Goal: Task Accomplishment & Management: Manage account settings

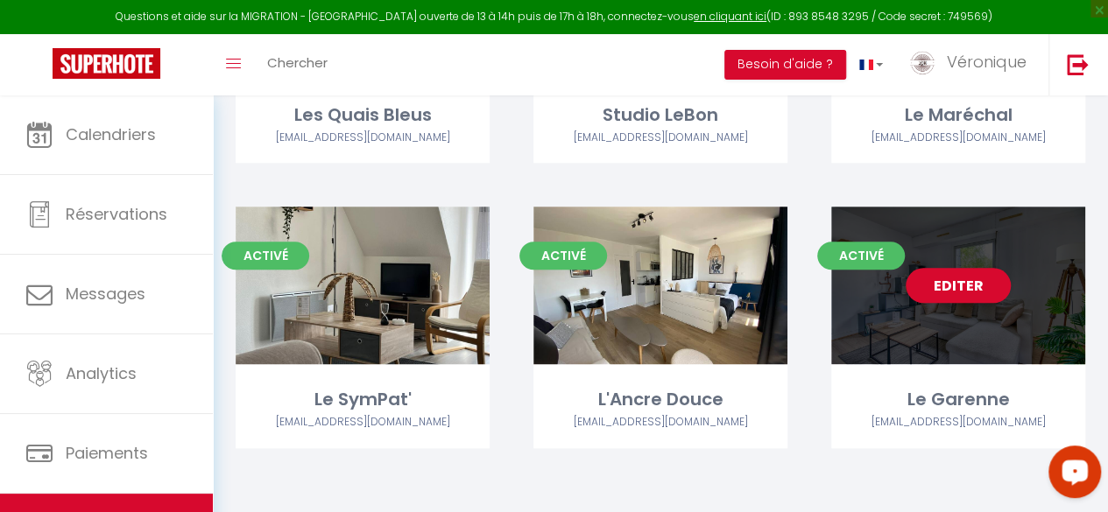
scroll to position [662, 0]
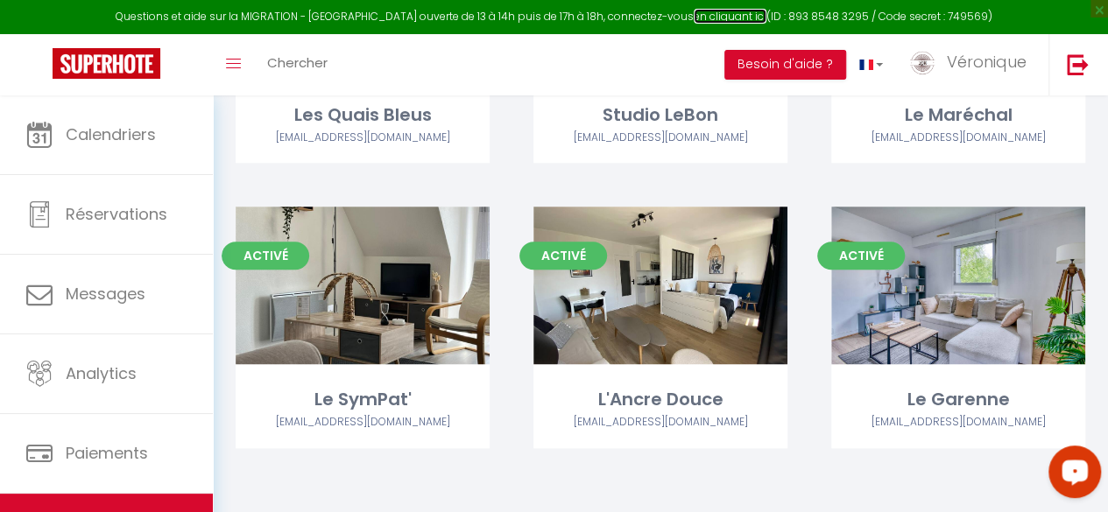
click at [694, 13] on link "en cliquant ici" at bounding box center [730, 16] width 73 height 15
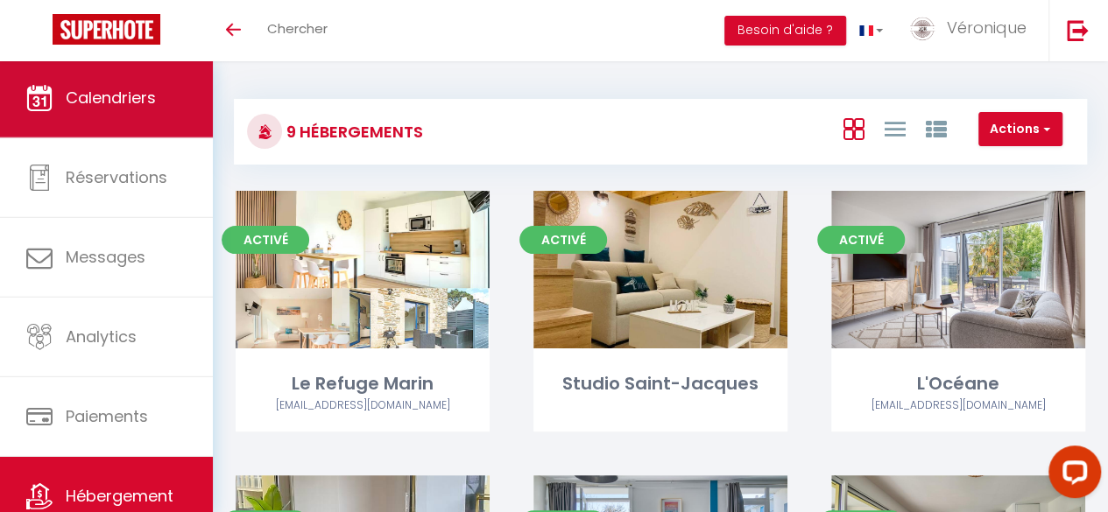
click at [144, 95] on span "Calendriers" at bounding box center [111, 98] width 90 height 22
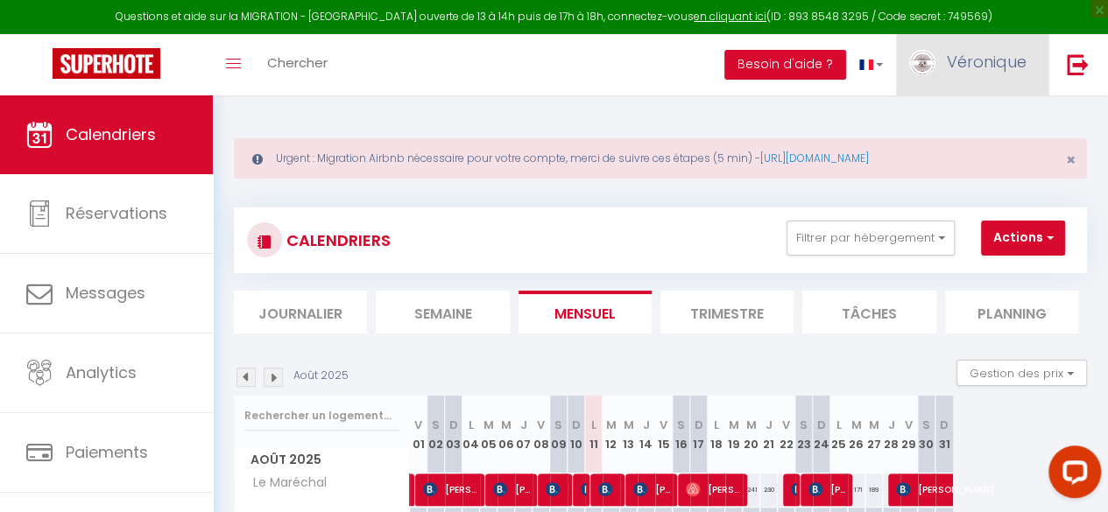
click at [911, 65] on img at bounding box center [922, 62] width 26 height 25
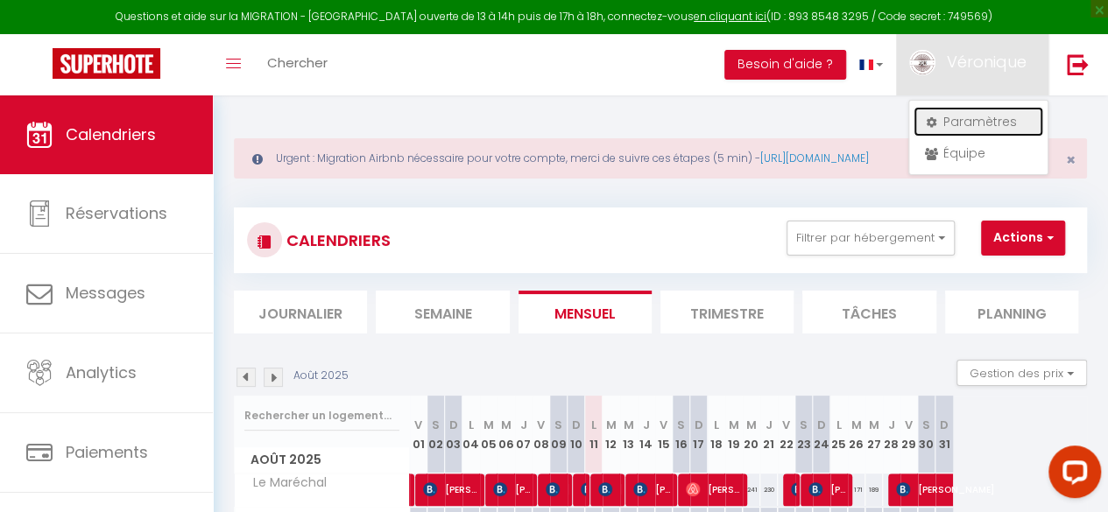
click at [950, 113] on link "Paramètres" at bounding box center [978, 122] width 130 height 30
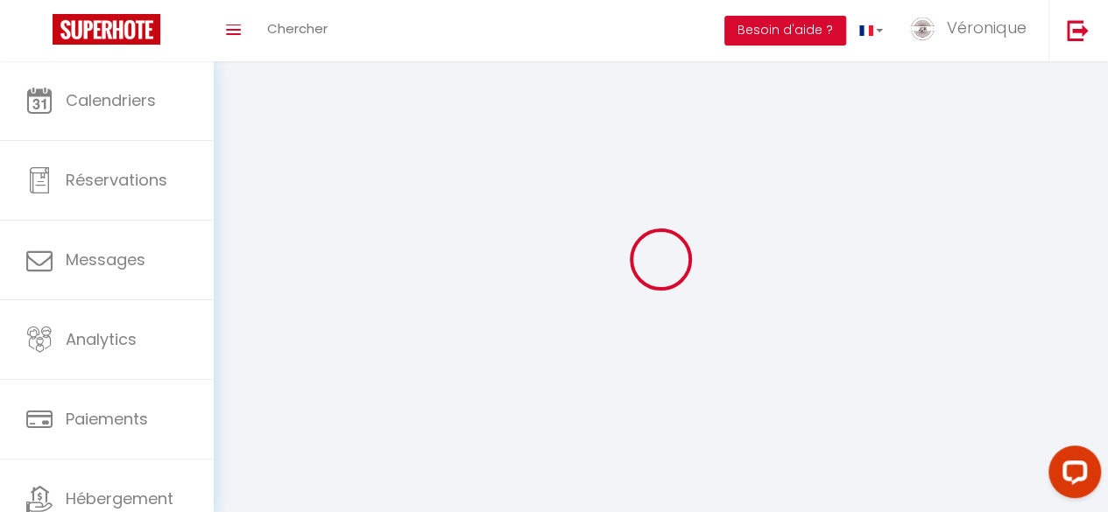
type input "Véronique"
type input "Guérineau"
type input "0675686140"
type input "[STREET_ADDRESS]"
type input "56250"
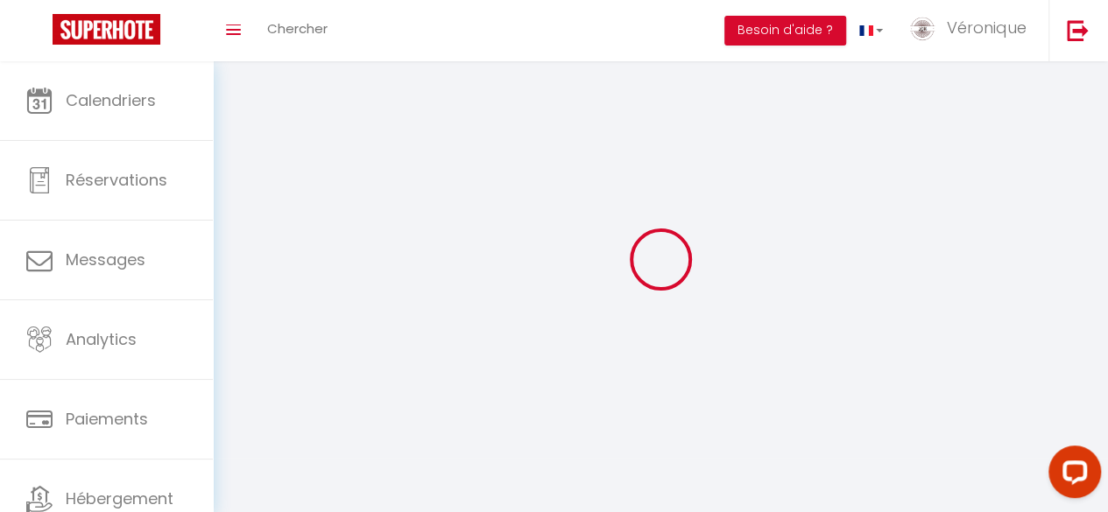
type input "ELVEN"
type input "BAZOAxGS2GwAixxzS9TwfVVrv"
type input "Ab4XBzXhvF4cMQeSPBZjj6jC7"
select select "28"
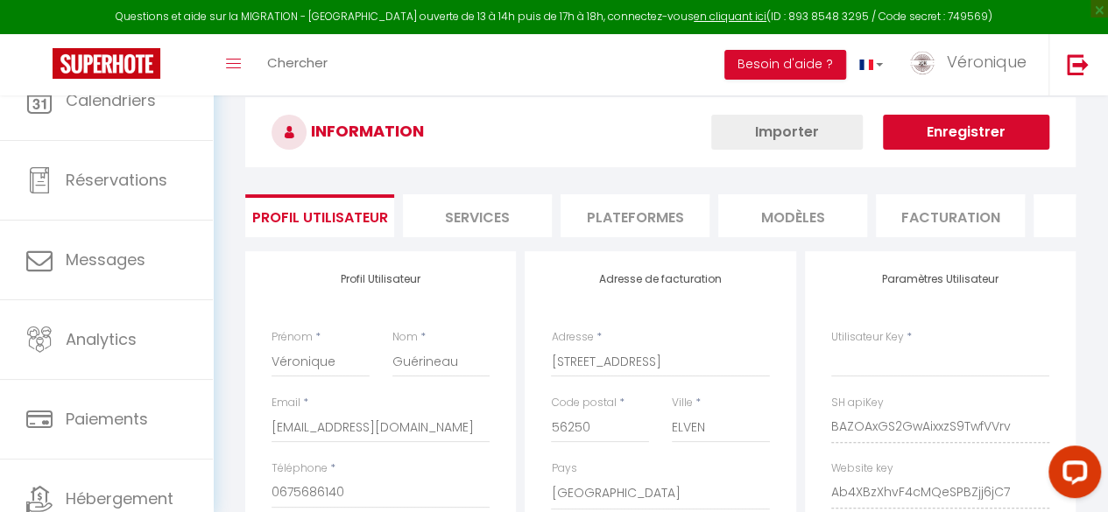
type input "BAZOAxGS2GwAixxzS9TwfVVrv"
type input "Ab4XBzXhvF4cMQeSPBZjj6jC7"
type input "[URL][DOMAIN_NAME]"
select select "fr"
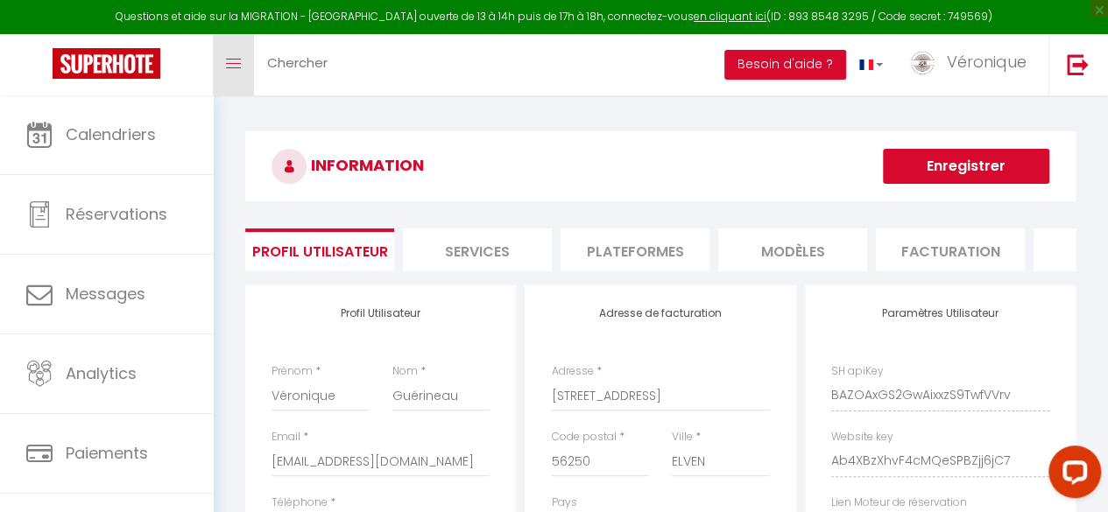
click at [235, 60] on icon "Toggle menubar" at bounding box center [233, 64] width 15 height 11
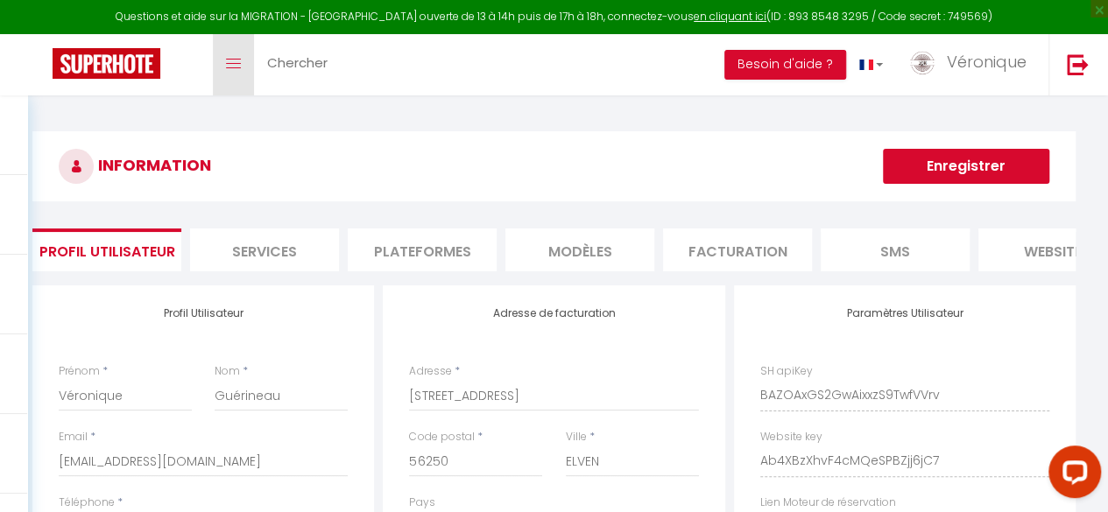
click at [235, 60] on icon "Toggle menubar" at bounding box center [233, 64] width 15 height 11
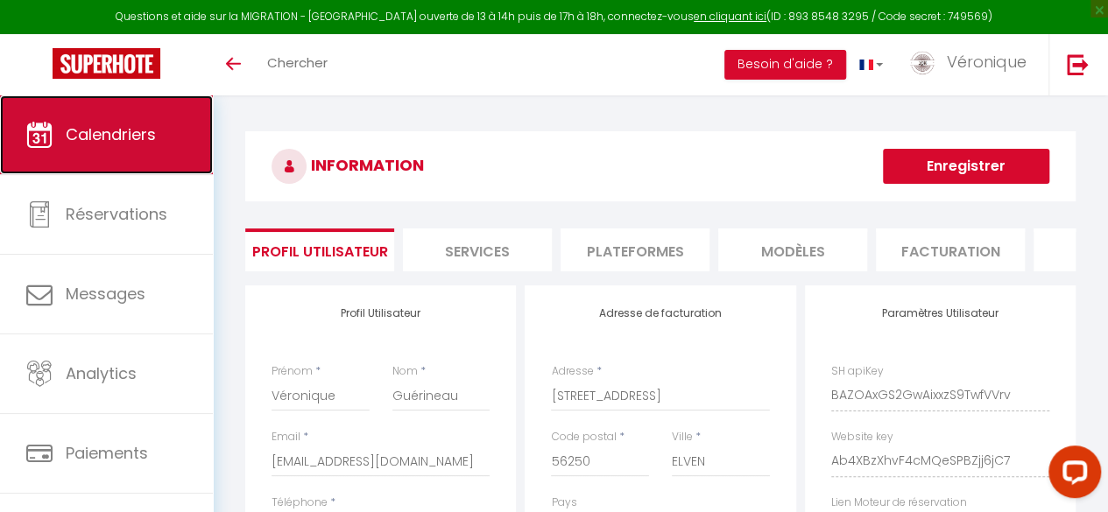
click at [119, 136] on span "Calendriers" at bounding box center [111, 134] width 90 height 22
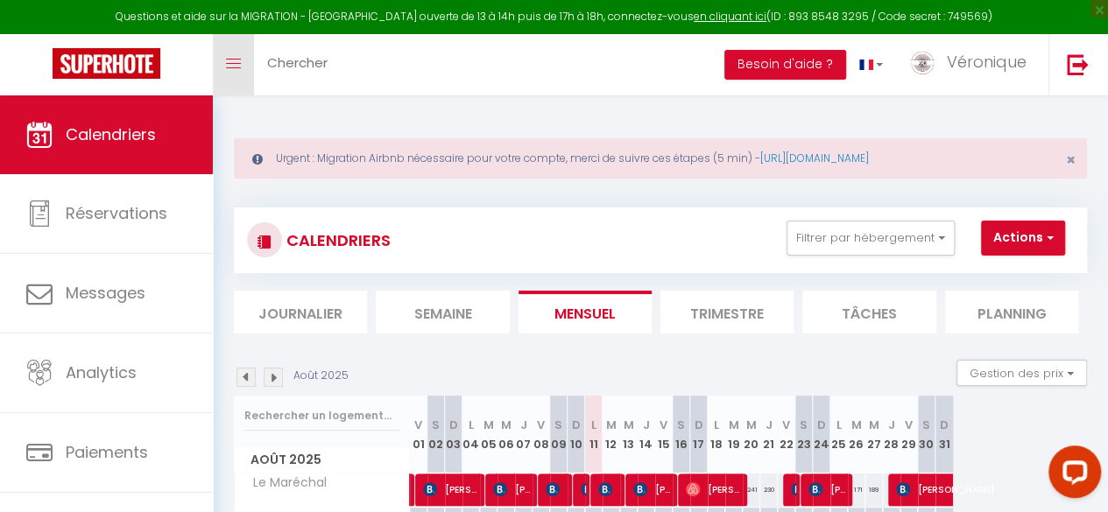
click at [237, 55] on link "Toggle menubar" at bounding box center [233, 64] width 41 height 61
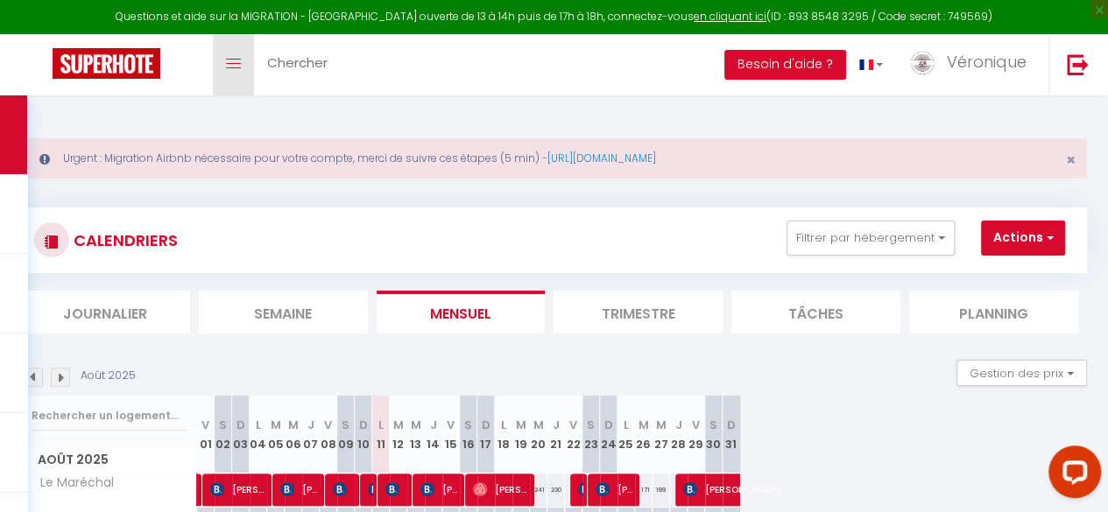
click at [237, 55] on link "Toggle menubar" at bounding box center [233, 64] width 41 height 61
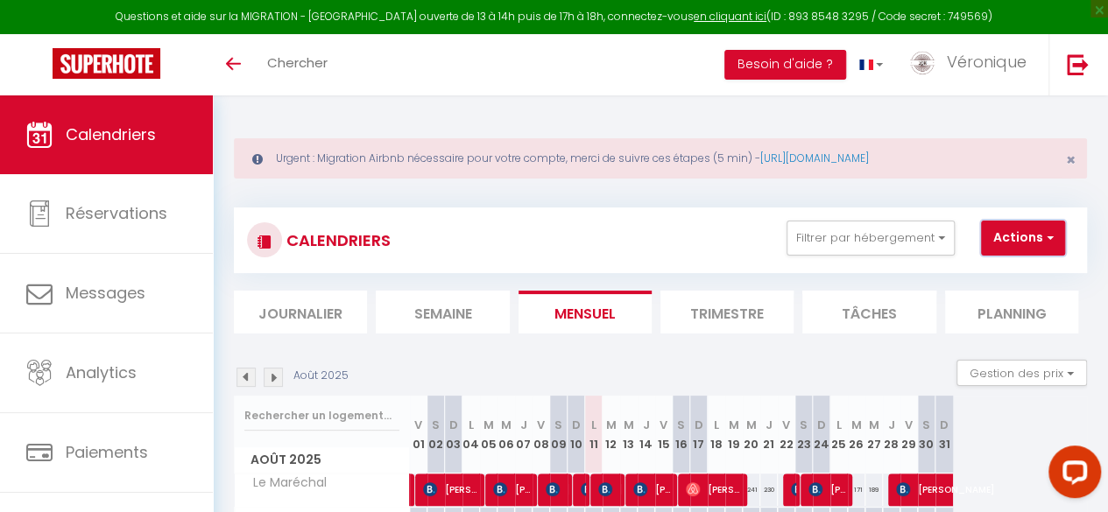
click at [1015, 239] on button "Actions" at bounding box center [1023, 238] width 84 height 35
click at [883, 67] on link at bounding box center [871, 64] width 51 height 61
click at [299, 60] on span "Chercher" at bounding box center [297, 62] width 60 height 18
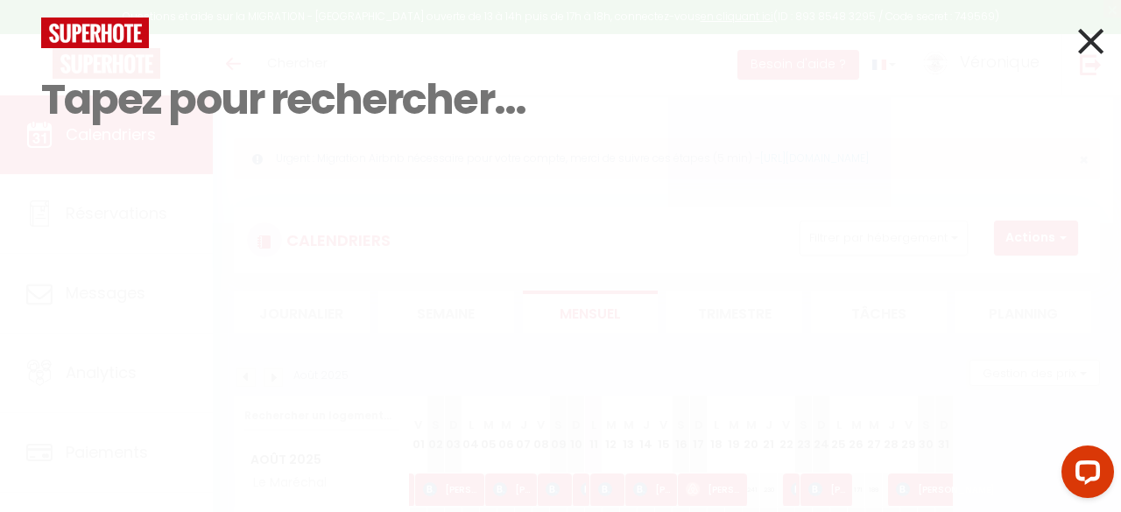
select select "fr"
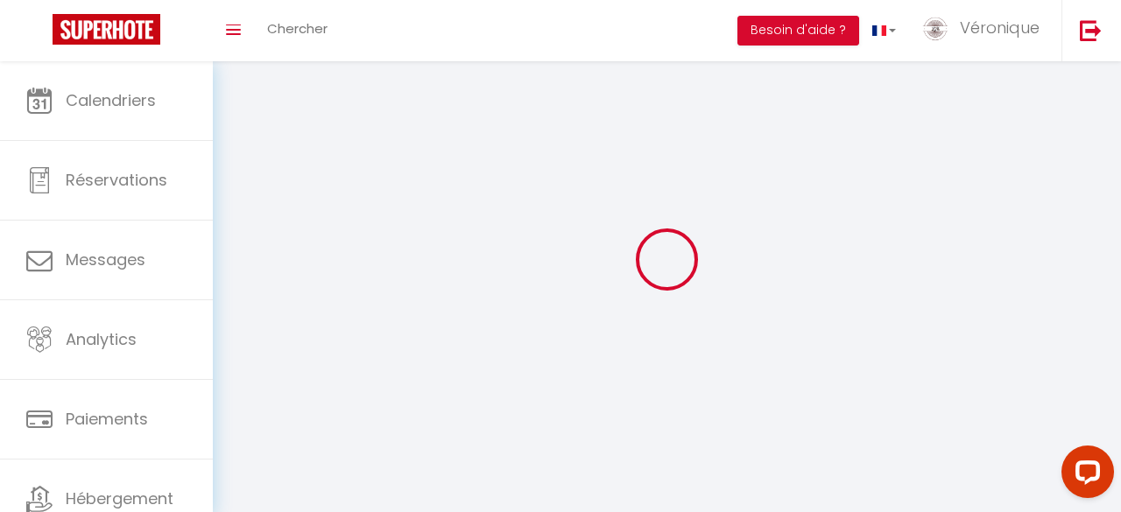
type input "Véronique"
type input "Guérineau"
type input "0675686140"
type input "[STREET_ADDRESS]"
type input "56250"
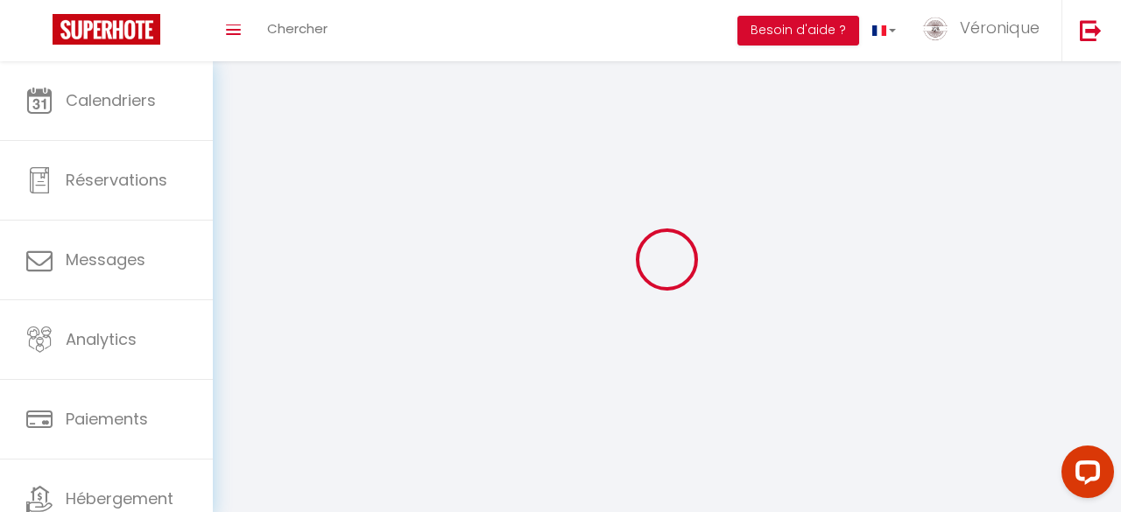
type input "ELVEN"
type input "BAZOAxGS2GwAixxzS9TwfVVrv"
type input "Ab4XBzXhvF4cMQeSPBZjj6jC7"
type input "[URL][DOMAIN_NAME]"
select select "1"
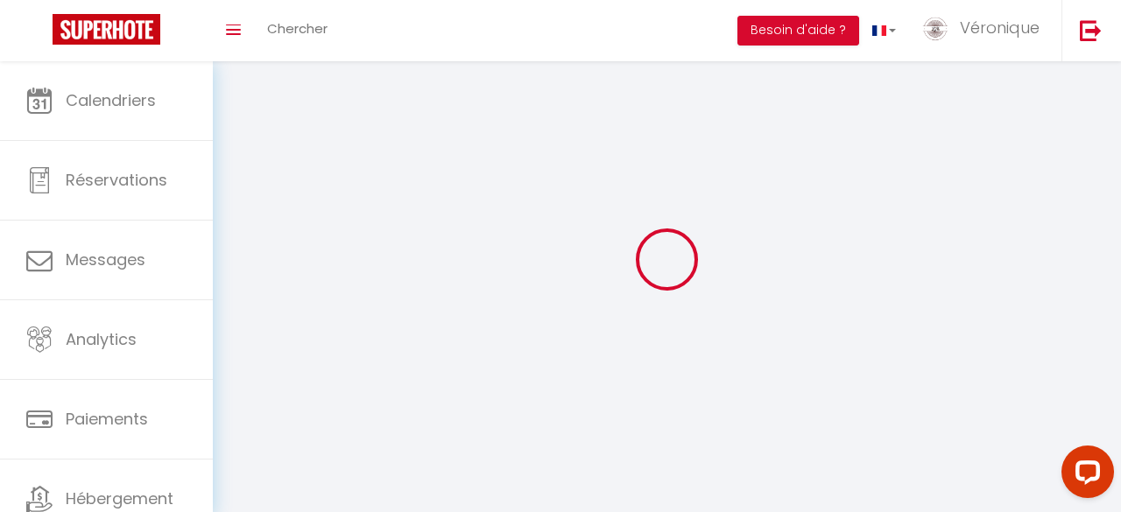
select select "28"
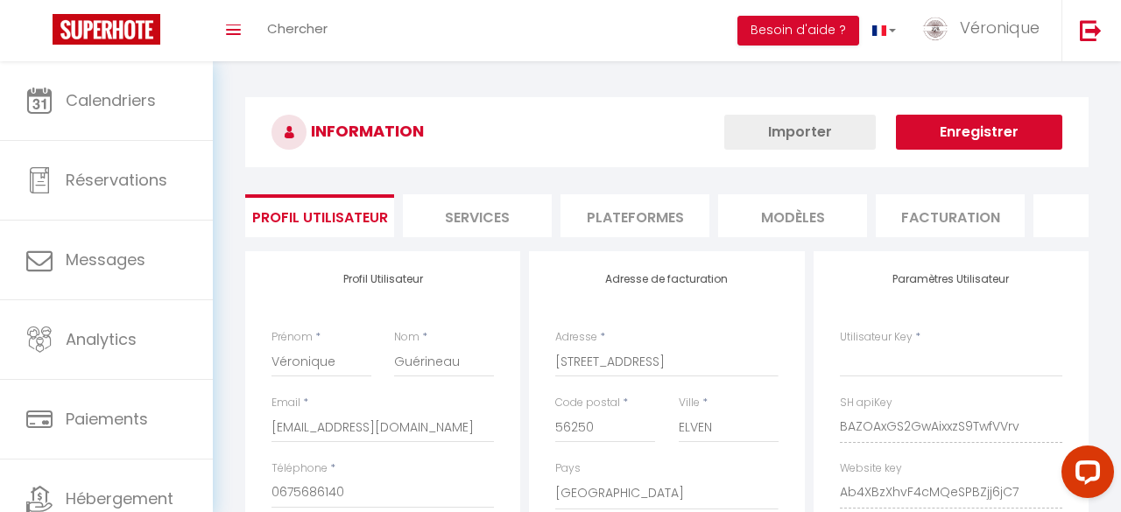
type input "BAZOAxGS2GwAixxzS9TwfVVrv"
type input "Ab4XBzXhvF4cMQeSPBZjj6jC7"
type input "[URL][DOMAIN_NAME]"
select select "fr"
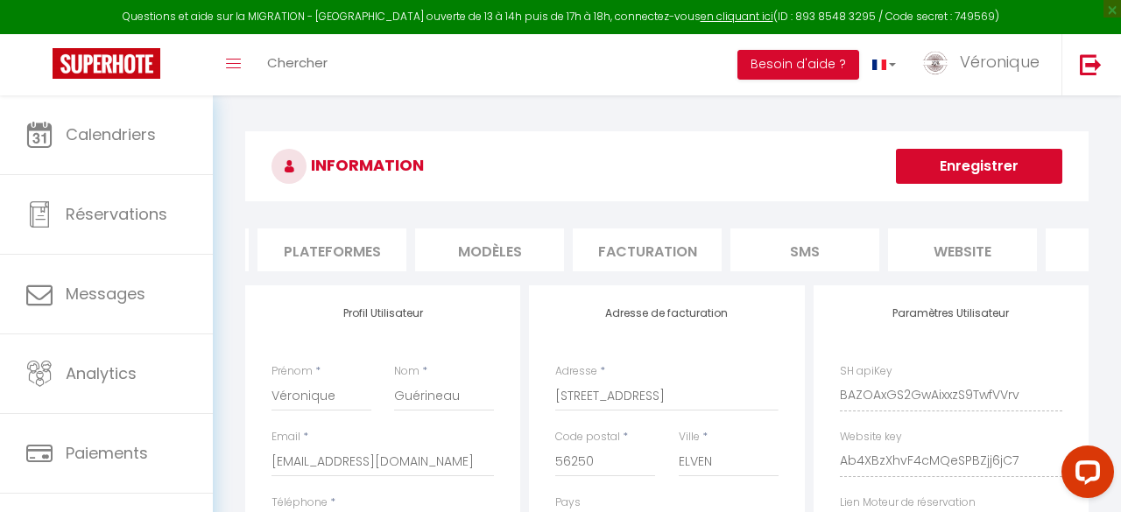
scroll to position [0, 418]
click at [816, 101] on div "INFORMATION Enregistrer Profil Utilisateur Services Plateformes MODÈLES Factura…" at bounding box center [667, 453] width 908 height 716
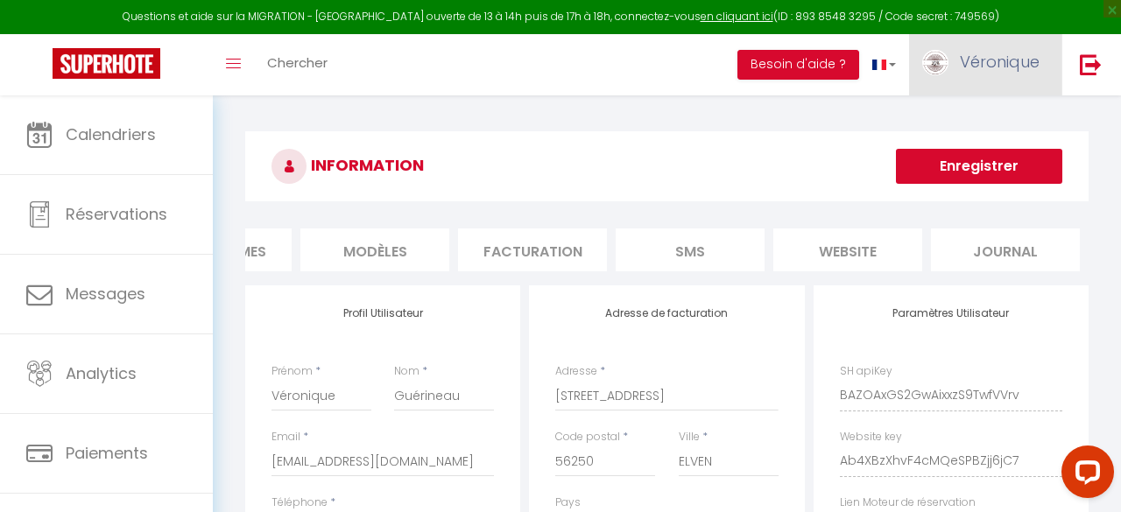
click at [979, 64] on span "Véronique" at bounding box center [1000, 62] width 80 height 22
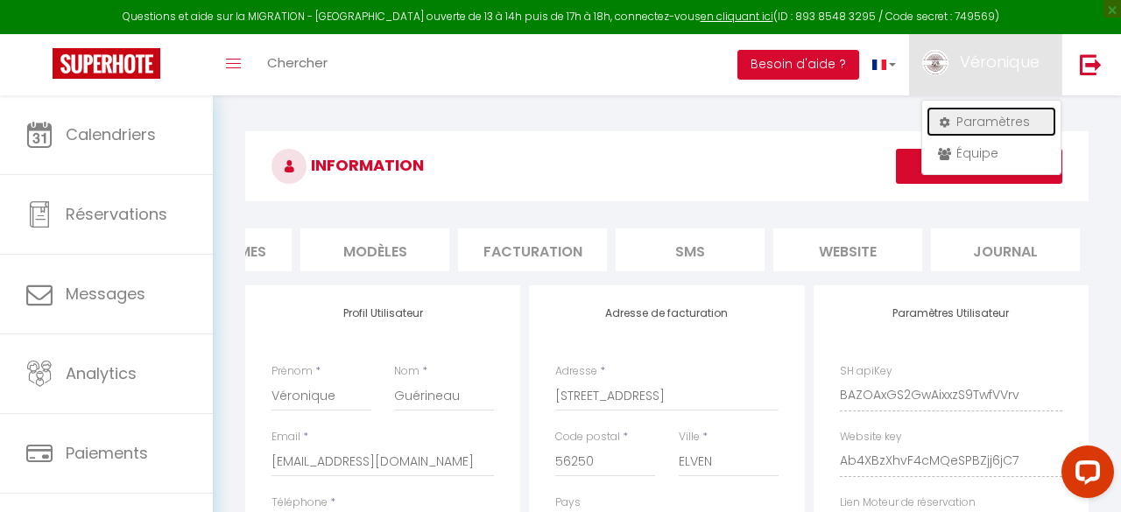
click at [974, 113] on link "Paramètres" at bounding box center [991, 122] width 130 height 30
click at [1000, 122] on link "Paramètres" at bounding box center [991, 122] width 130 height 30
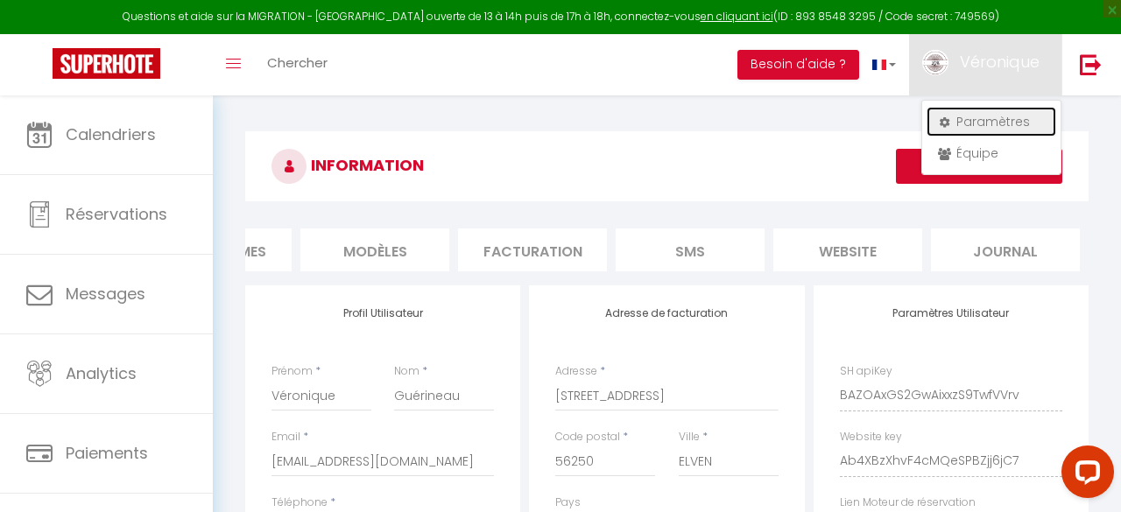
click at [998, 118] on link "Paramètres" at bounding box center [991, 122] width 130 height 30
click at [1007, 120] on link "Paramètres" at bounding box center [991, 122] width 130 height 30
click at [972, 120] on link "Paramètres" at bounding box center [991, 122] width 130 height 30
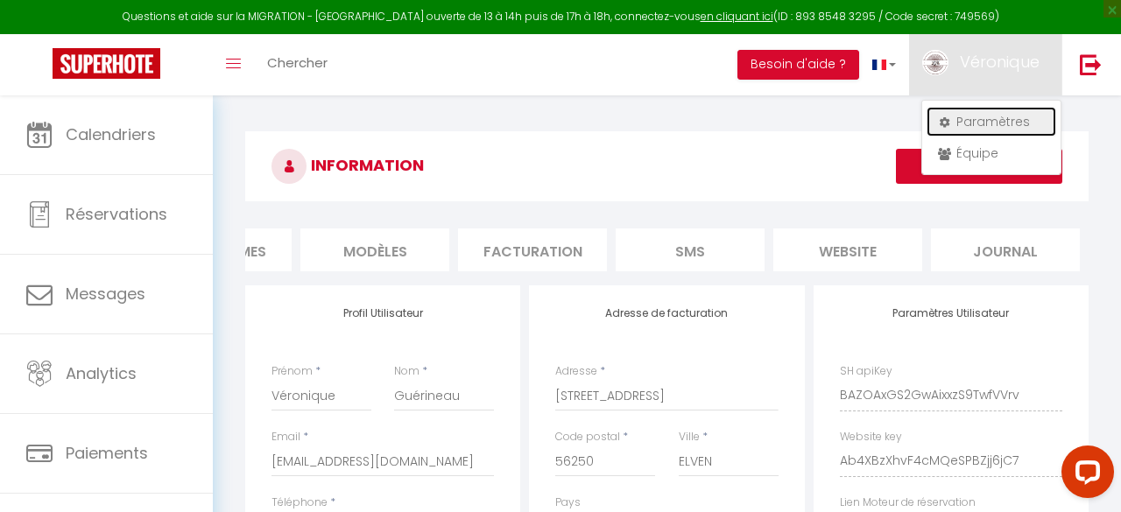
click at [972, 120] on link "Paramètres" at bounding box center [991, 122] width 130 height 30
click at [1092, 123] on div "INFORMATION Enregistrer Profil Utilisateur Services Plateformes MODÈLES Factura…" at bounding box center [667, 453] width 908 height 716
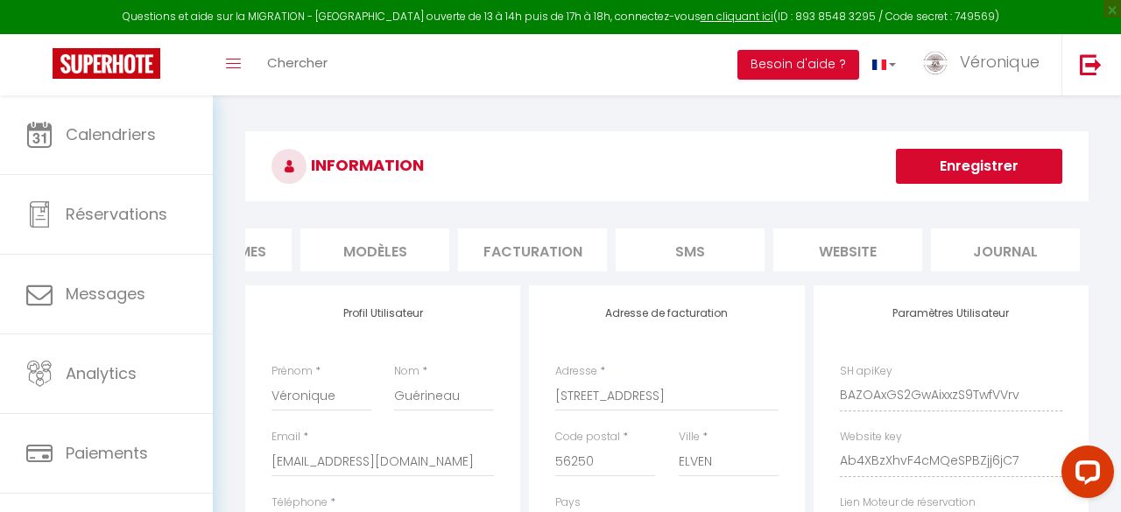
scroll to position [102, 0]
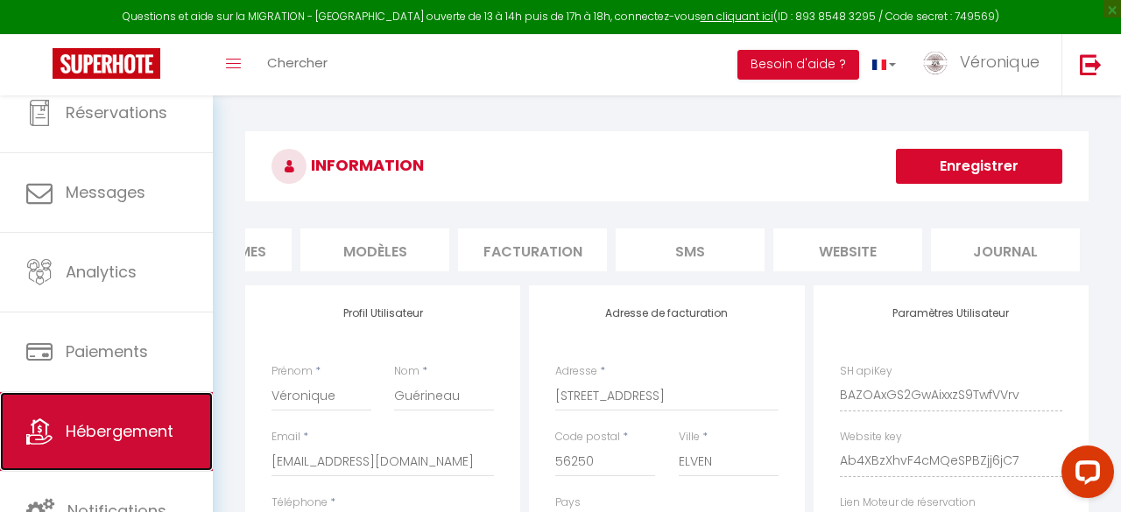
click at [156, 428] on span "Hébergement" at bounding box center [120, 431] width 108 height 22
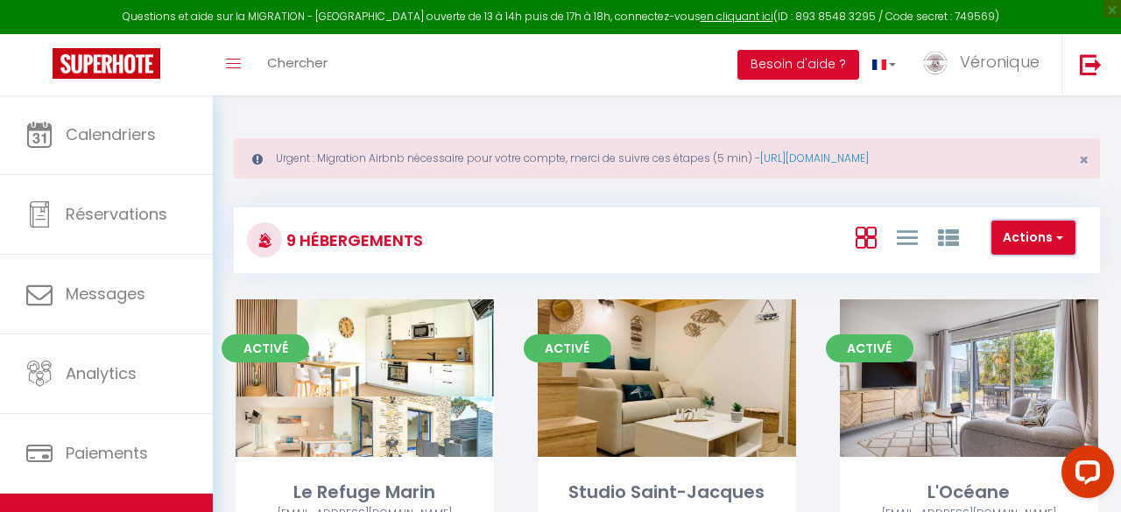
click at [1042, 237] on button "Actions" at bounding box center [1033, 238] width 84 height 35
click at [1004, 269] on li "Créer un Hébergement" at bounding box center [994, 273] width 160 height 19
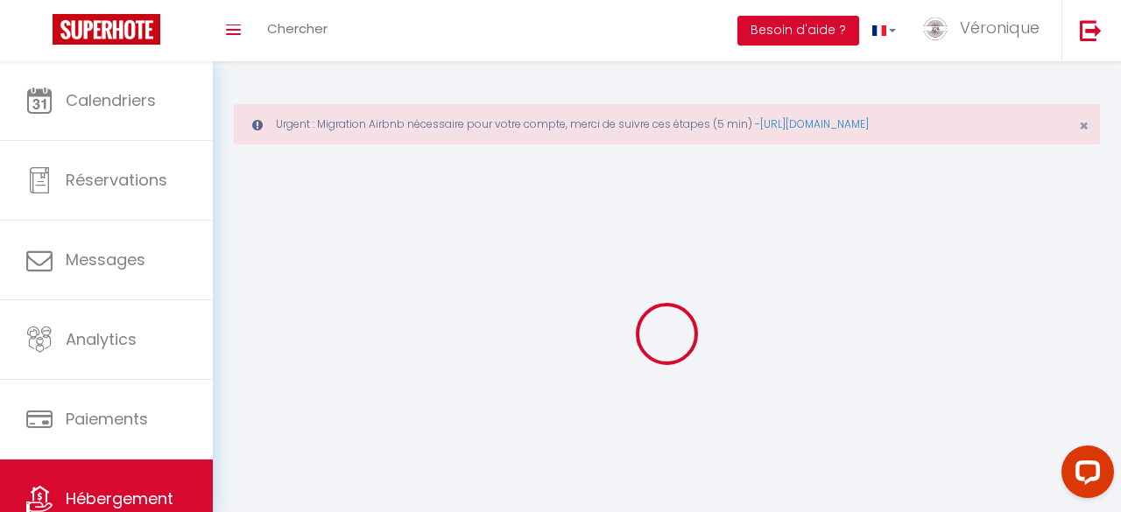
select select "1"
select select "28"
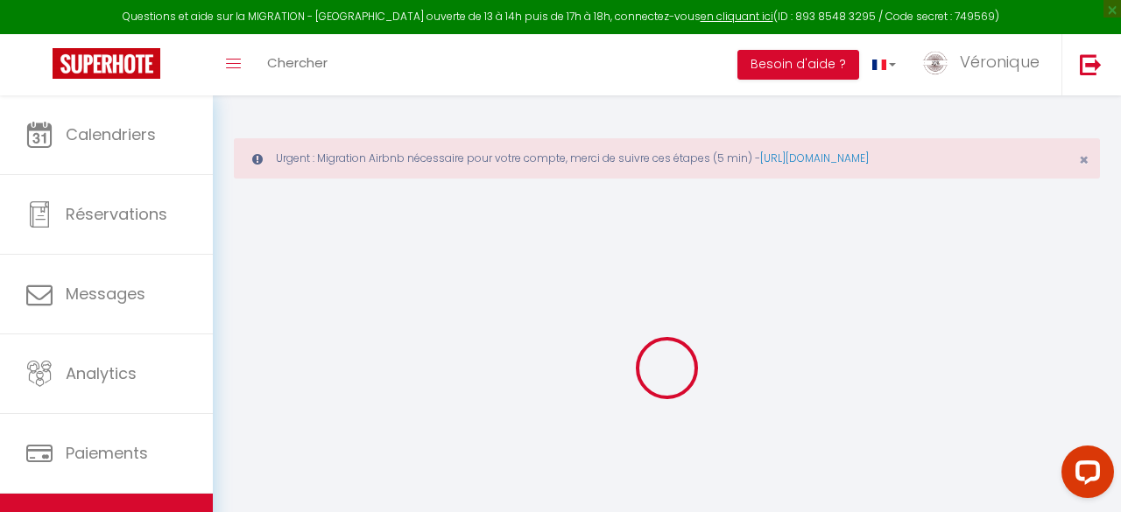
select select
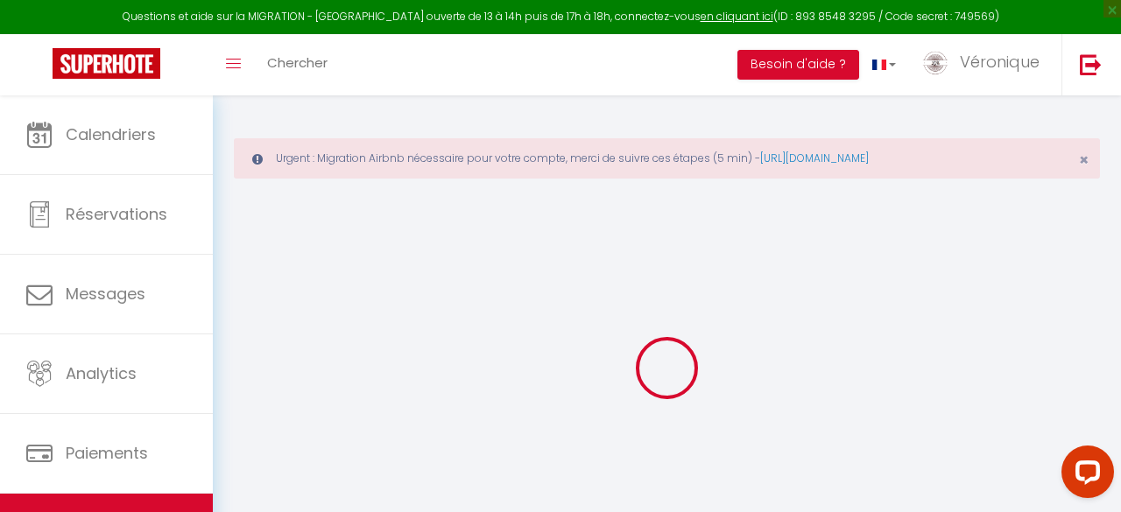
select select
checkbox input "false"
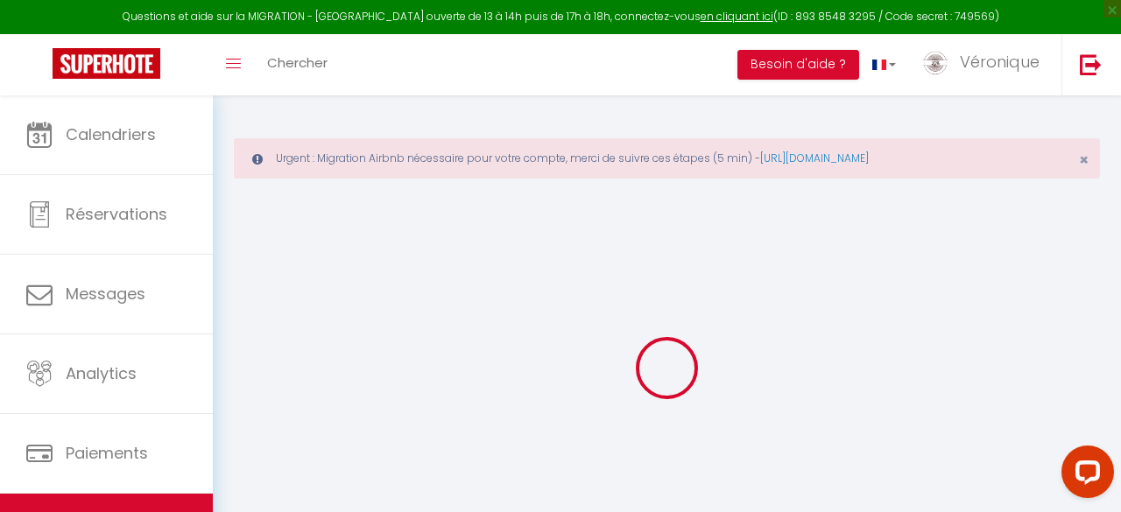
select select
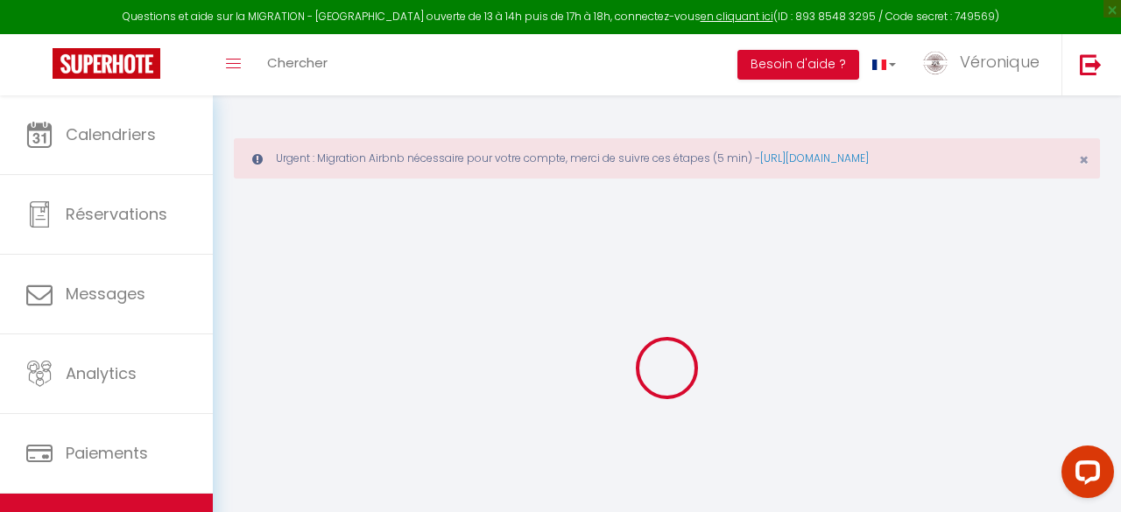
select select
checkbox input "false"
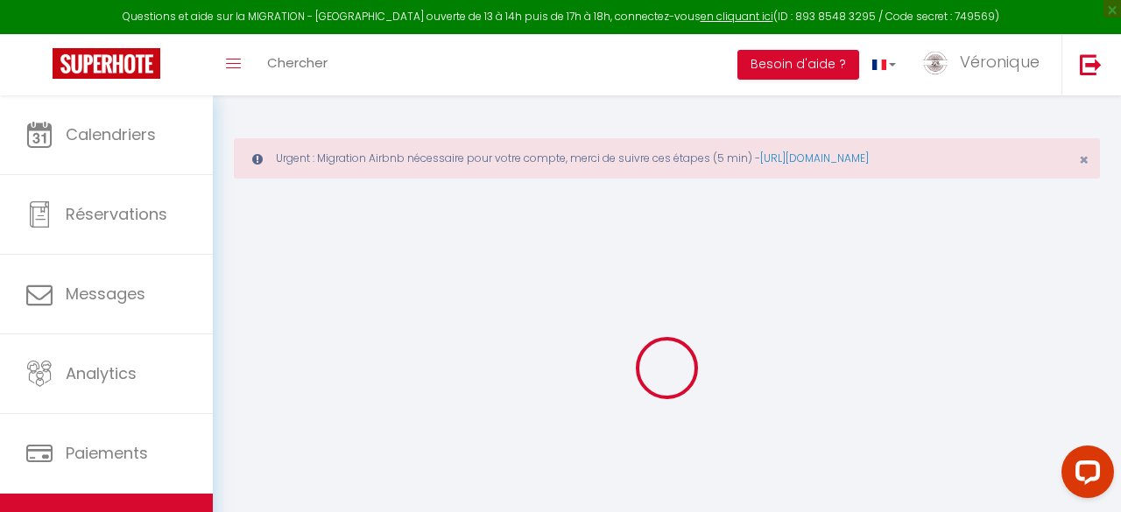
checkbox input "false"
select select
select select "15:00"
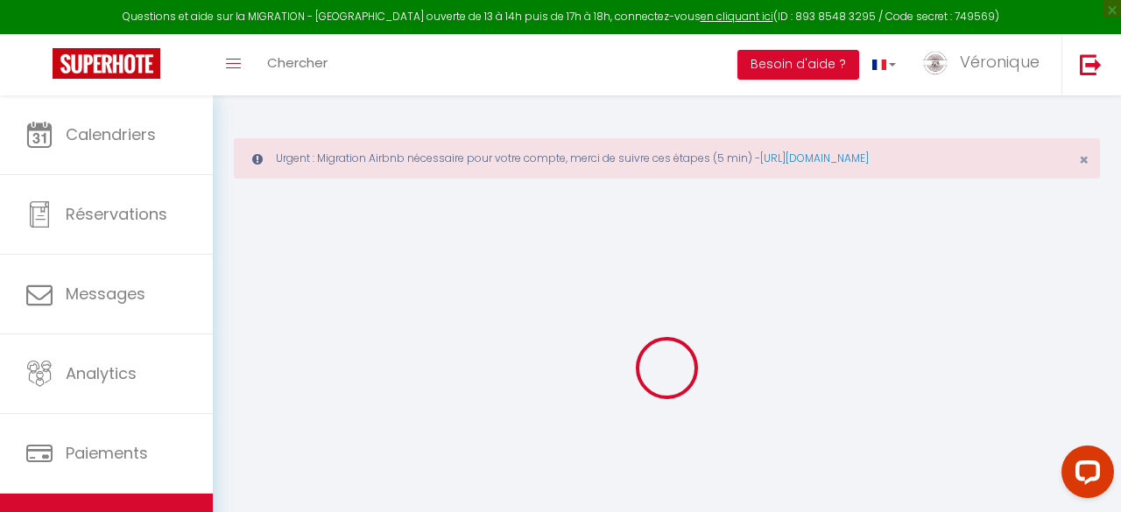
select select "23:45"
select select "11:00"
select select "30"
select select "120"
select select
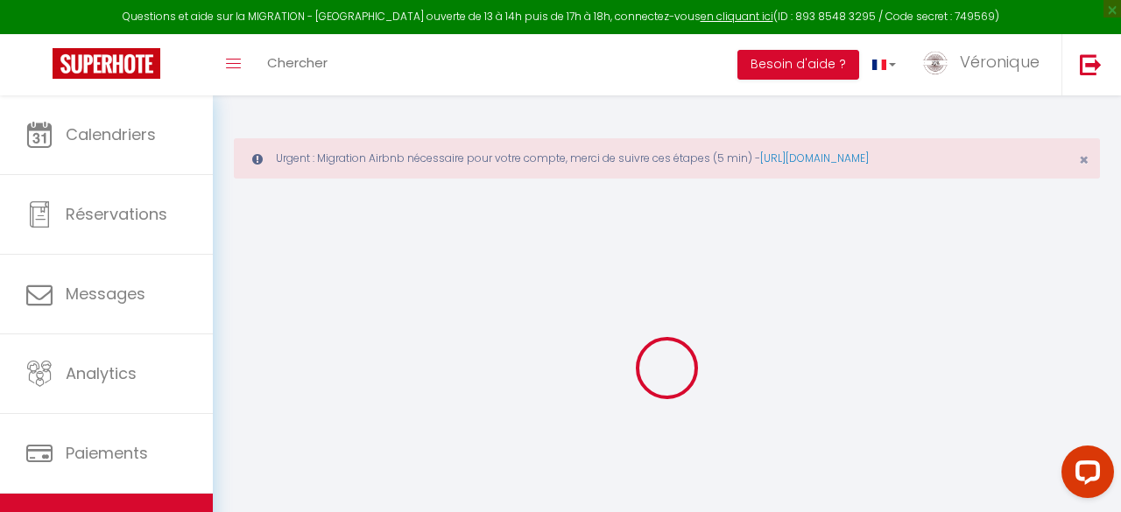
checkbox input "false"
select select
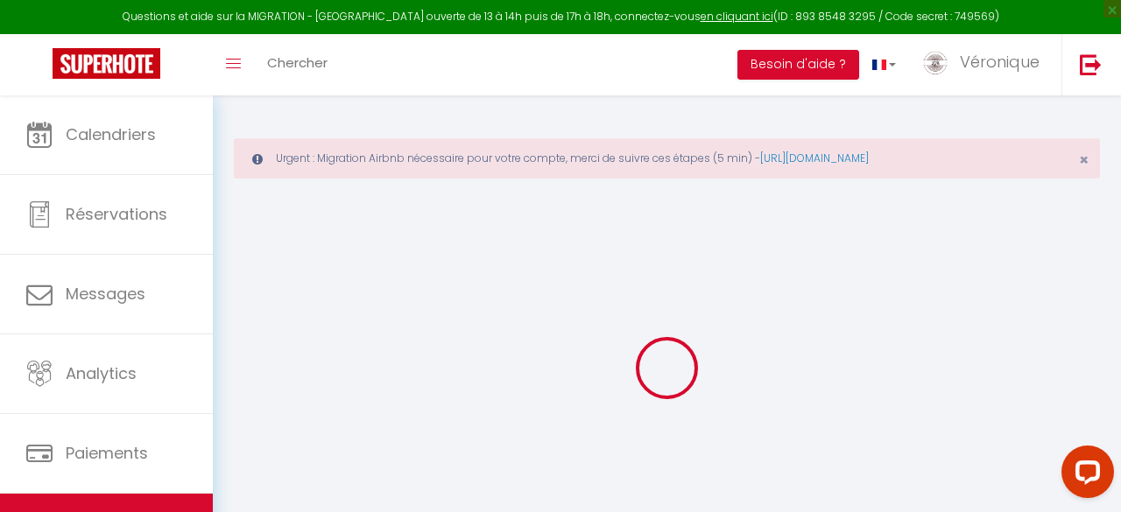
select select
checkbox input "false"
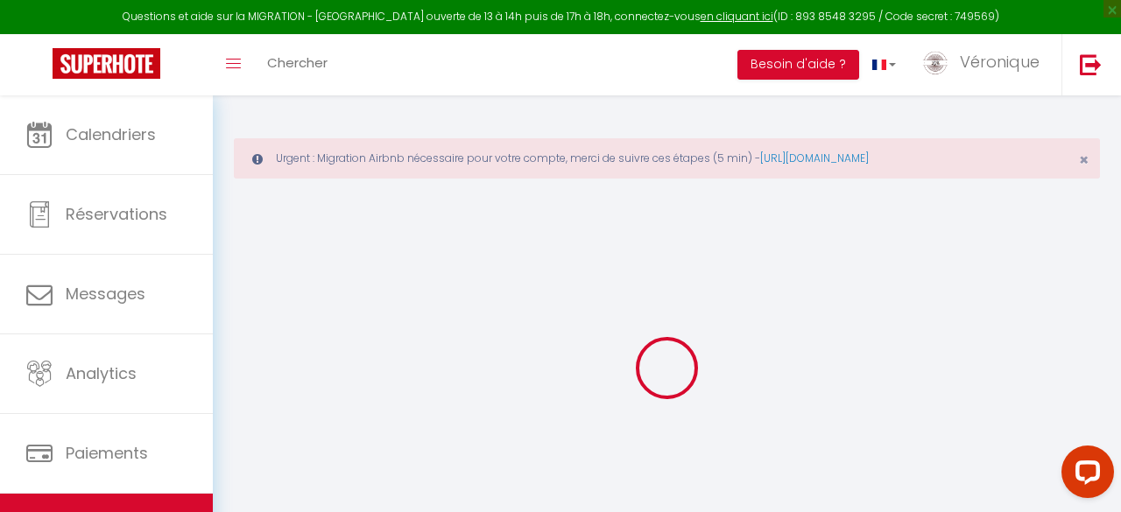
checkbox input "false"
select select
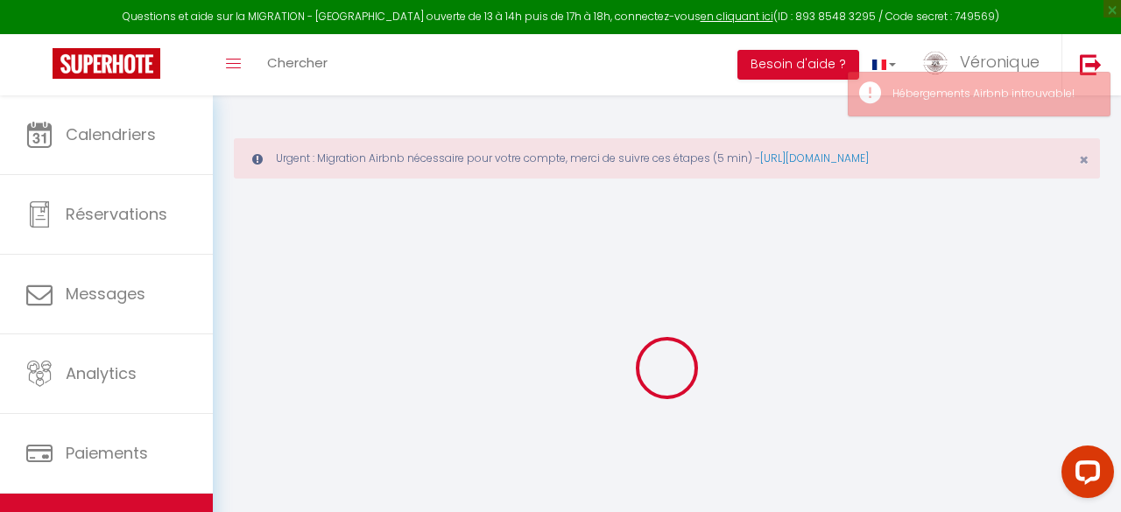
select select
checkbox input "false"
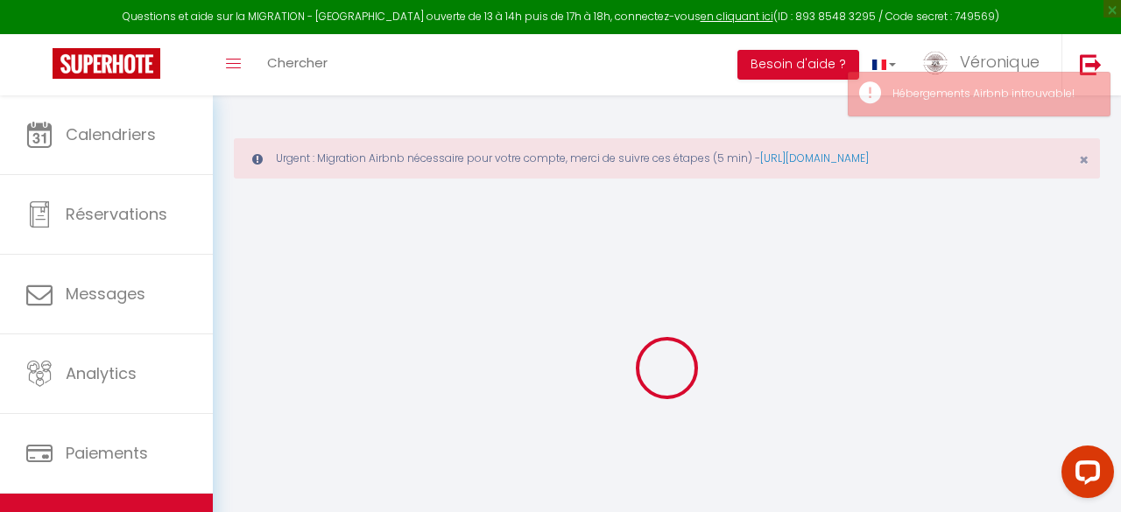
select select
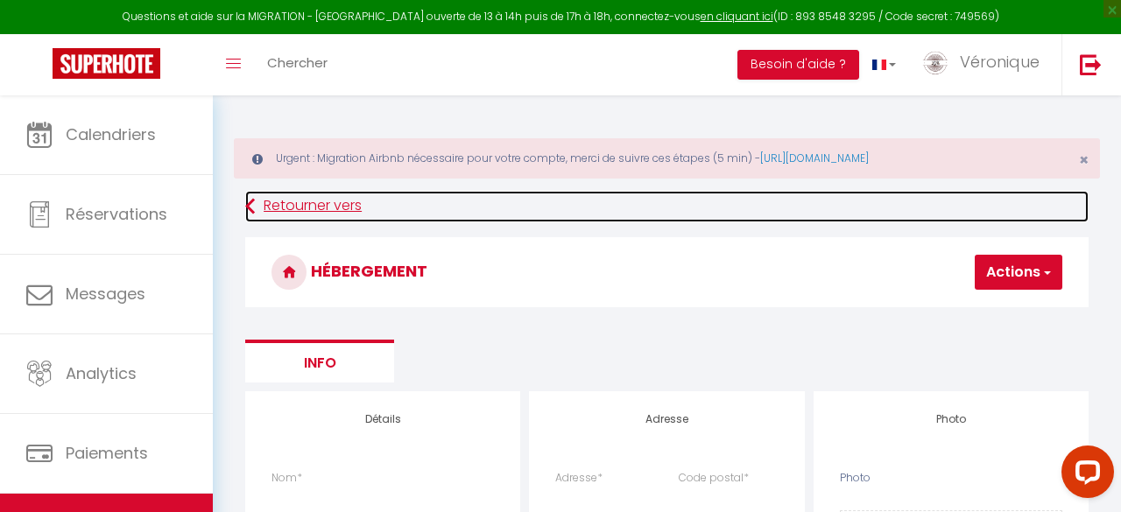
click at [266, 202] on link "Retourner vers" at bounding box center [666, 207] width 843 height 32
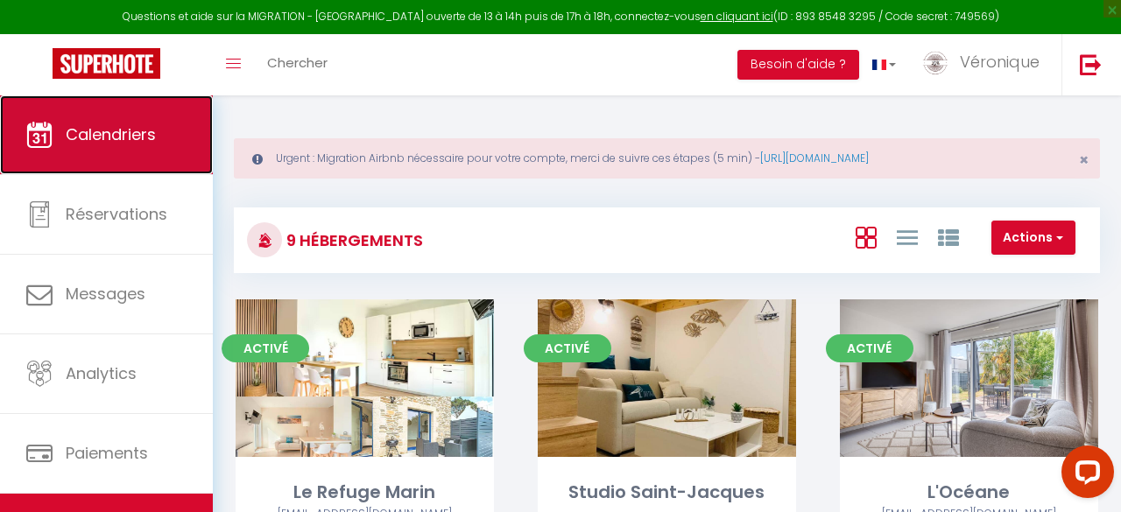
click at [151, 137] on span "Calendriers" at bounding box center [111, 134] width 90 height 22
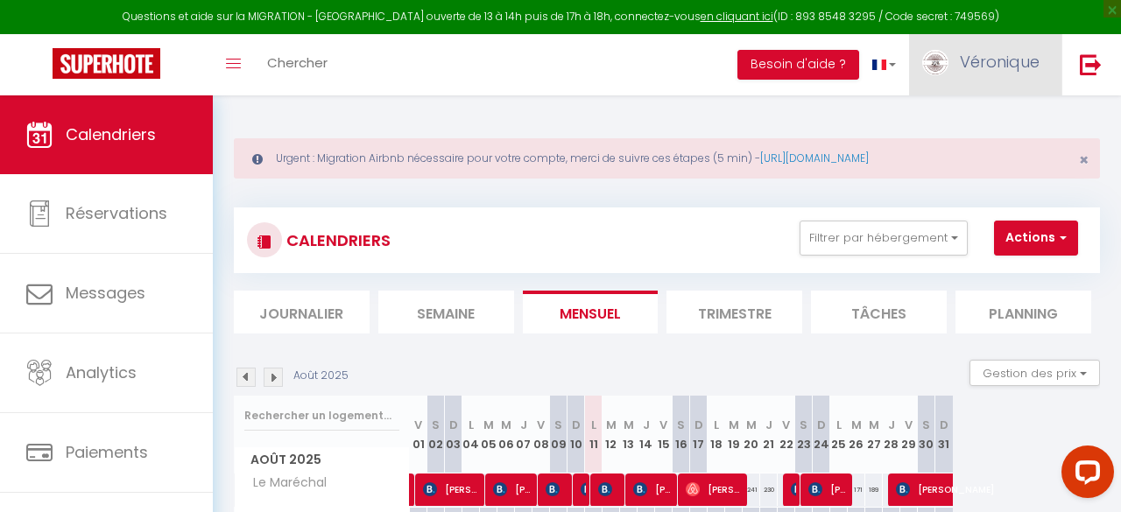
click at [1017, 52] on span "Véronique" at bounding box center [1000, 62] width 80 height 22
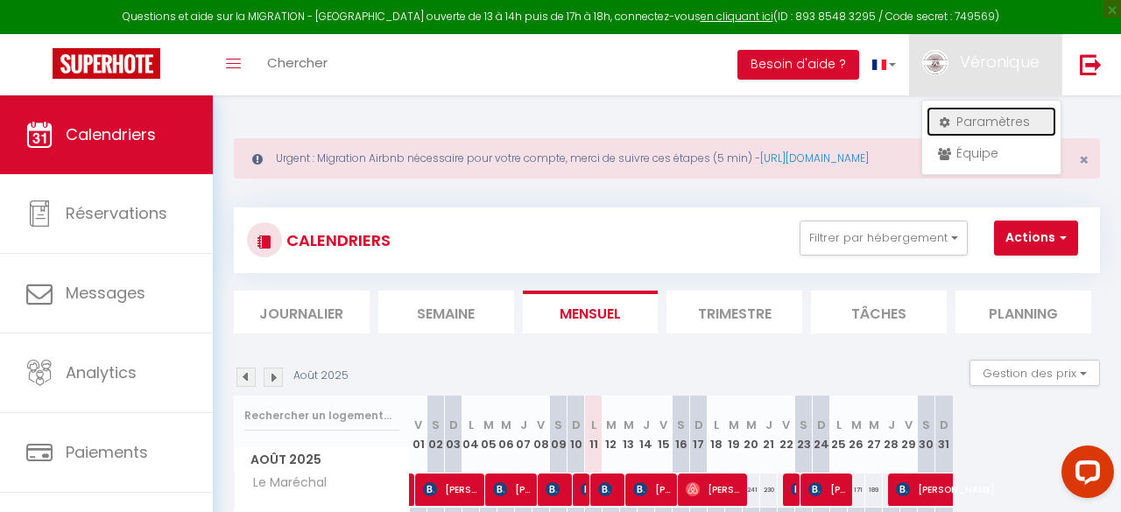
click at [972, 120] on link "Paramètres" at bounding box center [991, 122] width 130 height 30
select select "28"
select select "fr"
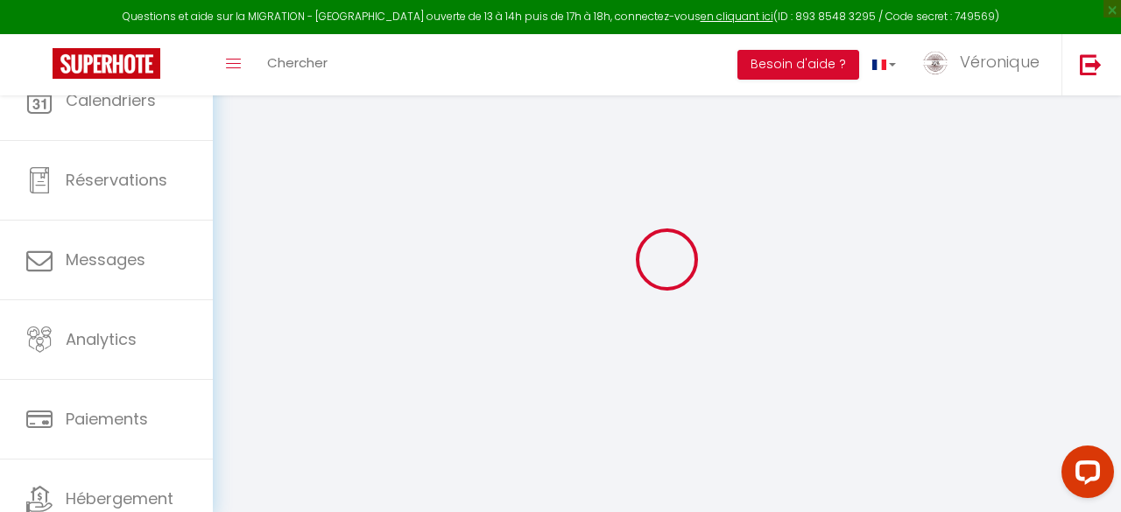
type input "BAZOAxGS2GwAixxzS9TwfVVrv"
type input "Ab4XBzXhvF4cMQeSPBZjj6jC7"
type input "[URL][DOMAIN_NAME]"
select select "fr"
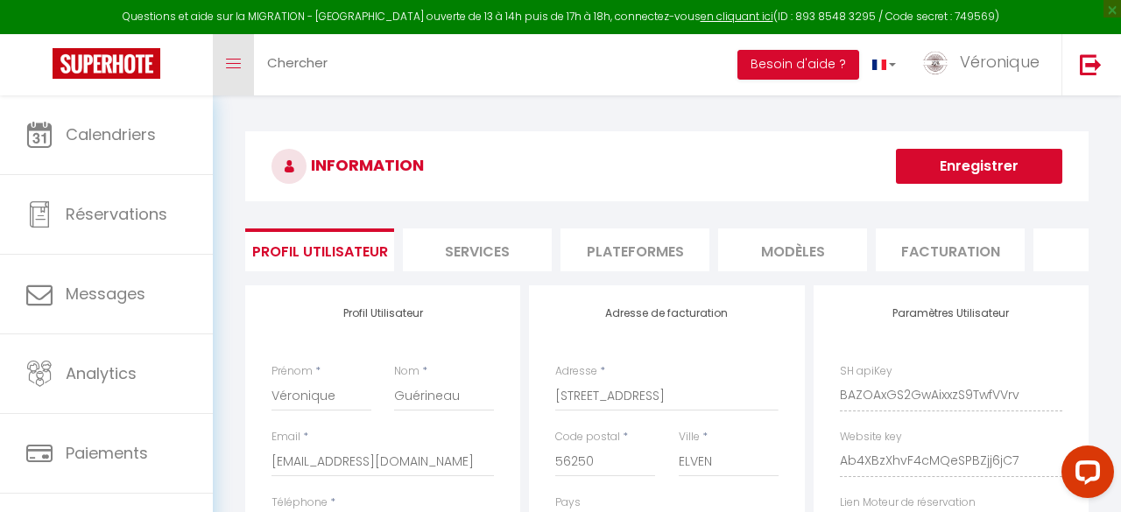
click at [235, 59] on icon "Toggle menubar" at bounding box center [233, 64] width 15 height 11
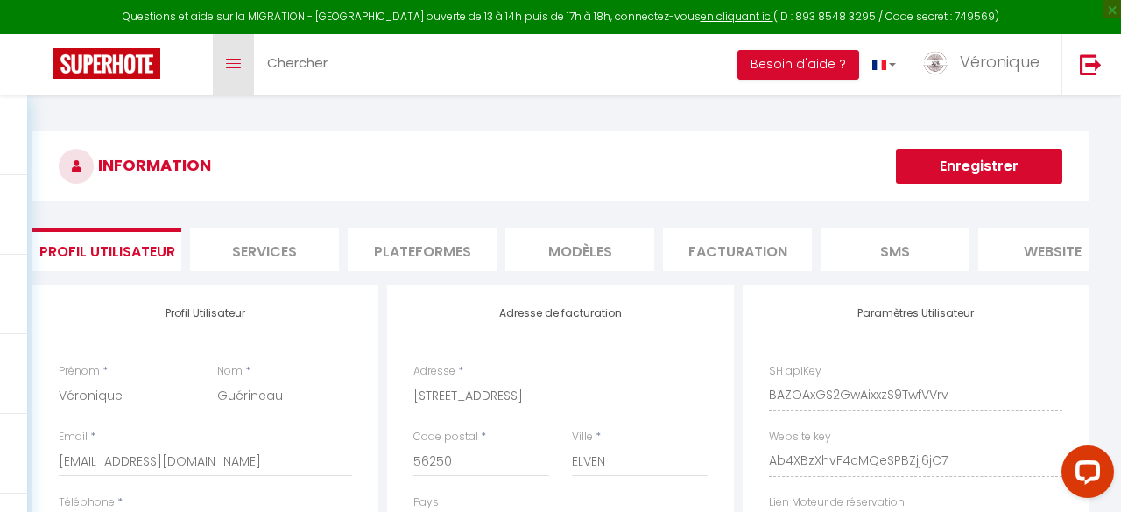
click at [235, 59] on icon "Toggle menubar" at bounding box center [233, 64] width 15 height 11
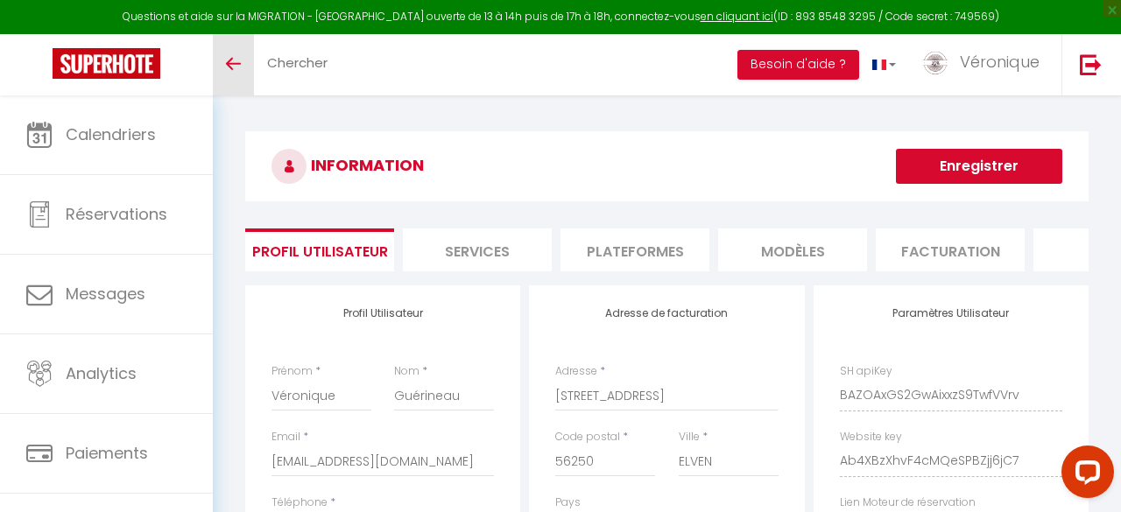
click at [235, 59] on icon "Toggle menubar" at bounding box center [233, 64] width 15 height 11
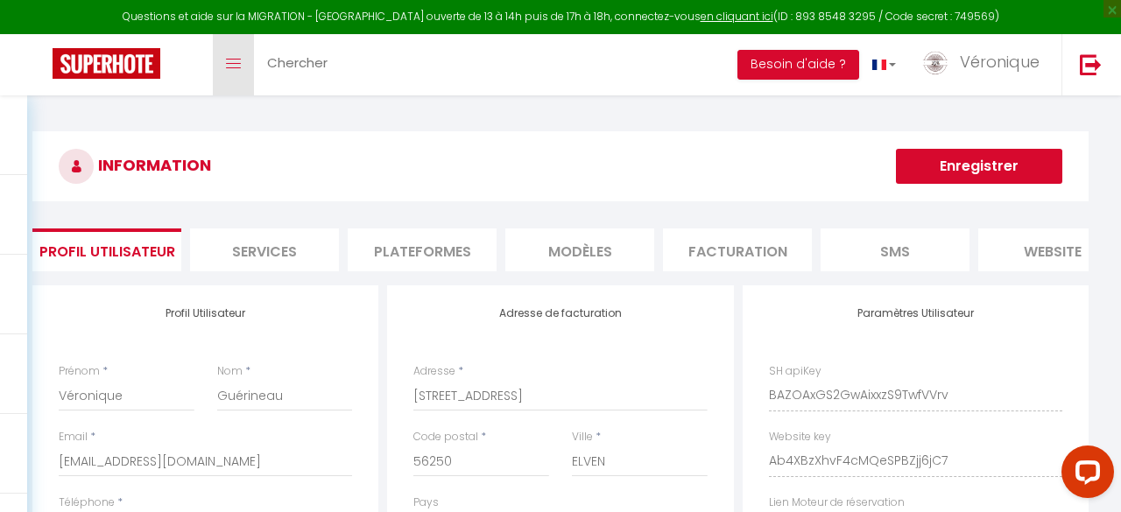
click at [235, 59] on icon "Toggle menubar" at bounding box center [233, 64] width 15 height 11
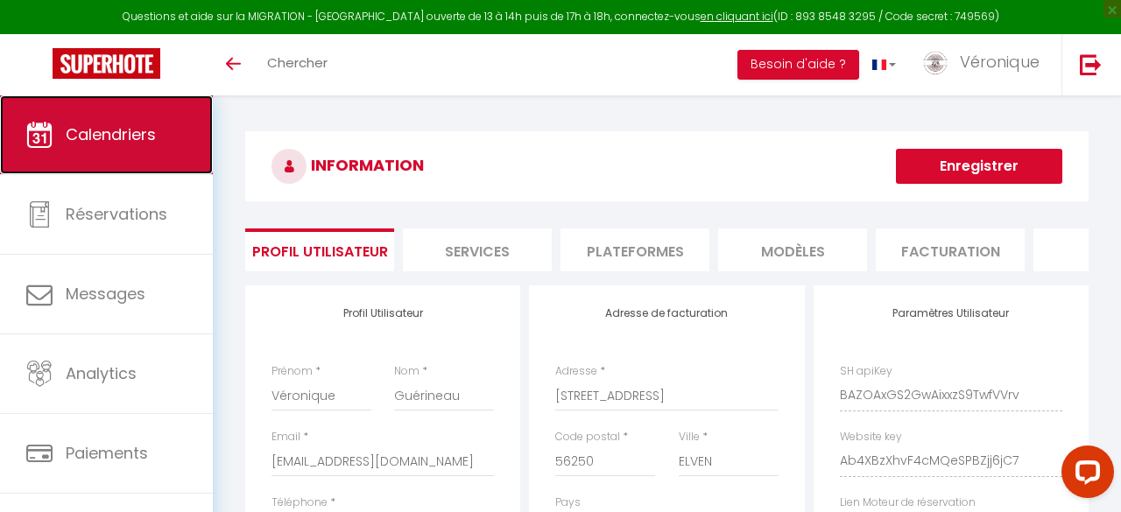
click at [136, 136] on span "Calendriers" at bounding box center [111, 134] width 90 height 22
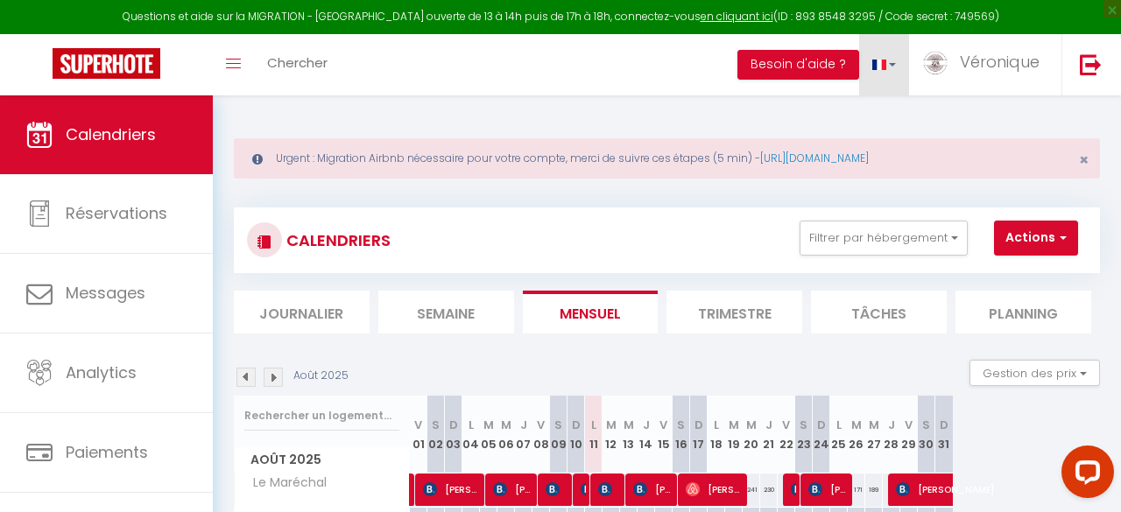
click at [894, 62] on link at bounding box center [884, 64] width 51 height 61
drag, startPoint x: 743, startPoint y: 15, endPoint x: 678, endPoint y: 67, distance: 84.1
click at [678, 67] on div "Toggle menubar Chercher BUTTON Besoin d'aide ? Véronique Paramètres Équipe" at bounding box center [617, 64] width 981 height 61
click at [845, 158] on link "[URL][DOMAIN_NAME]" at bounding box center [814, 158] width 109 height 15
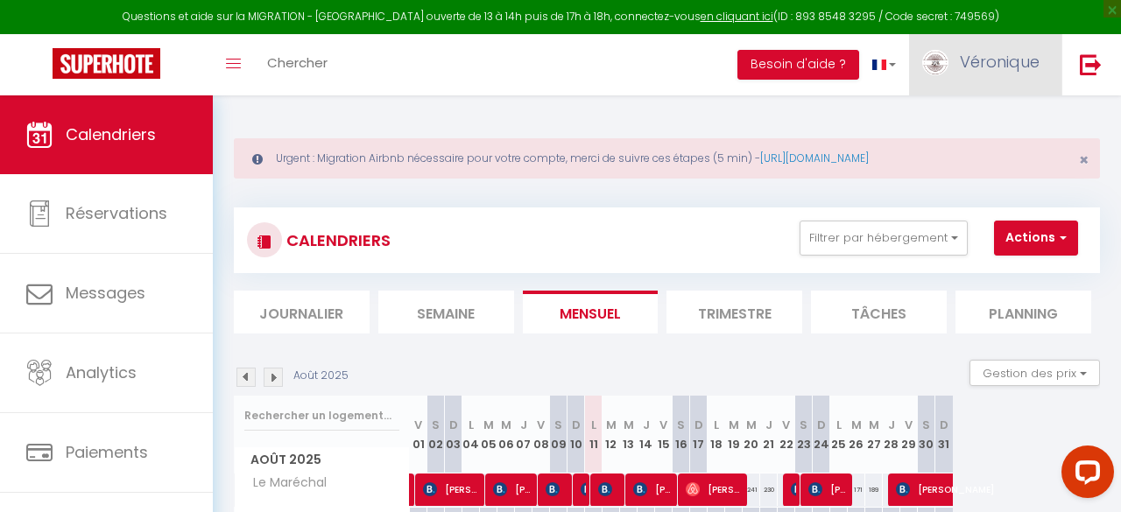
click at [984, 62] on span "Véronique" at bounding box center [1000, 62] width 80 height 22
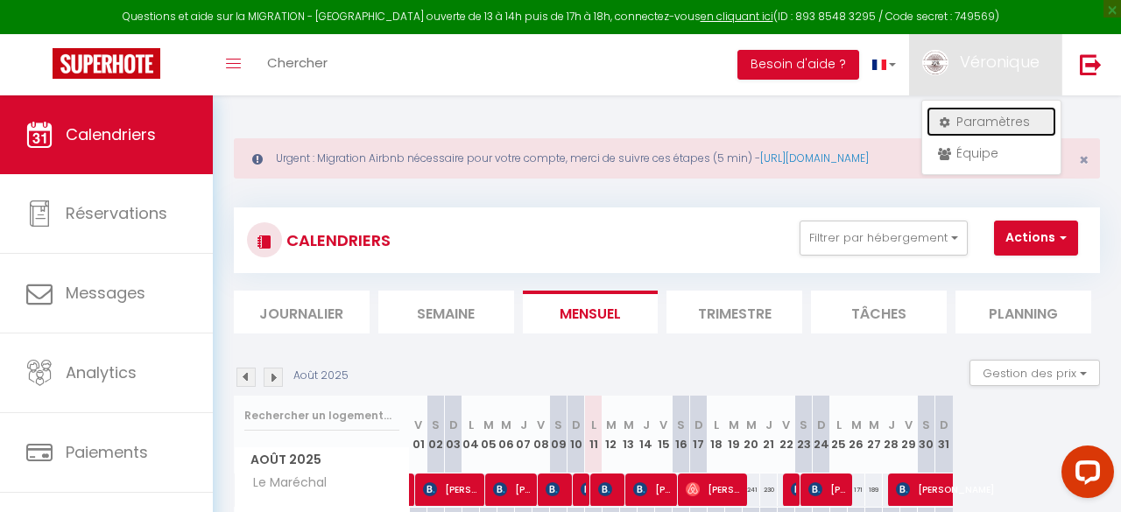
click at [967, 116] on link "Paramètres" at bounding box center [991, 122] width 130 height 30
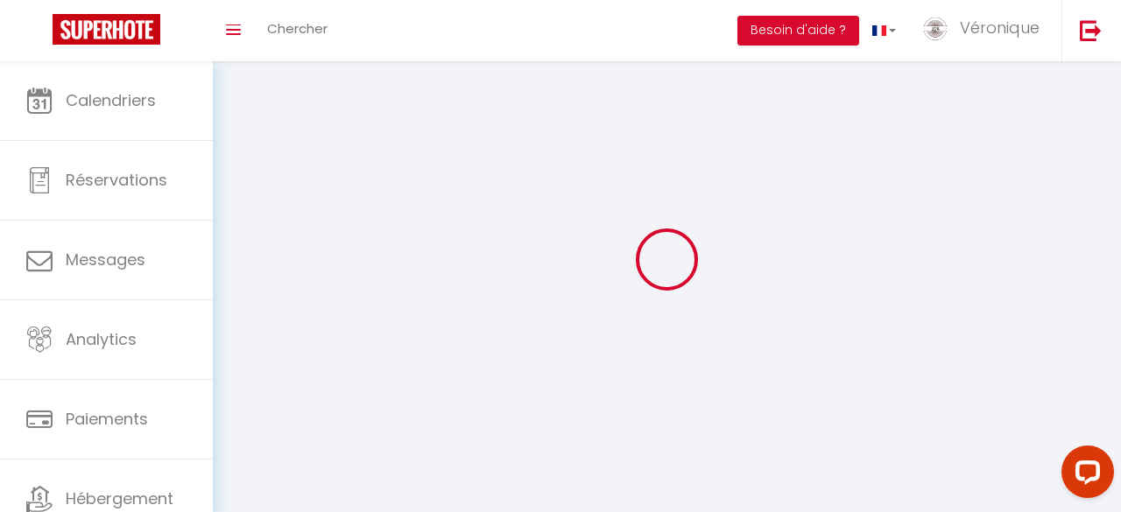
type input "Véronique"
type input "Guérineau"
type input "0675686140"
type input "[STREET_ADDRESS]"
type input "56250"
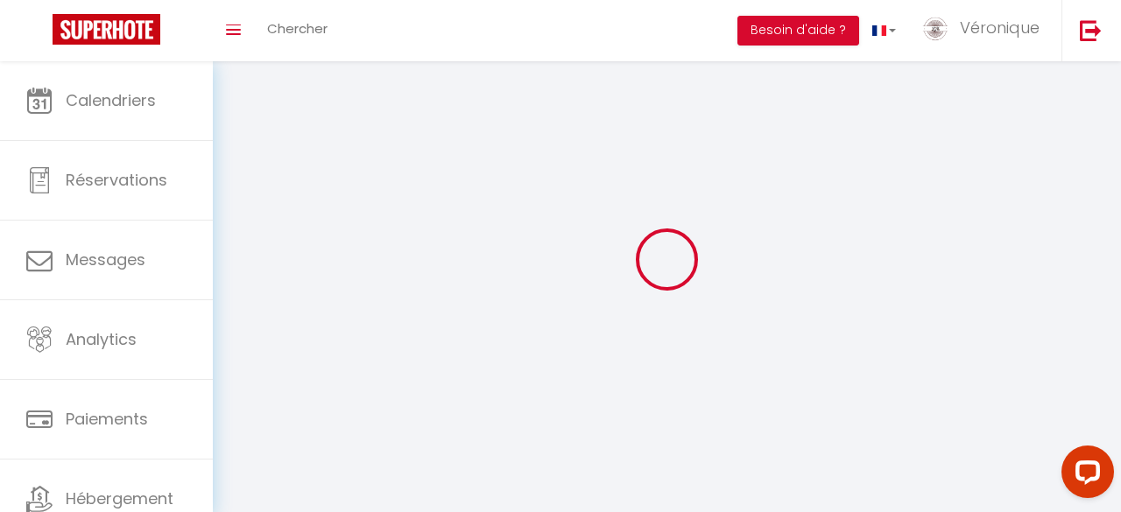
type input "ELVEN"
type input "BAZOAxGS2GwAixxzS9TwfVVrv"
type input "Ab4XBzXhvF4cMQeSPBZjj6jC7"
select select "28"
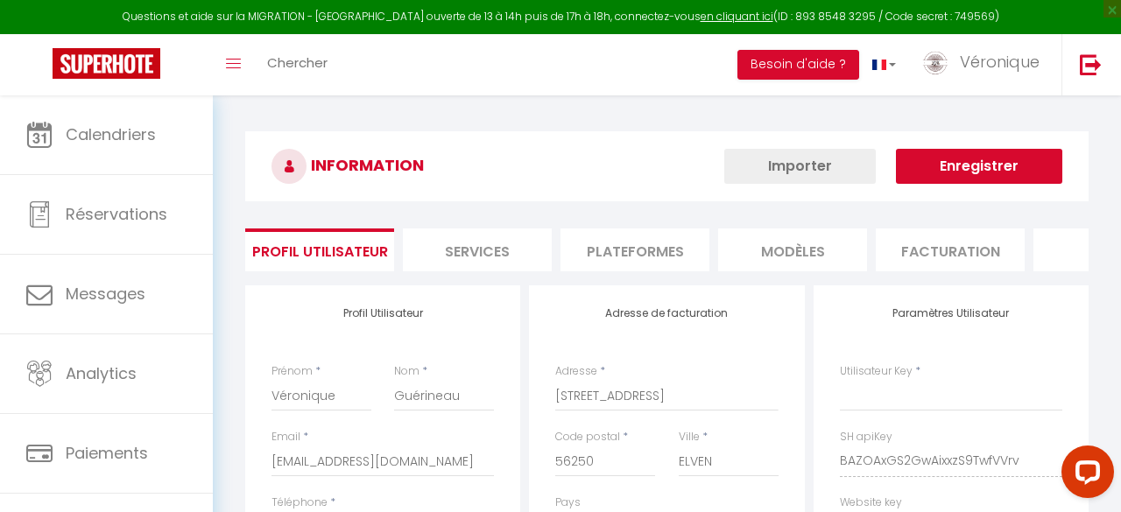
type input "BAZOAxGS2GwAixxzS9TwfVVrv"
type input "Ab4XBzXhvF4cMQeSPBZjj6jC7"
type input "[URL][DOMAIN_NAME]"
select select "fr"
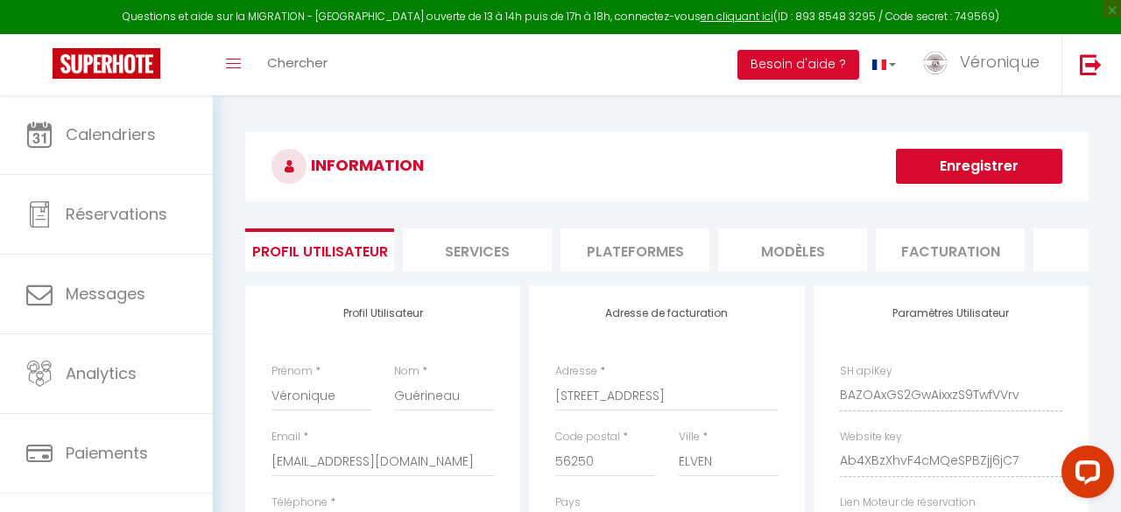
click at [653, 245] on li "Plateformes" at bounding box center [634, 250] width 149 height 43
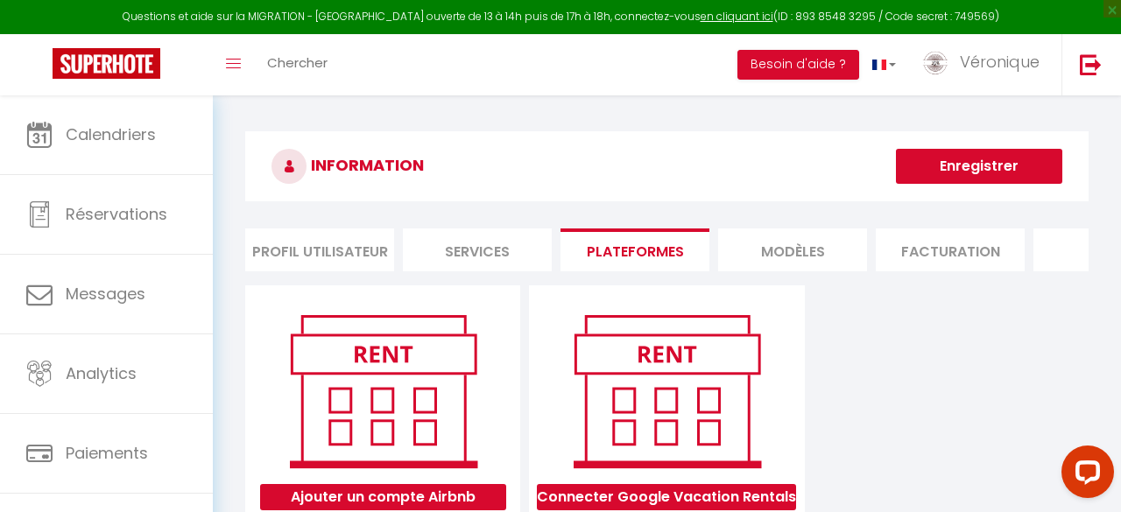
click at [993, 377] on div "Ajouter un compte Airbnb Email État Actions [EMAIL_ADDRESS][DOMAIN_NAME] Connec…" at bounding box center [667, 475] width 852 height 380
click at [1003, 407] on div "Ajouter un compte Airbnb Email État Actions [EMAIL_ADDRESS][DOMAIN_NAME] Connec…" at bounding box center [667, 475] width 852 height 380
drag, startPoint x: 938, startPoint y: 363, endPoint x: 937, endPoint y: 470, distance: 106.8
click at [937, 470] on div "Ajouter un compte Airbnb Email État Actions [EMAIL_ADDRESS][DOMAIN_NAME] Connec…" at bounding box center [667, 475] width 852 height 380
click at [1107, 508] on div at bounding box center [1084, 476] width 74 height 74
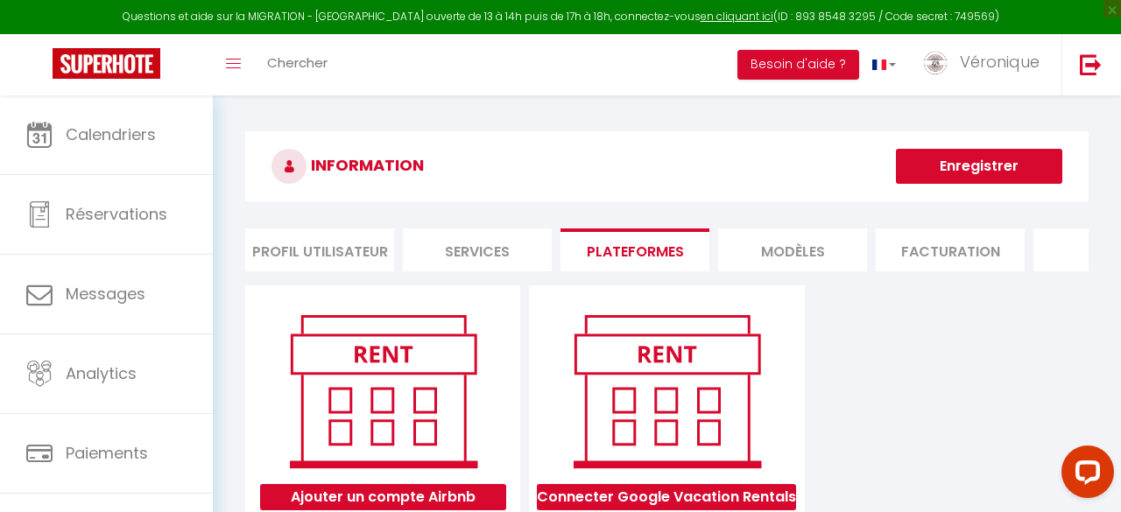
click at [889, 438] on div "Ajouter un compte Airbnb Email État Actions [EMAIL_ADDRESS][DOMAIN_NAME] Connec…" at bounding box center [667, 475] width 852 height 380
click at [908, 405] on div "Ajouter un compte Airbnb Email État Actions [EMAIL_ADDRESS][DOMAIN_NAME] Connec…" at bounding box center [667, 475] width 852 height 380
click at [959, 416] on div "Ajouter un compte Airbnb Email État Actions [EMAIL_ADDRESS][DOMAIN_NAME] Connec…" at bounding box center [667, 475] width 852 height 380
click at [333, 502] on button "Ajouter un compte Airbnb" at bounding box center [383, 497] width 246 height 26
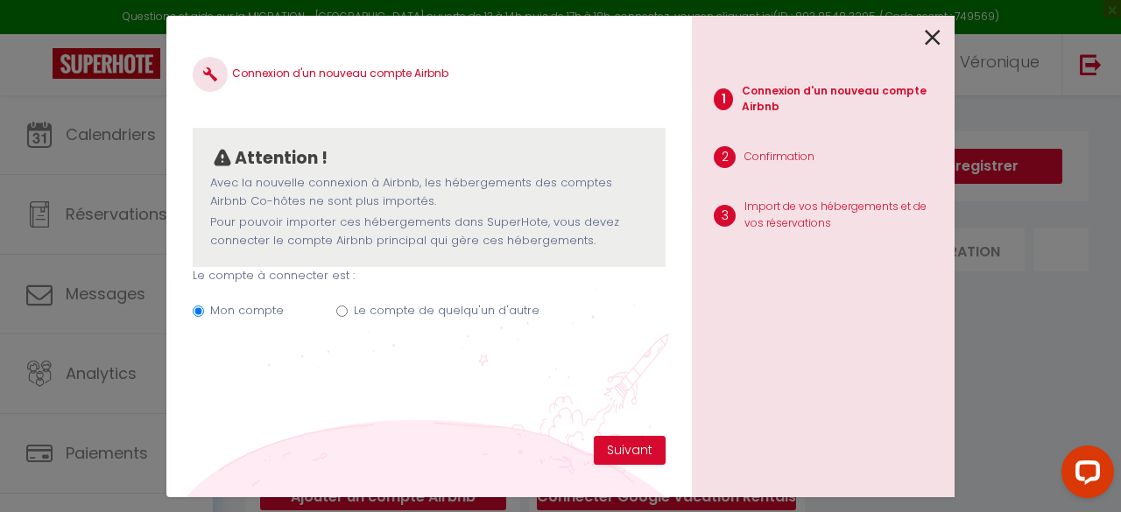
click at [340, 311] on input "Le compte de quelqu'un d'autre" at bounding box center [341, 311] width 11 height 11
radio input "true"
radio input "false"
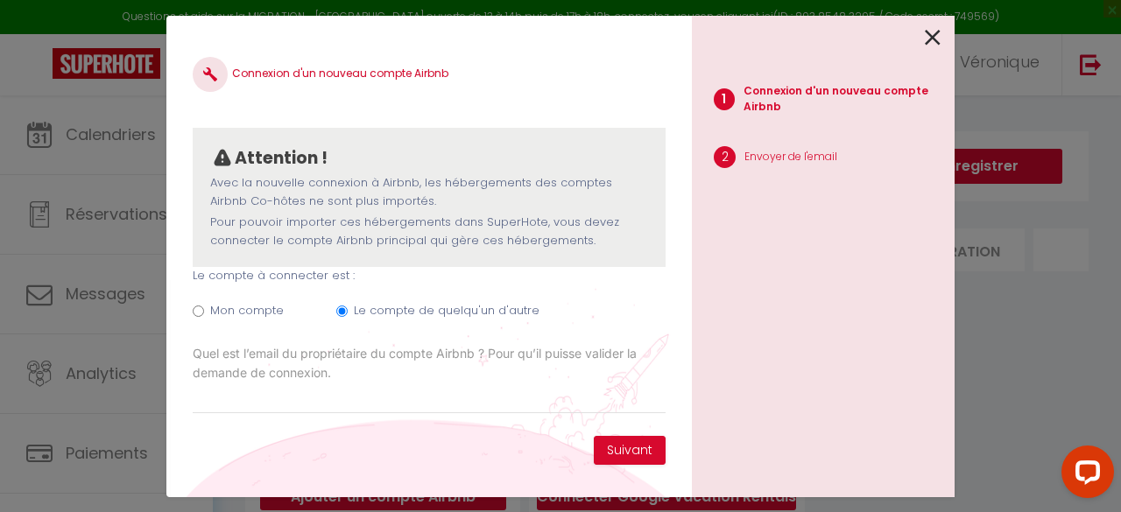
click at [933, 37] on icon at bounding box center [933, 38] width 16 height 26
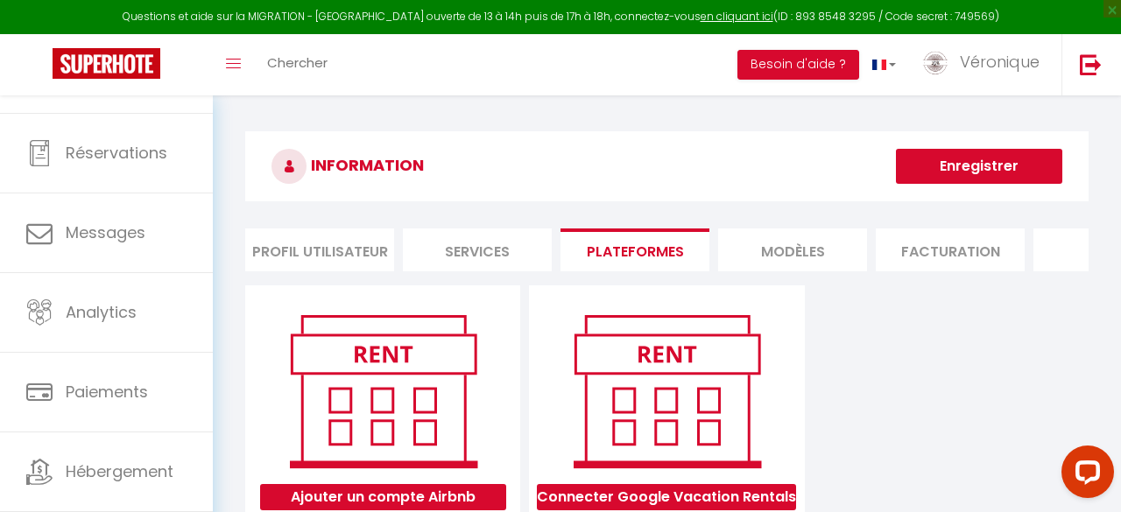
scroll to position [102, 0]
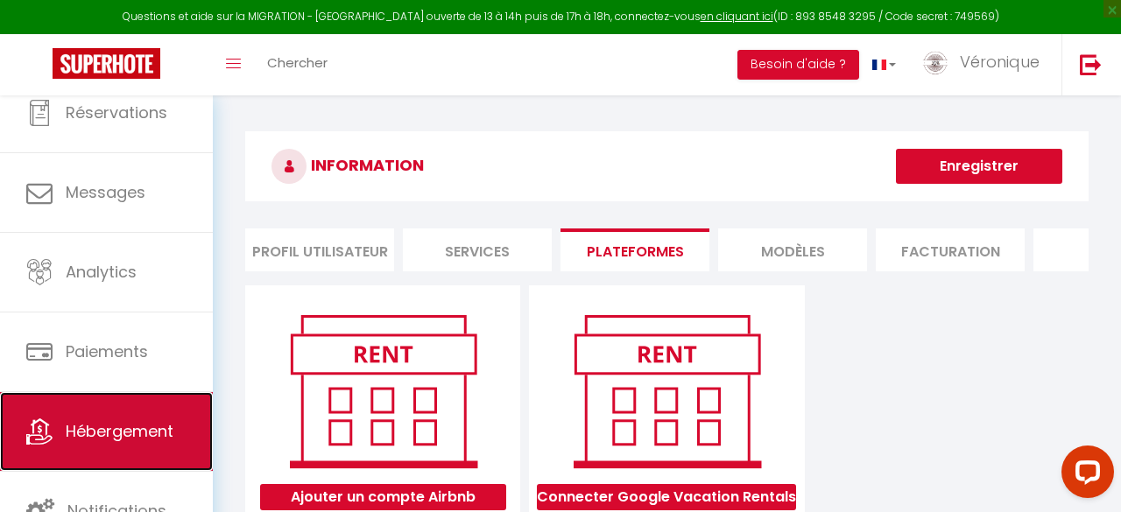
click at [137, 426] on span "Hébergement" at bounding box center [120, 431] width 108 height 22
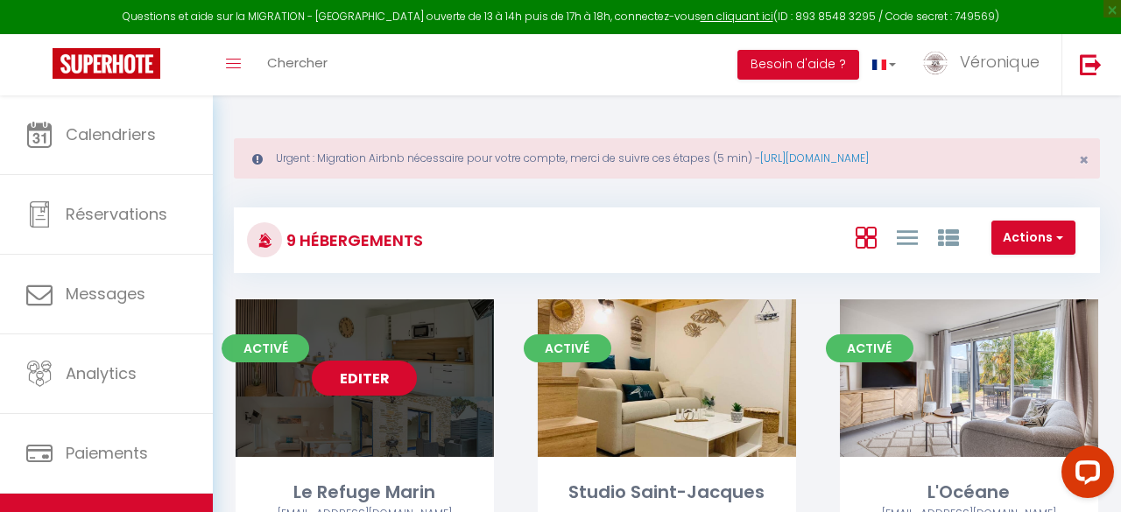
click at [364, 383] on link "Editer" at bounding box center [364, 378] width 105 height 35
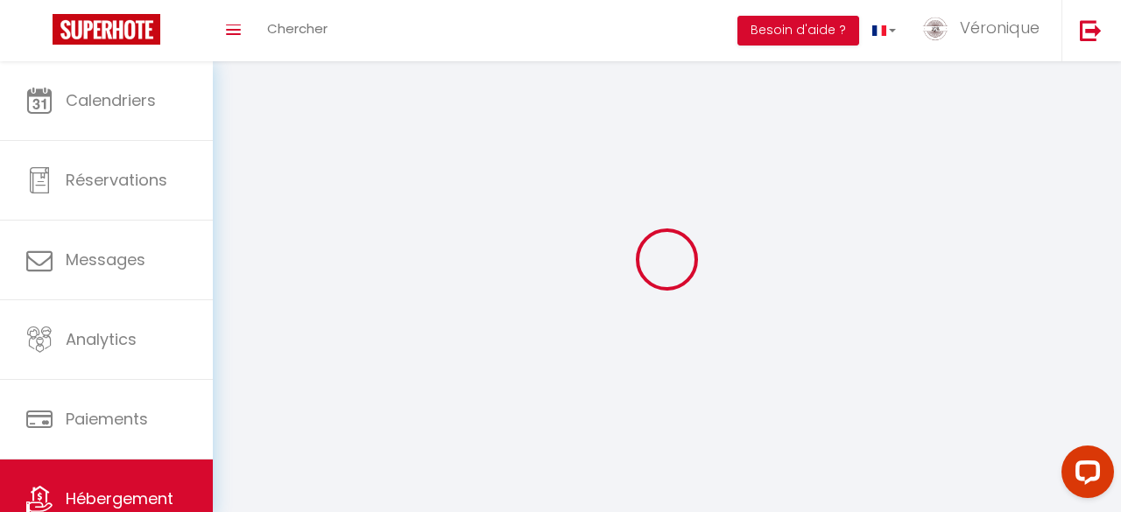
select select "1"
select select "28"
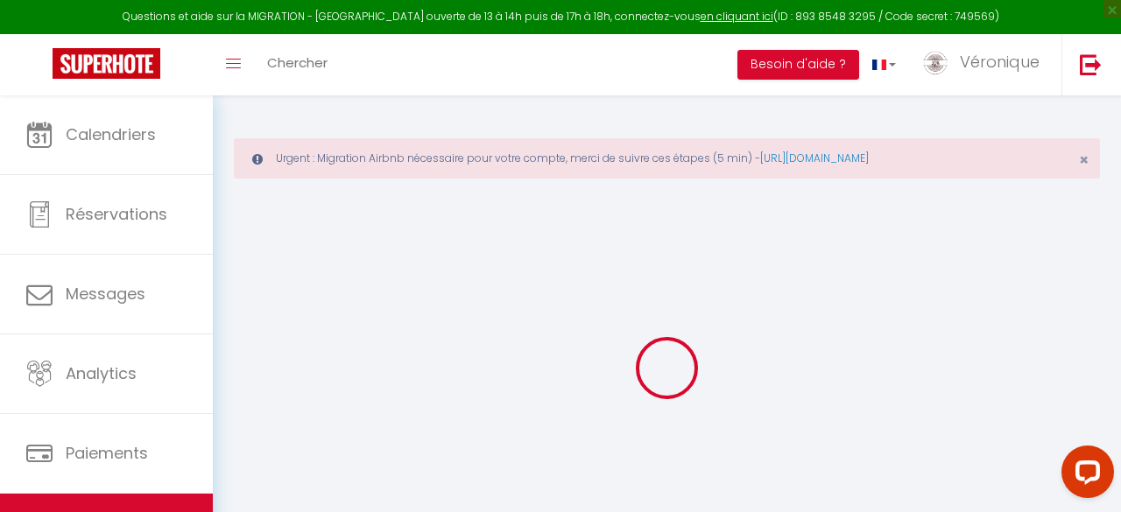
select select
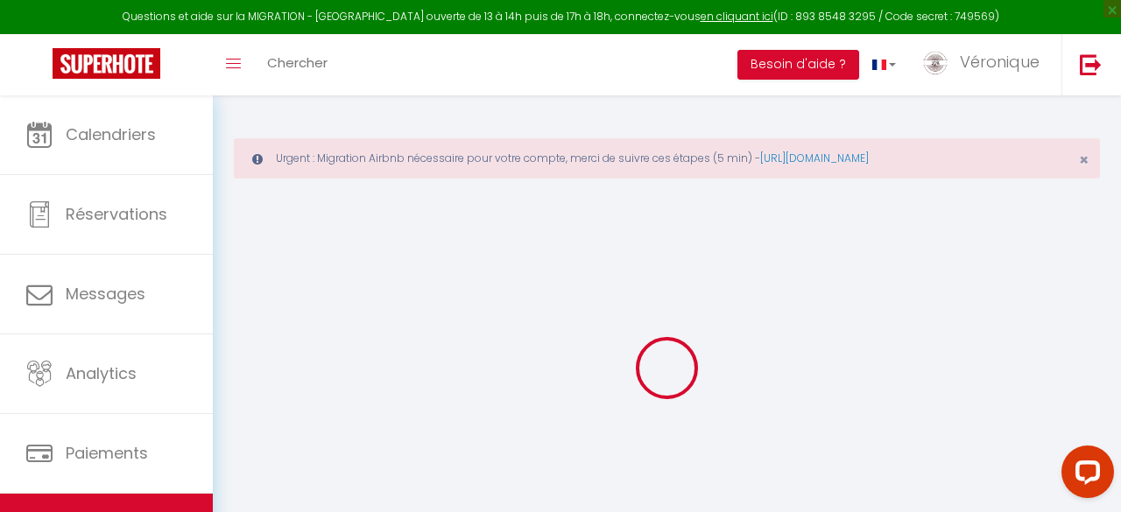
select select
checkbox input "false"
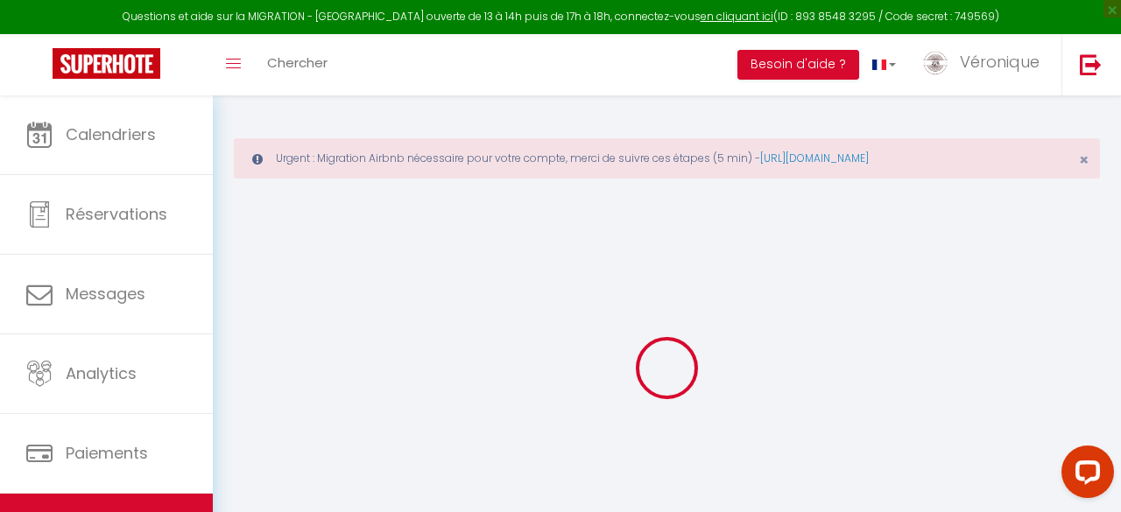
select select
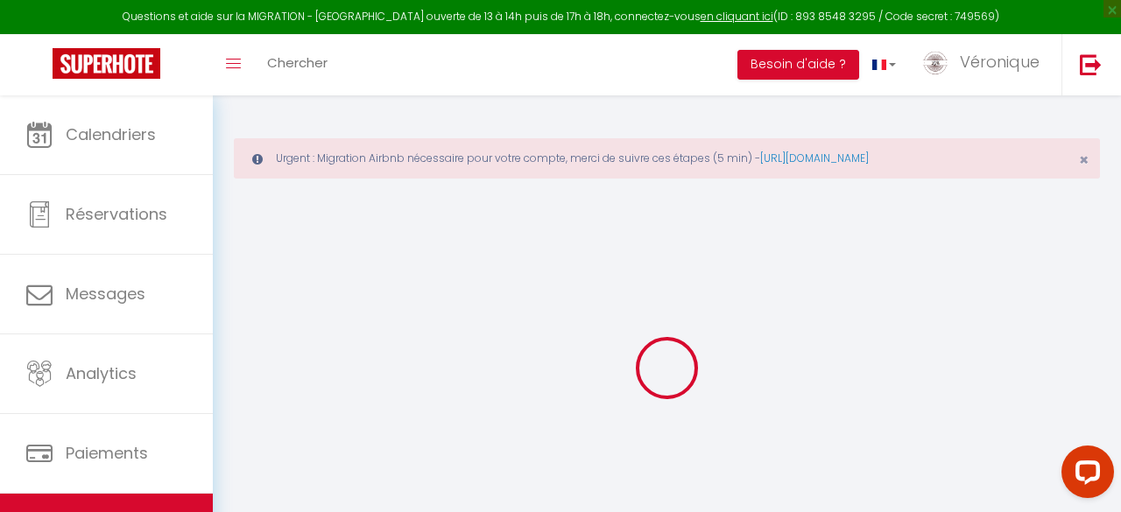
select select
checkbox input "false"
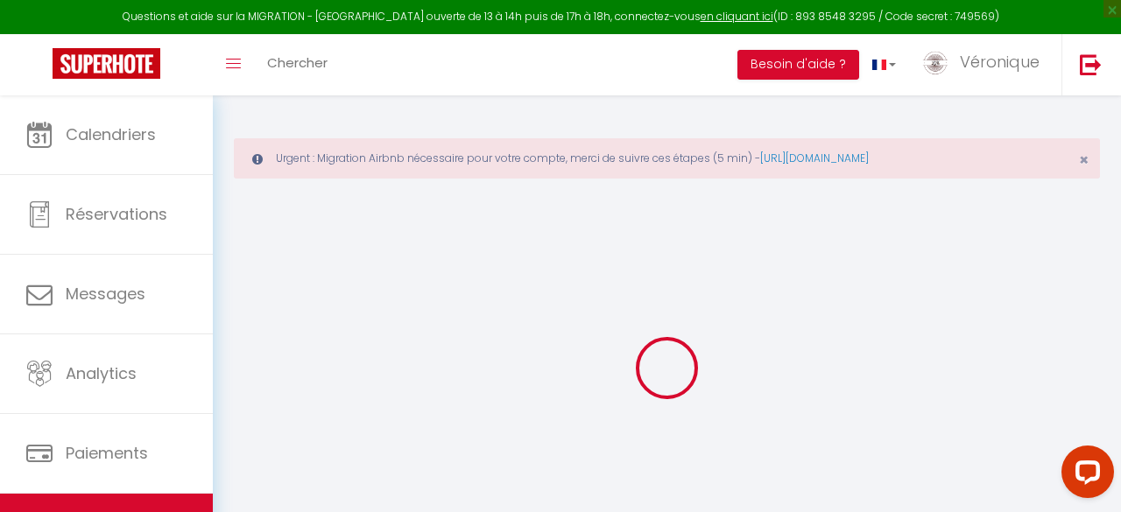
checkbox input "false"
select select
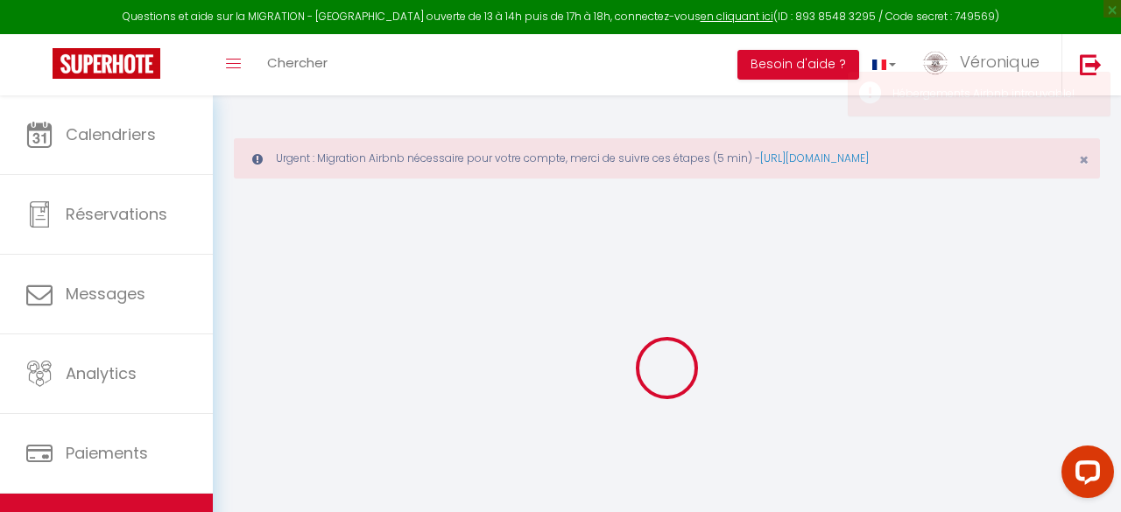
select select
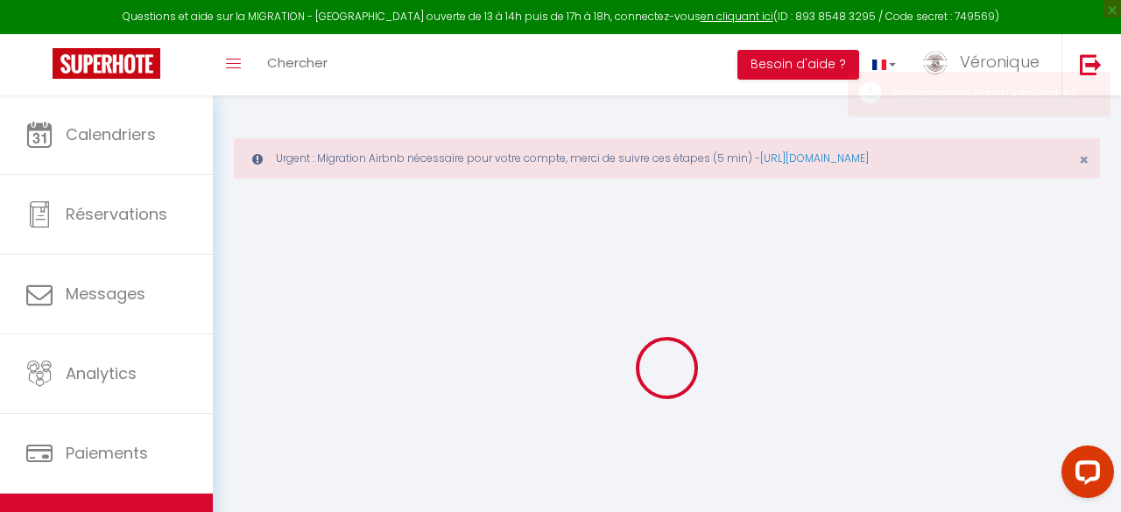
select select
checkbox input "false"
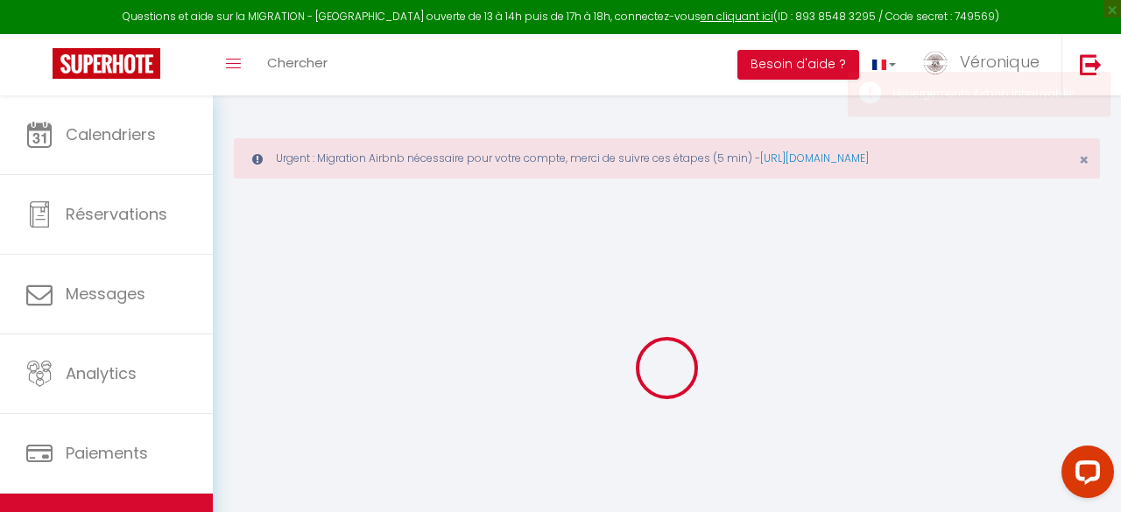
select select
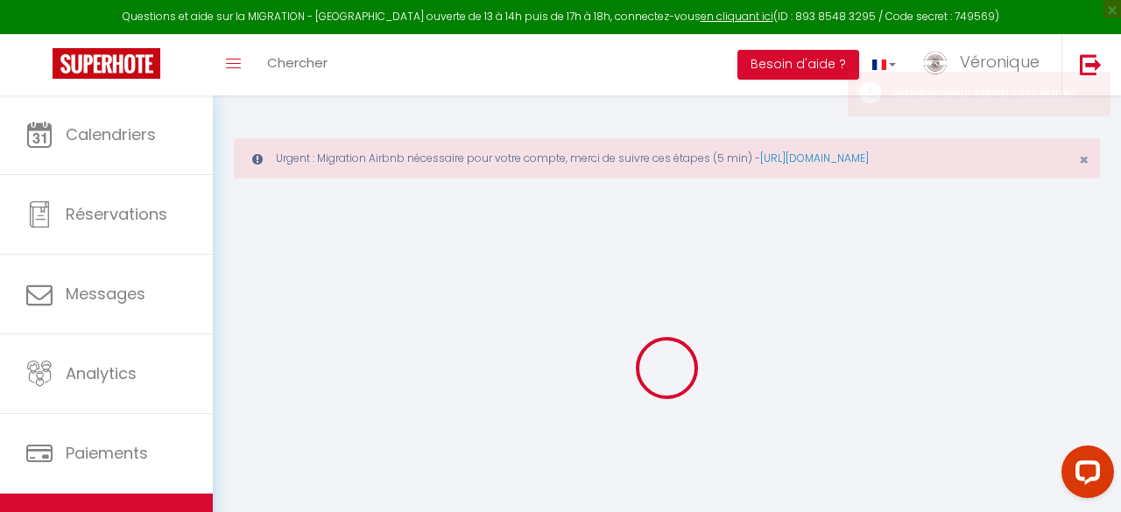
select select
checkbox input "false"
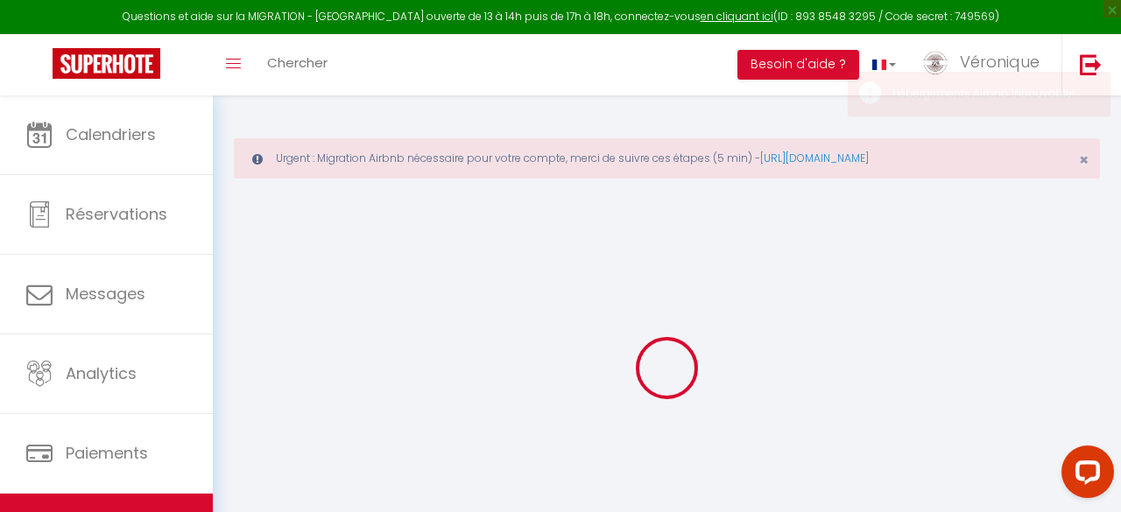
checkbox input "false"
select select
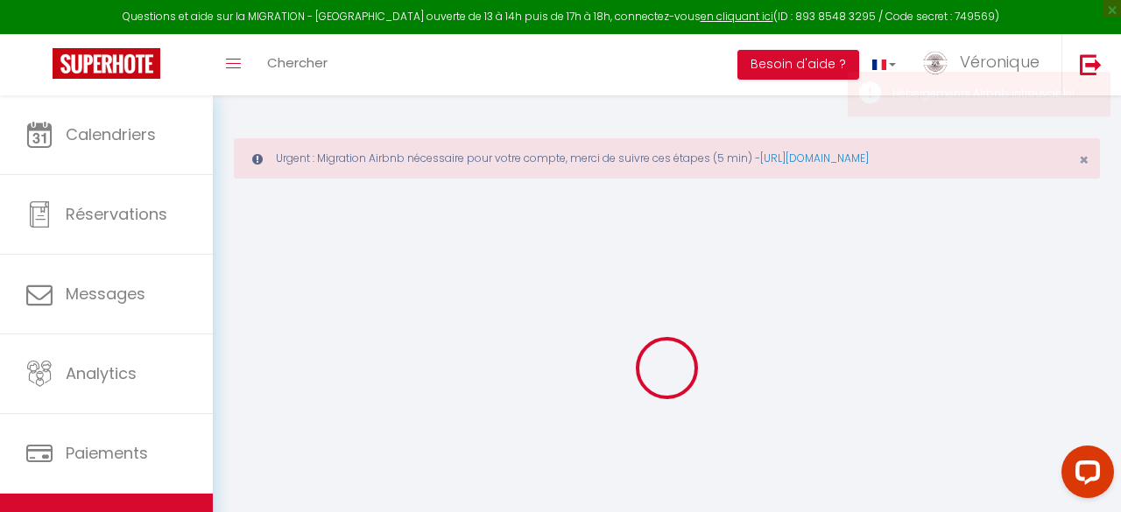
select select
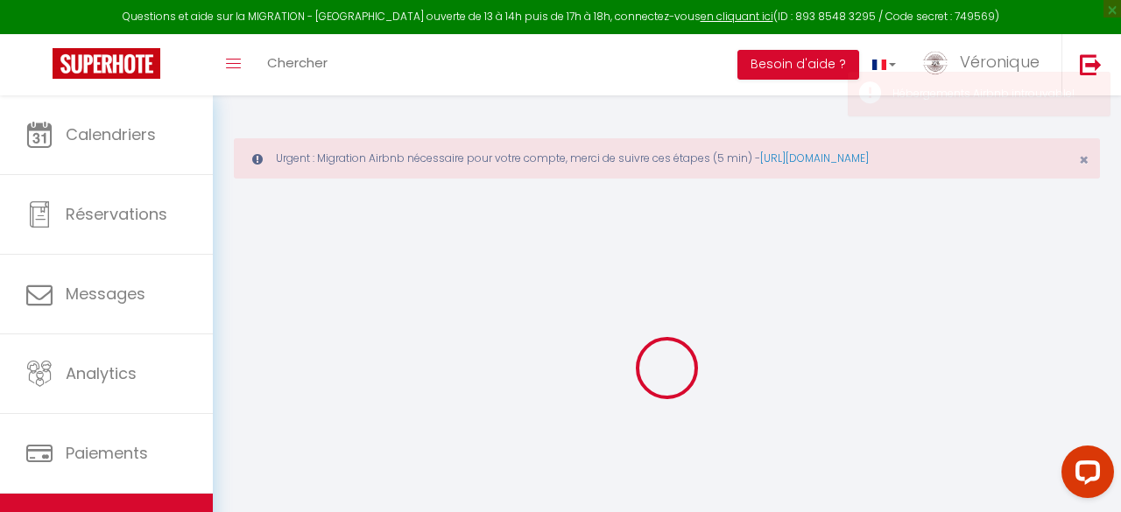
checkbox input "false"
select select
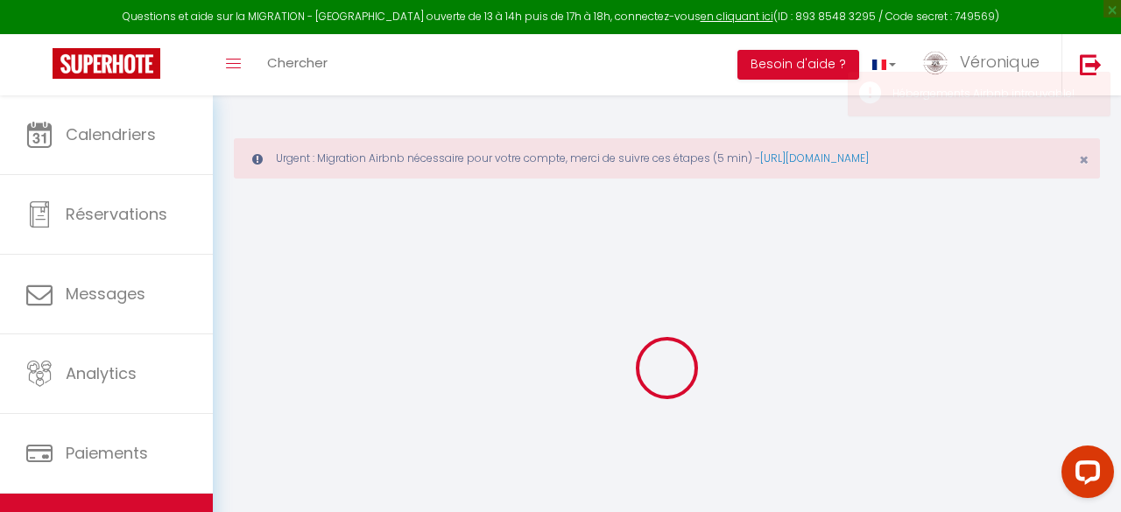
select select
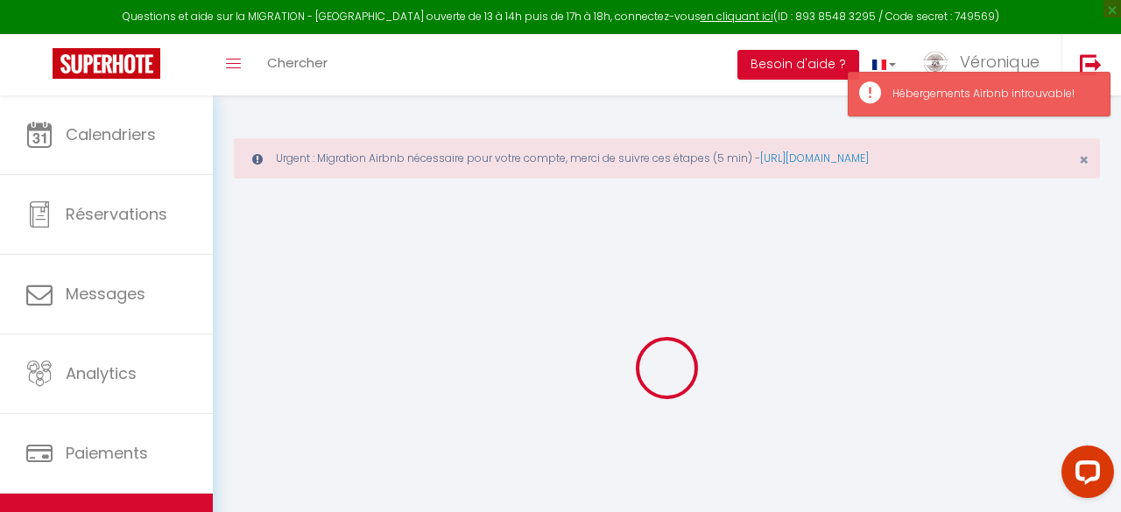
type input "Le Refuge Marin"
type input "[PERSON_NAME]"
type input "NEVO"
type input "[STREET_ADDRESS]"
type input "22600"
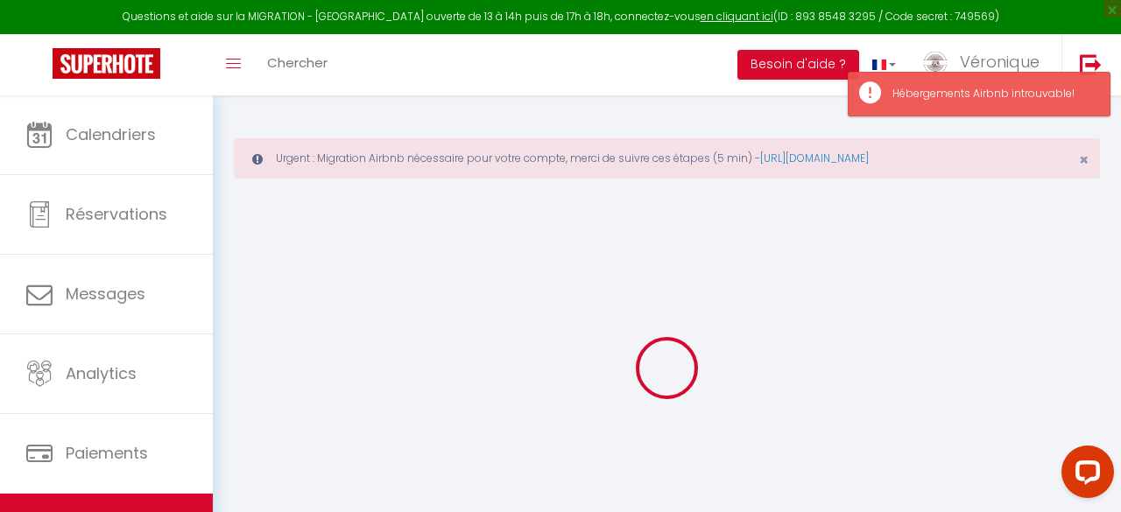
type input "LA MOTTE"
select select "6"
type input "150"
type input "80"
select select
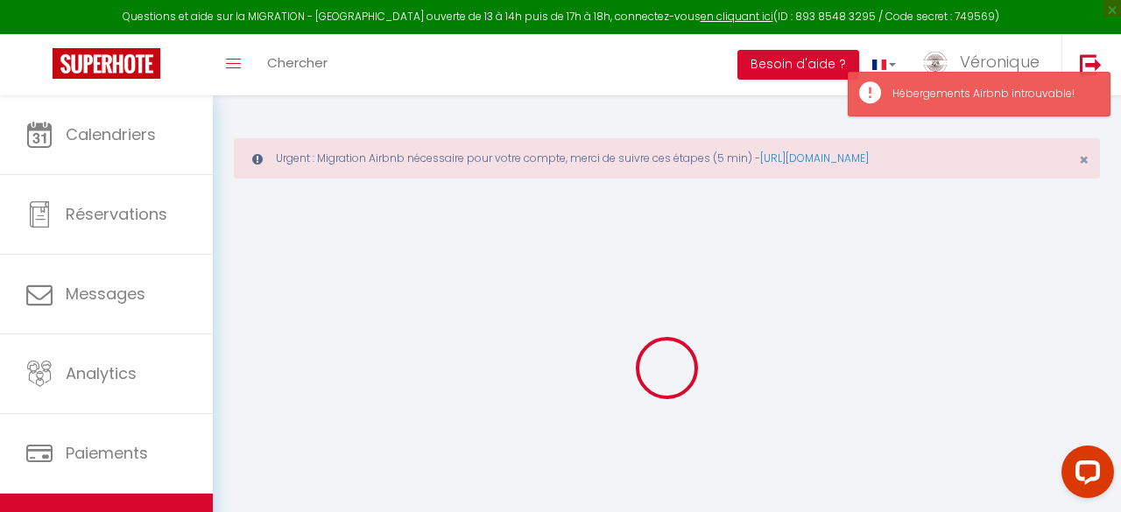
select select
type input "[STREET_ADDRESS]"
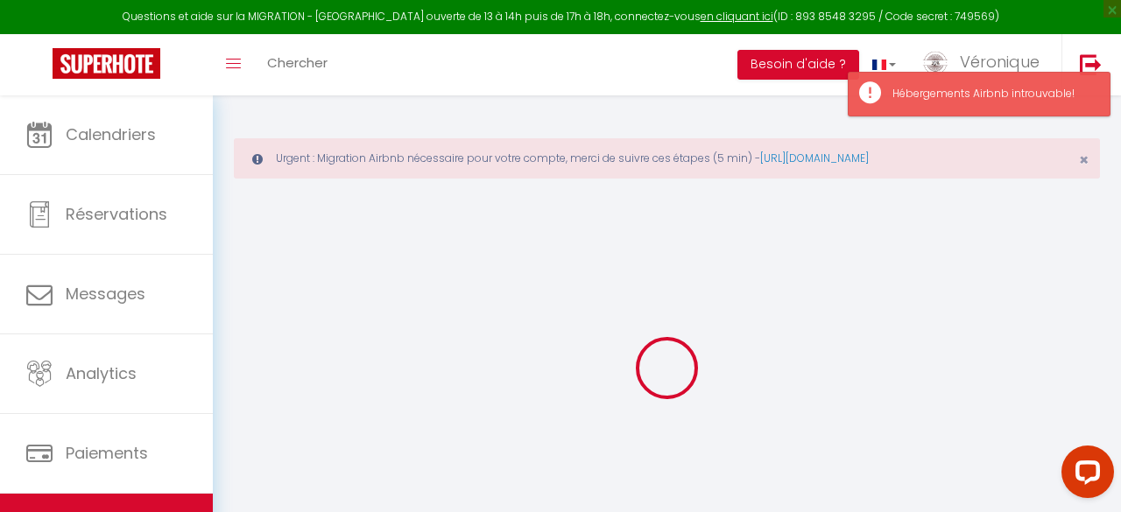
type input "56370"
type input "Sarzeau"
type input "[EMAIL_ADDRESS][DOMAIN_NAME]"
select select
checkbox input "true"
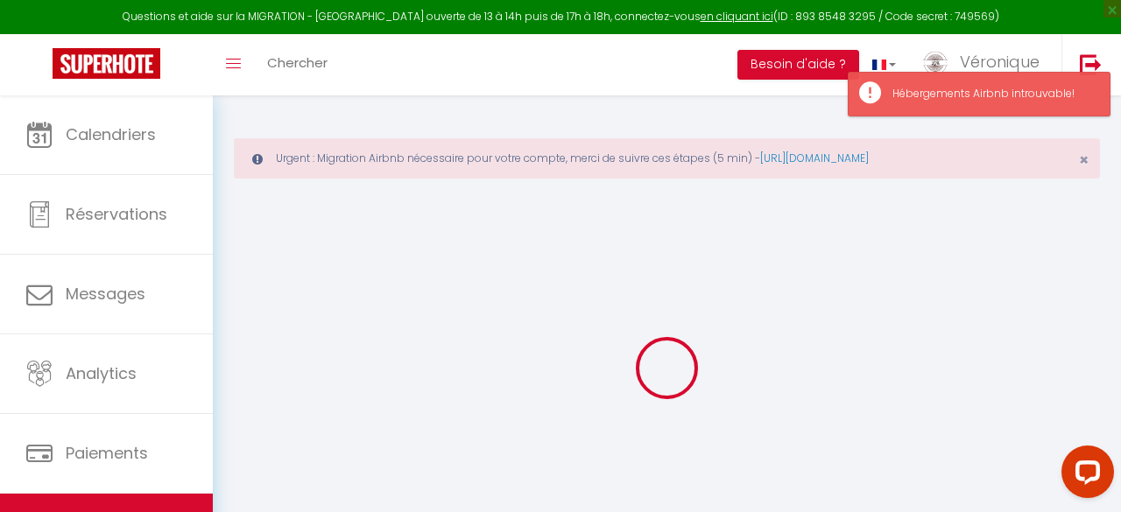
checkbox input "false"
type input "25"
type input "80"
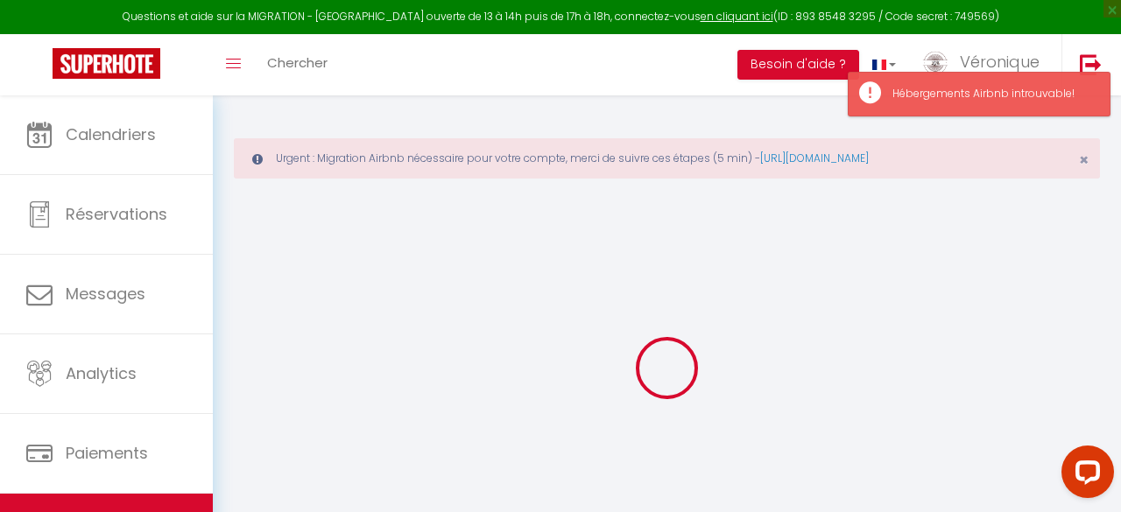
type input "0"
select select
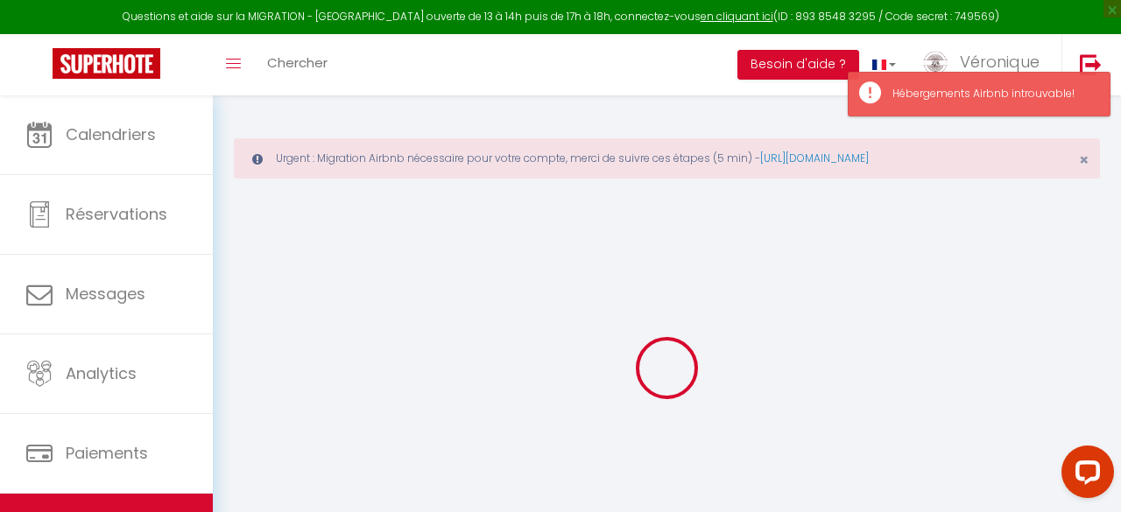
select select
checkbox input "true"
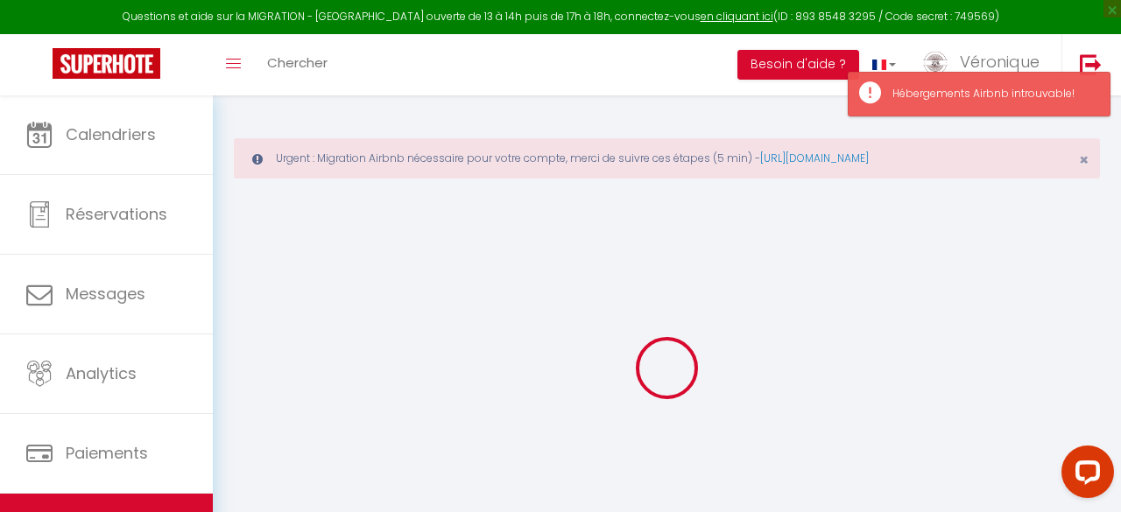
checkbox input "false"
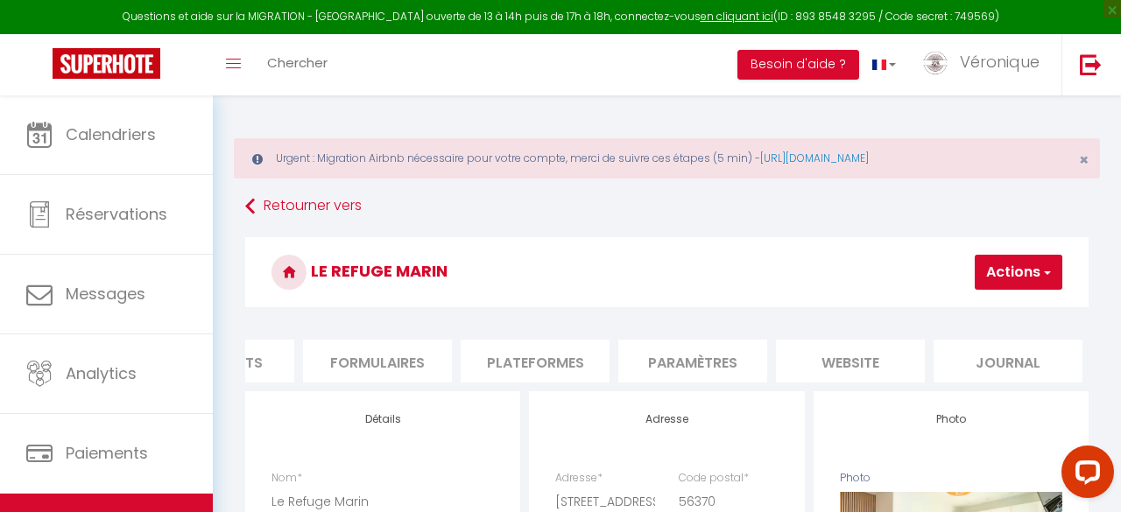
scroll to position [0, 733]
click at [504, 360] on li "Plateformes" at bounding box center [532, 361] width 149 height 43
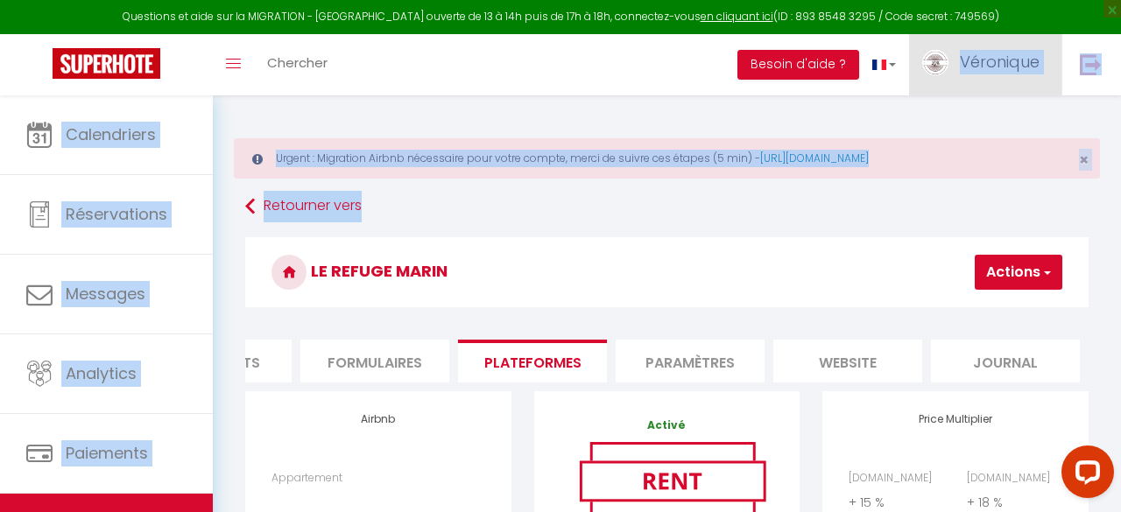
drag, startPoint x: 853, startPoint y: 186, endPoint x: 958, endPoint y: 39, distance: 180.1
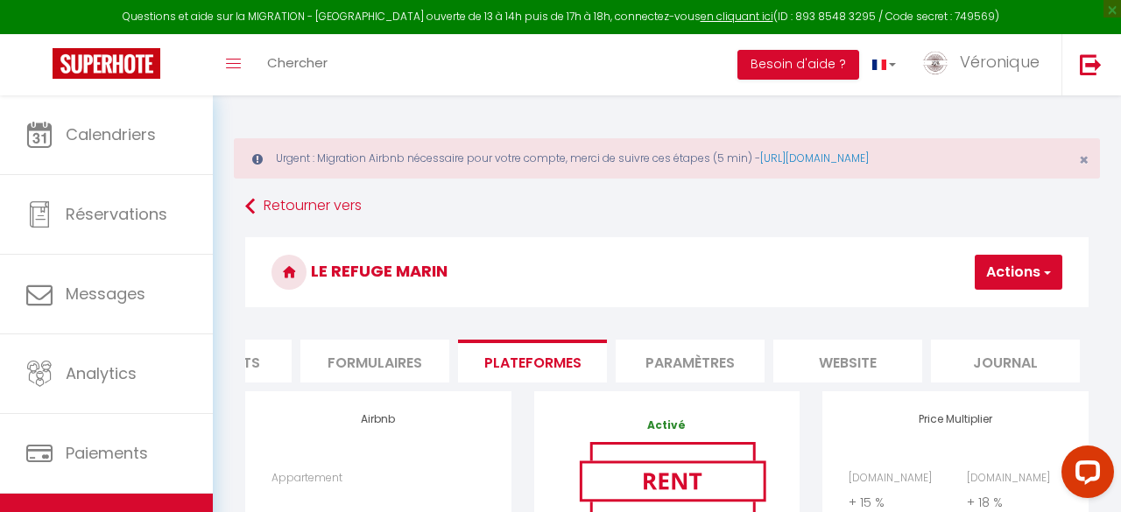
click at [738, 255] on h3 "Le Refuge Marin" at bounding box center [666, 272] width 843 height 70
click at [841, 503] on div "[DOMAIN_NAME] 0 + 1 % + 2 % + 3 % + 4 % + 5 % + 6 % + 7 % + 8 %" at bounding box center [896, 495] width 118 height 50
click at [891, 507] on select "0 + 1 % + 2 % + 3 % + 4 % + 5 % + 6 % + 7 % + 8 % + 9 %" at bounding box center [895, 502] width 95 height 33
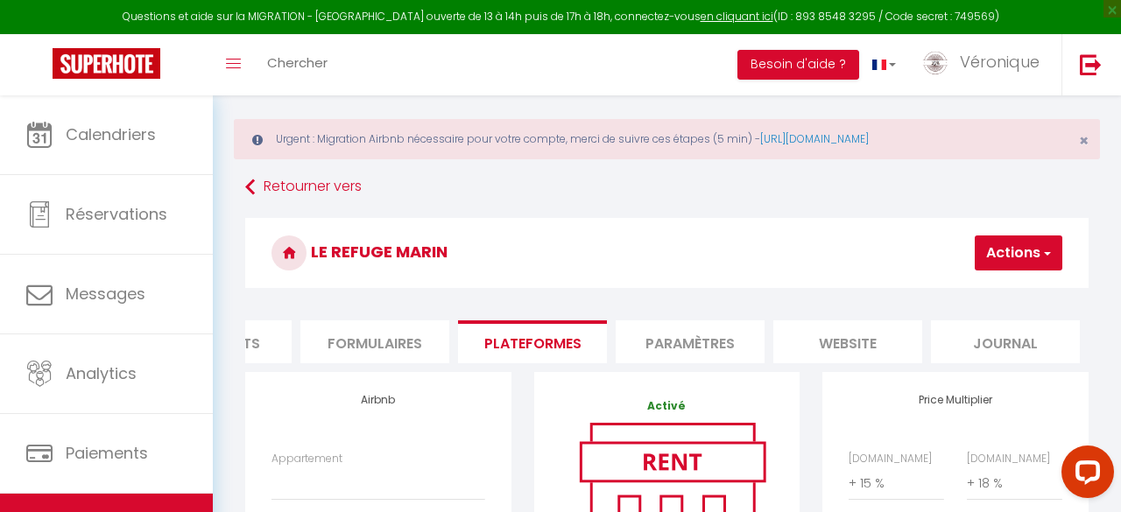
click at [1003, 435] on div "Price Multiplier [DOMAIN_NAME] 0 + 1 % + 2 % + 3 % + 4 % + 5 % + 6 % + 7 %" at bounding box center [954, 489] width 265 height 235
click at [869, 135] on link "[URL][DOMAIN_NAME]" at bounding box center [814, 138] width 109 height 15
drag, startPoint x: 1107, startPoint y: 213, endPoint x: 1120, endPoint y: 294, distance: 82.5
click at [664, 415] on p "Activé" at bounding box center [666, 406] width 213 height 17
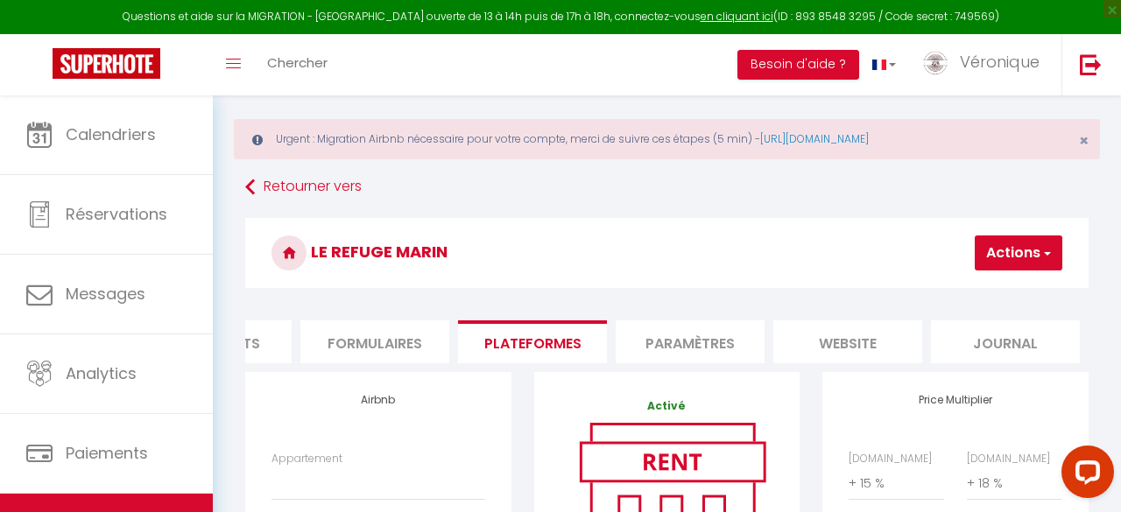
click at [636, 415] on p "Activé" at bounding box center [666, 406] width 213 height 17
drag, startPoint x: 636, startPoint y: 415, endPoint x: 667, endPoint y: 416, distance: 31.5
click at [667, 415] on p "Activé" at bounding box center [666, 406] width 213 height 17
click at [1107, 499] on div at bounding box center [1084, 476] width 74 height 74
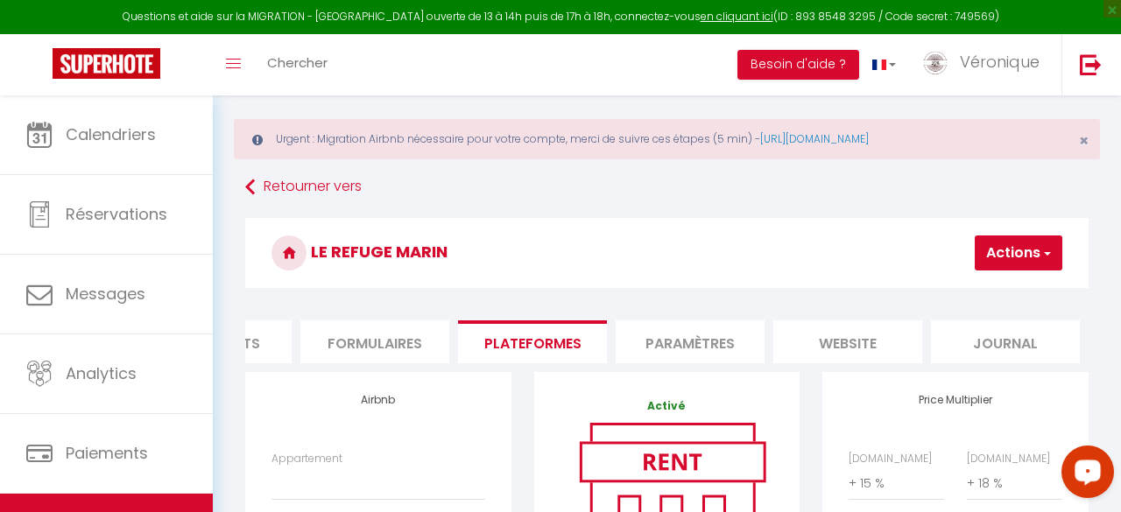
click at [1107, 499] on div at bounding box center [1084, 476] width 74 height 74
drag, startPoint x: 1117, startPoint y: 499, endPoint x: 1082, endPoint y: 135, distance: 365.9
click html
click at [1082, 136] on span "×" at bounding box center [1084, 141] width 10 height 22
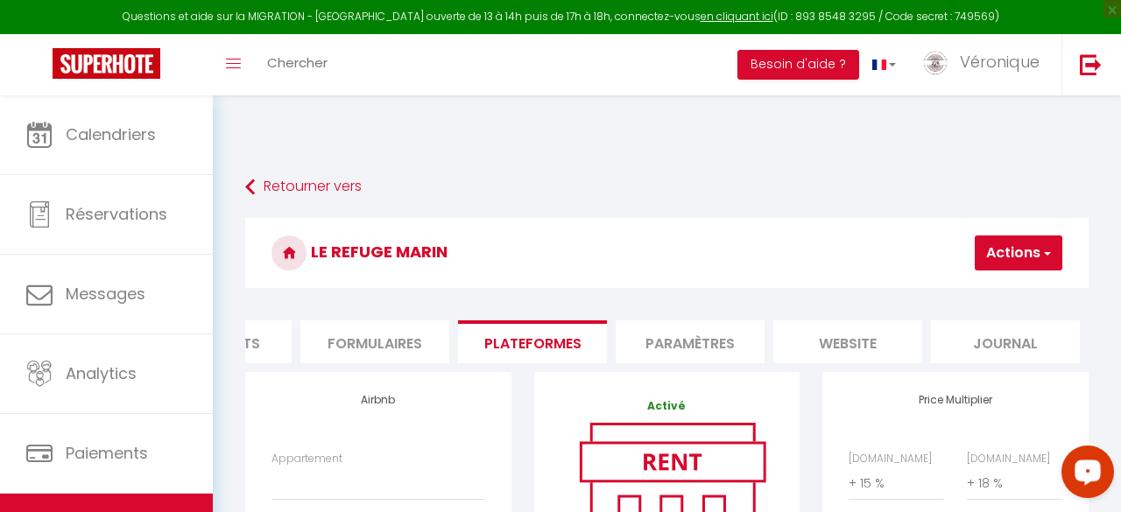
scroll to position [0, 0]
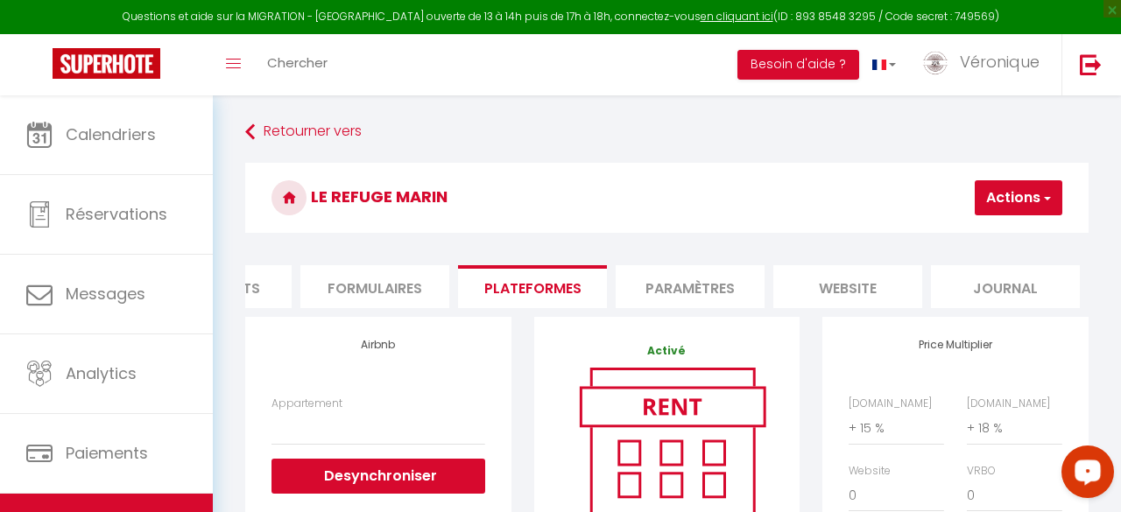
click at [768, 360] on p "Activé" at bounding box center [666, 351] width 213 height 17
drag, startPoint x: 2161, startPoint y: 791, endPoint x: 1116, endPoint y: 504, distance: 1084.0
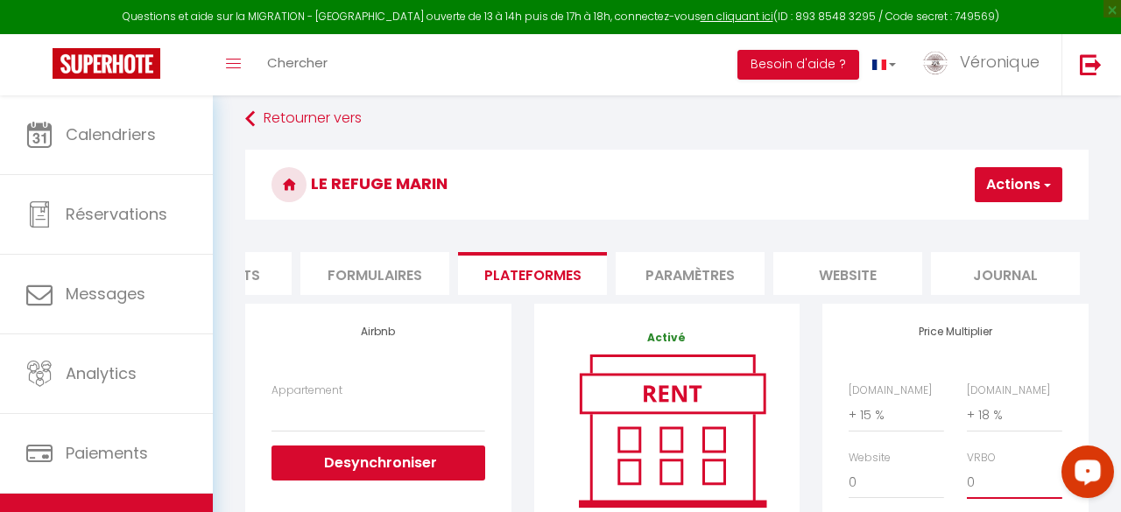
click at [1006, 495] on select "0 + 1 % + 2 % + 3 % + 4 % + 5 % + 6 % + 7 % + 8 % + 9 %" at bounding box center [1014, 482] width 95 height 33
click at [887, 496] on select "0 + 1 % + 2 % + 3 % + 4 % + 5 % + 6 % + 7 % + 8 % + 9 %" at bounding box center [895, 482] width 95 height 33
click at [827, 486] on div "Price Multiplier [DOMAIN_NAME] 0 + 1 % + 2 % + 3 % + 4 % + 5 % + 6 % + 7 %" at bounding box center [954, 421] width 265 height 235
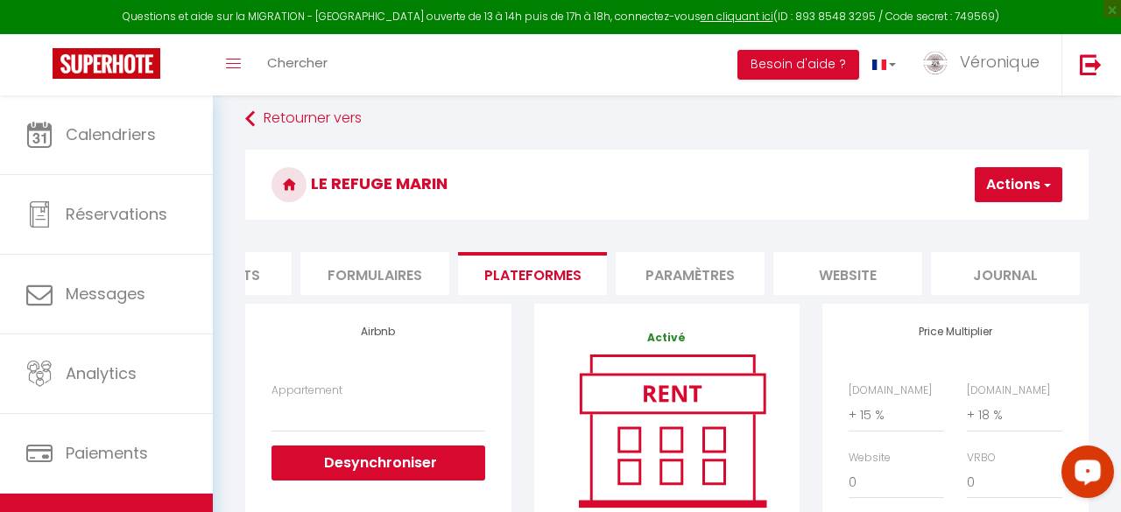
click at [672, 496] on img at bounding box center [671, 431] width 223 height 168
drag, startPoint x: 1068, startPoint y: 1, endPoint x: 877, endPoint y: 146, distance: 239.9
click at [1107, 9] on span "×" at bounding box center [1112, 9] width 18 height 18
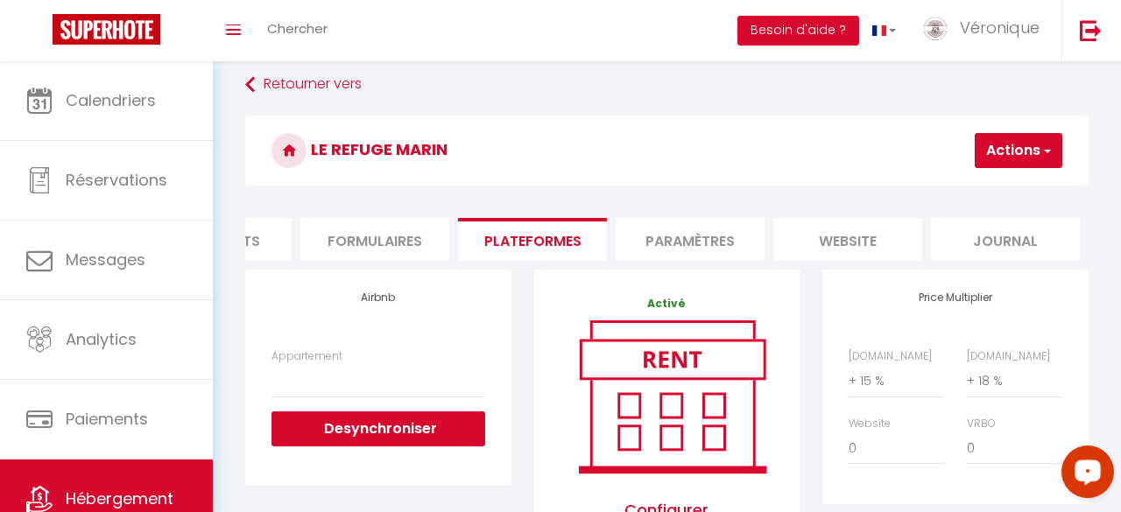
click at [771, 390] on img at bounding box center [671, 397] width 223 height 168
drag, startPoint x: 540, startPoint y: 399, endPoint x: 610, endPoint y: 444, distance: 83.1
click at [610, 444] on div "Activé Configurer [DOMAIN_NAME] Attention : les frais supplémentaires (frais de…" at bounding box center [666, 498] width 265 height 457
click at [646, 150] on h3 "Le Refuge Marin" at bounding box center [666, 151] width 843 height 70
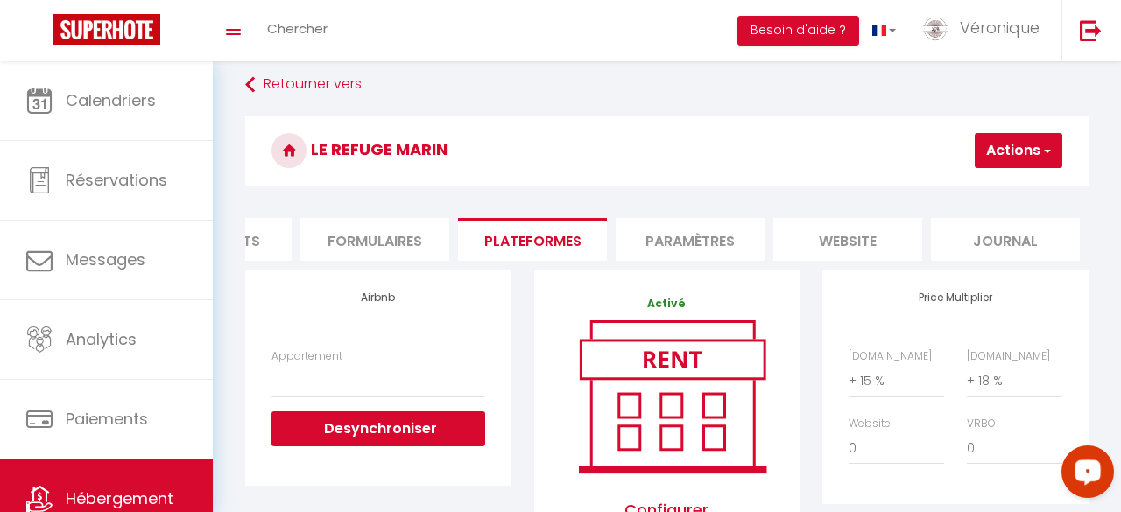
click at [285, 151] on icon at bounding box center [288, 150] width 35 height 35
click at [1049, 151] on span "button" at bounding box center [1045, 151] width 11 height 18
drag, startPoint x: 1109, startPoint y: 165, endPoint x: 1019, endPoint y: 553, distance: 398.1
click at [1019, 499] on html "Questions et aide sur la MIGRATION - [GEOGRAPHIC_DATA] ouverte de 13 à 14h puis…" at bounding box center [560, 243] width 1121 height 512
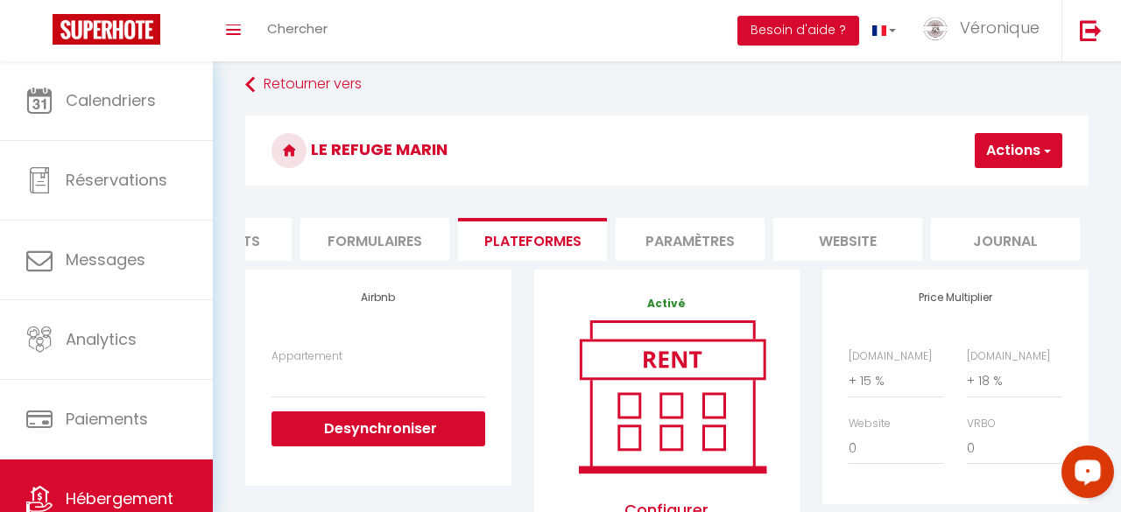
click at [543, 345] on div "Activé Configurer [DOMAIN_NAME] Attention : les frais supplémentaires (frais de…" at bounding box center [666, 498] width 265 height 457
click at [707, 242] on li "Paramètres" at bounding box center [690, 239] width 149 height 43
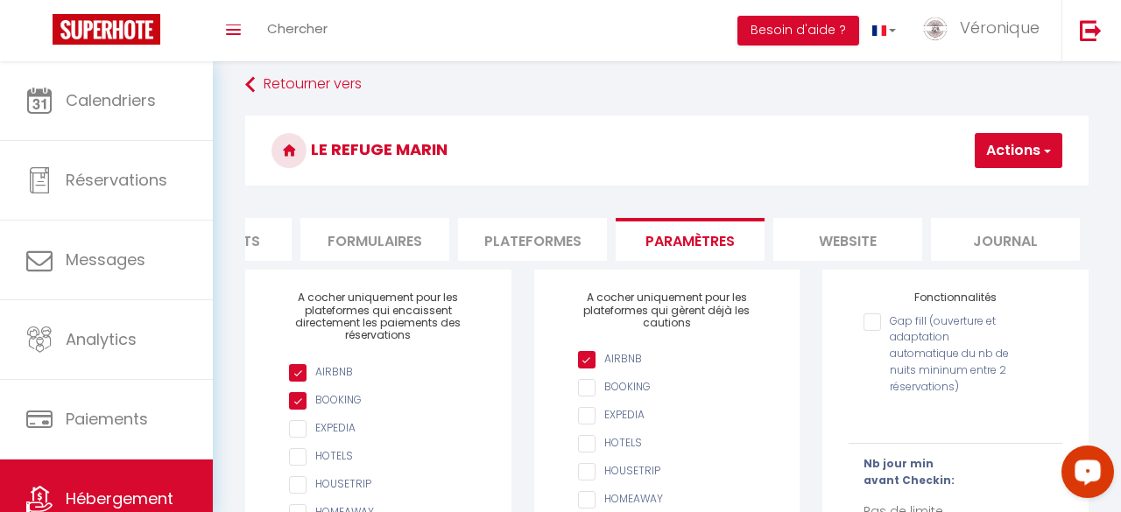
click at [736, 370] on li "AIRBNB" at bounding box center [675, 360] width 195 height 19
click at [591, 369] on input "AIRBNB" at bounding box center [675, 360] width 195 height 18
click at [759, 370] on li "AIRBNB" at bounding box center [675, 360] width 195 height 19
drag, startPoint x: 1098, startPoint y: 254, endPoint x: 1120, endPoint y: 553, distance: 300.3
click at [1107, 499] on html "Questions et aide sur la MIGRATION - [GEOGRAPHIC_DATA] ouverte de 13 à 14h puis…" at bounding box center [560, 243] width 1121 height 512
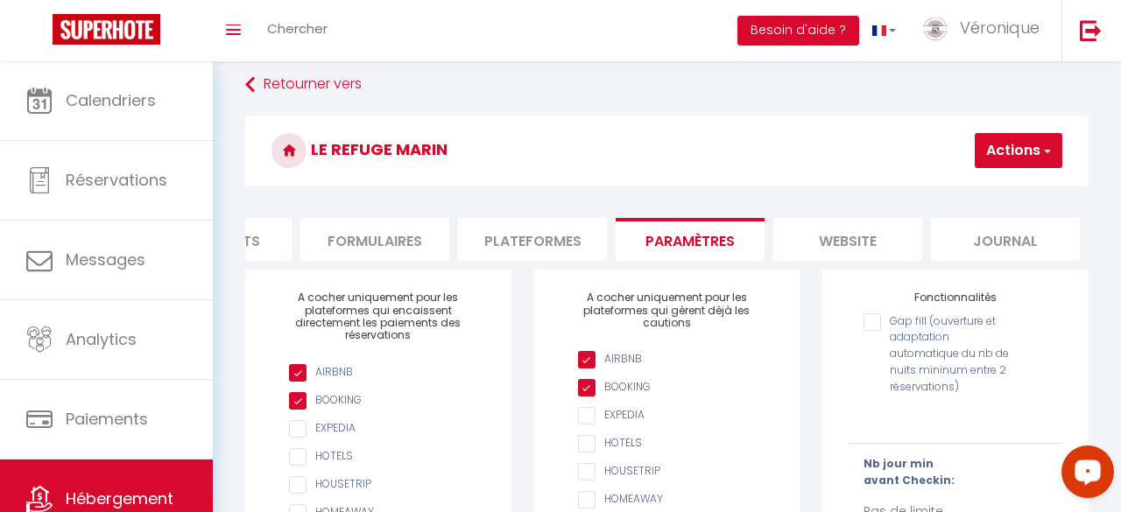
click at [236, 25] on icon "Toggle menubar" at bounding box center [233, 30] width 15 height 11
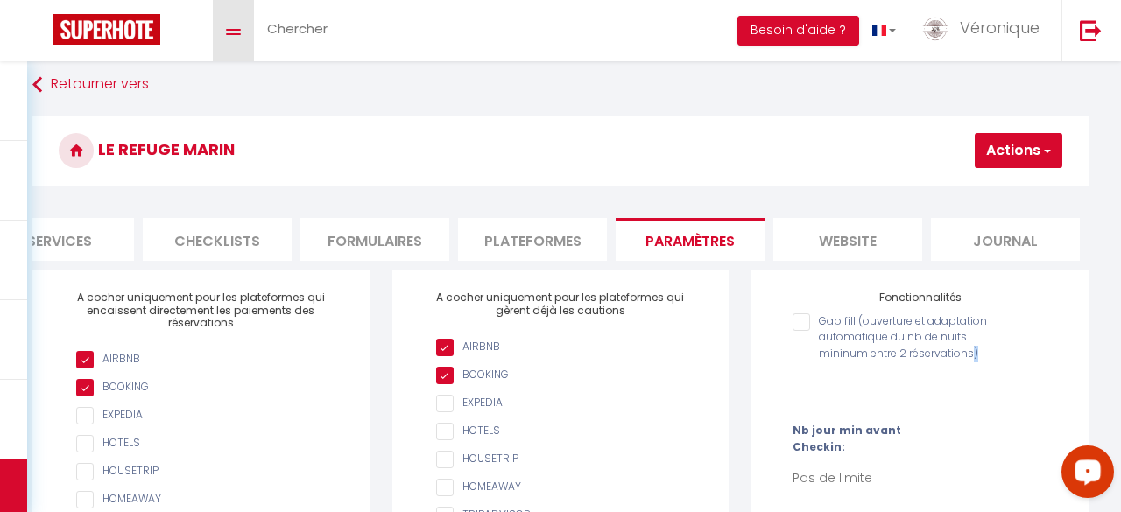
scroll to position [0, 520]
click at [879, 496] on select "Pas de limite 1 2 3 4 5 6 7" at bounding box center [864, 478] width 144 height 33
click at [1032, 489] on div "Nb jour min avant Checkin: Pas de limite 1 2 3 4 5 6 7" at bounding box center [919, 468] width 307 height 90
click at [531, 110] on div "Retourner vers [GEOGRAPHIC_DATA] Marin Actions Enregistrer Info Contrat Facture…" at bounding box center [560, 470] width 1079 height 803
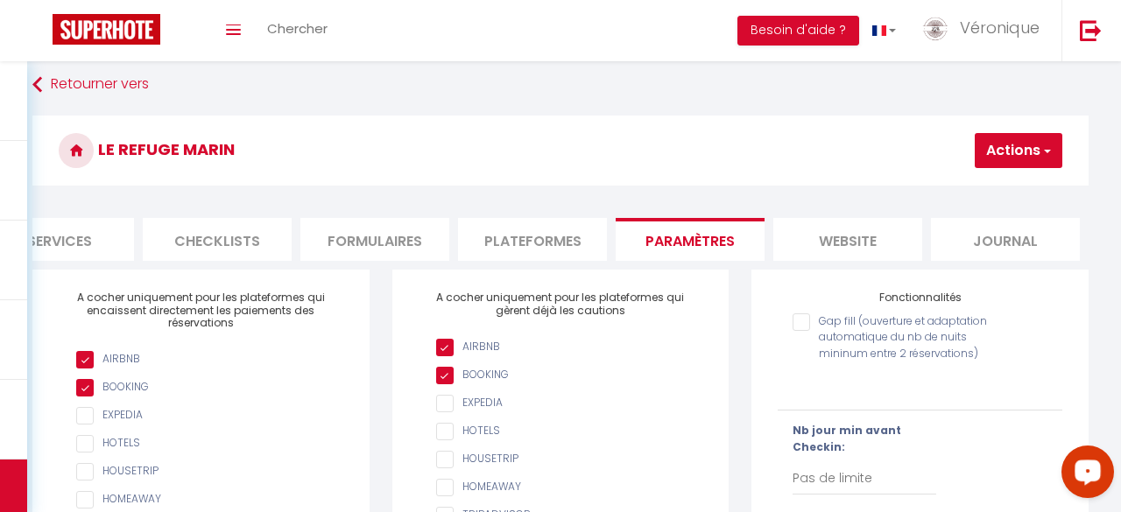
click at [461, 67] on div "Retourner vers [GEOGRAPHIC_DATA] Marin Actions Enregistrer Info Contrat Facture…" at bounding box center [560, 470] width 1121 height 845
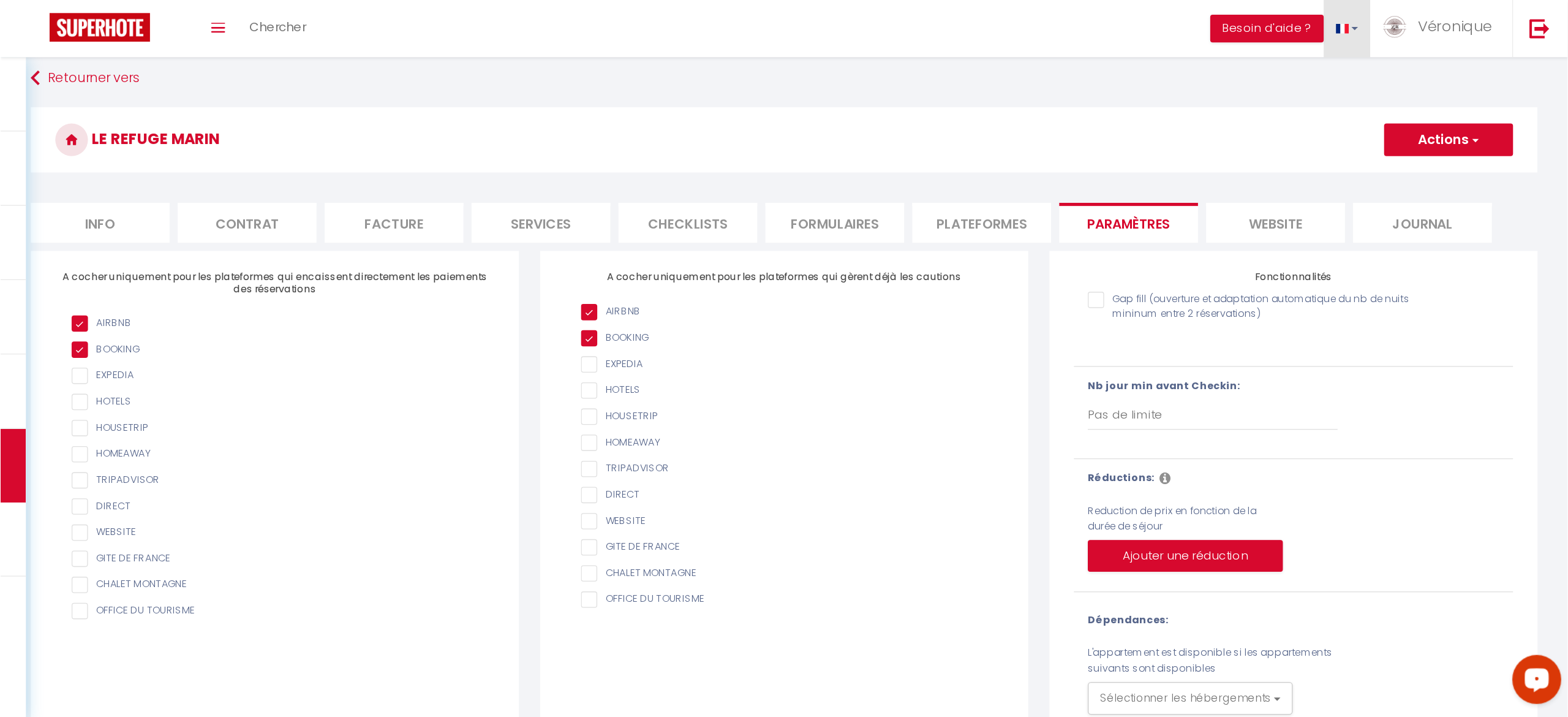
scroll to position [0, 0]
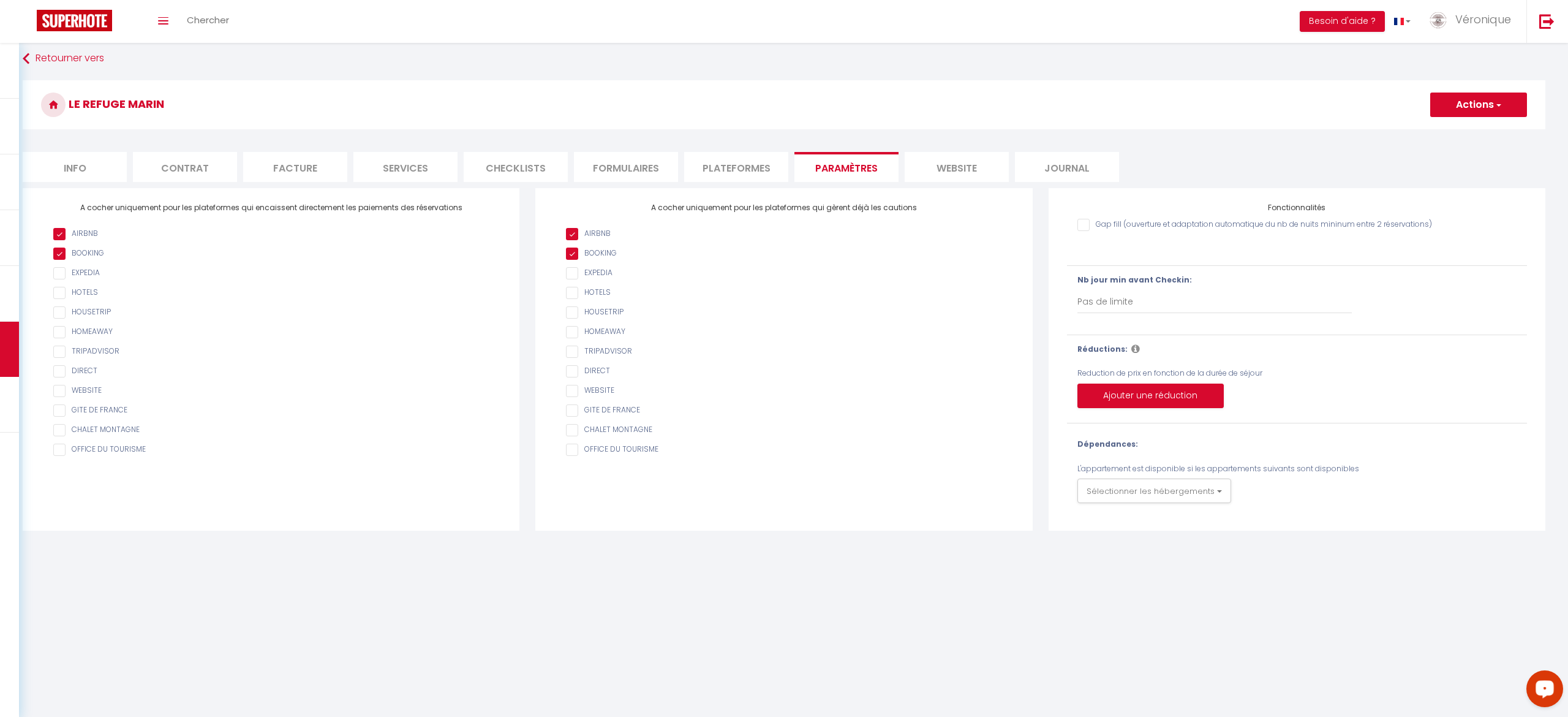
drag, startPoint x: 608, startPoint y: 1, endPoint x: 927, endPoint y: 679, distance: 749.3
click at [774, 357] on body "Questions et aide sur la MIGRATION - [GEOGRAPHIC_DATA] ouverte de 13 à 14h puis…" at bounding box center [784, 391] width 1568 height 717
click at [741, 166] on li "Plateformes" at bounding box center [736, 166] width 104 height 30
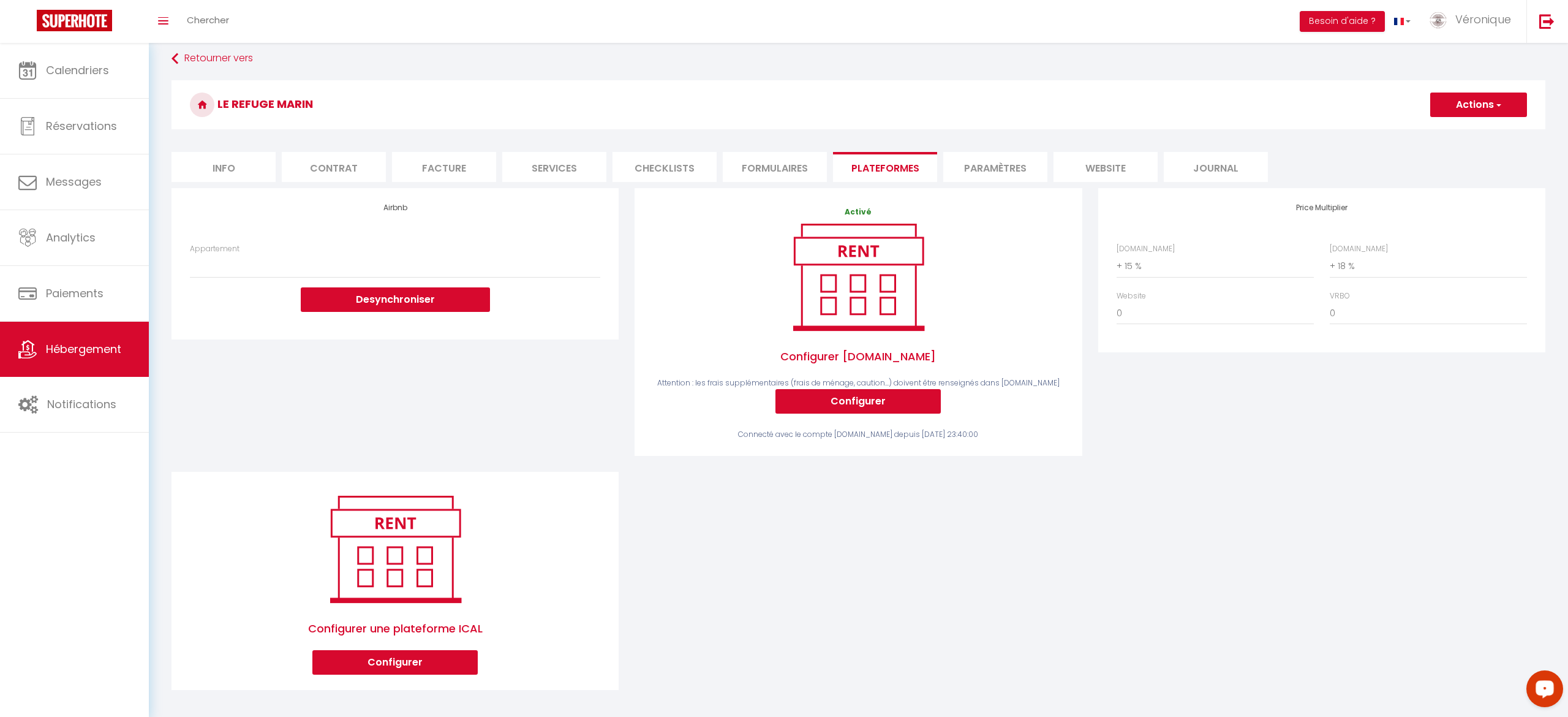
click at [774, 357] on div "Airbnb Appartement Desynchroniser Activé Configurer [DOMAIN_NAME] Attention : l…" at bounding box center [858, 447] width 1390 height 518
click at [117, 348] on span "Hébergement" at bounding box center [84, 349] width 76 height 15
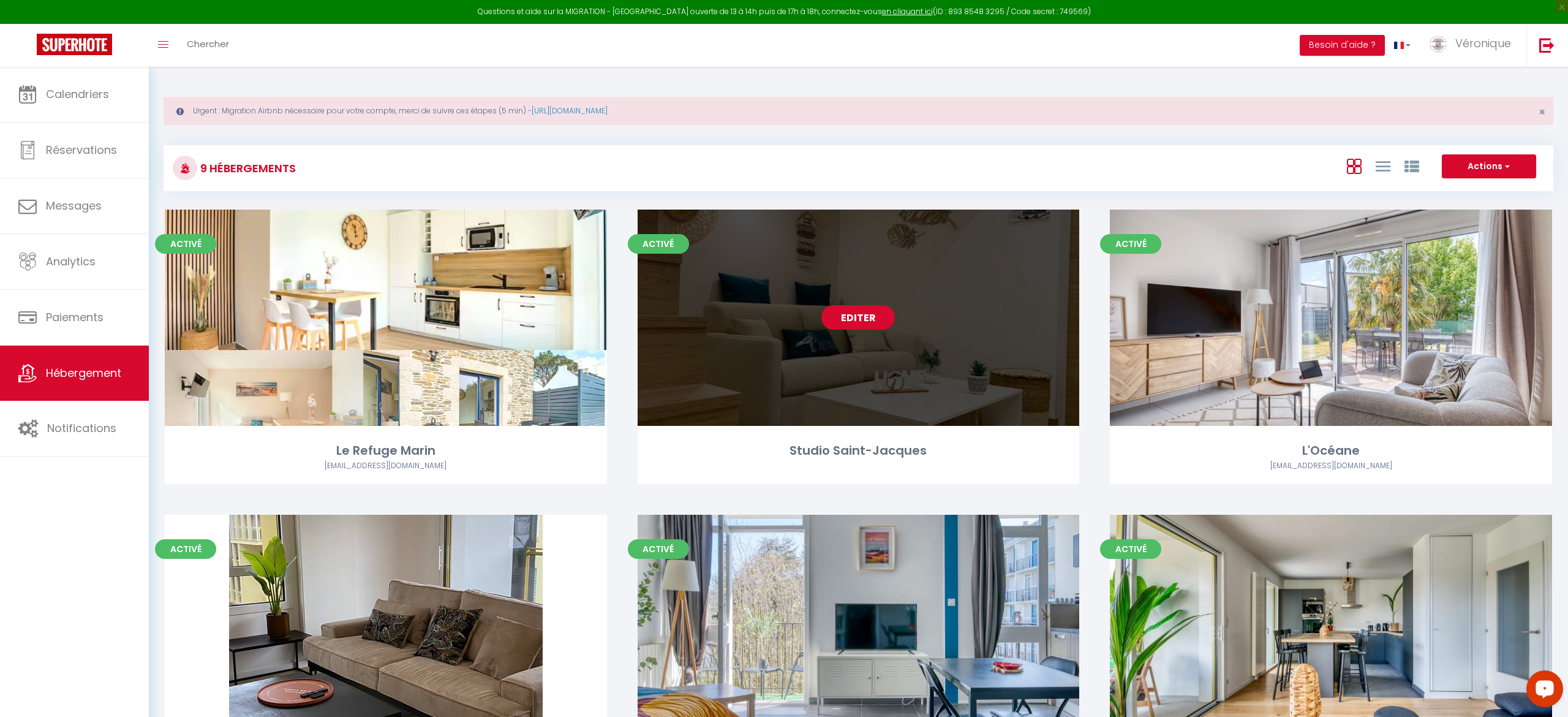
click at [774, 323] on link "Editer" at bounding box center [857, 317] width 73 height 24
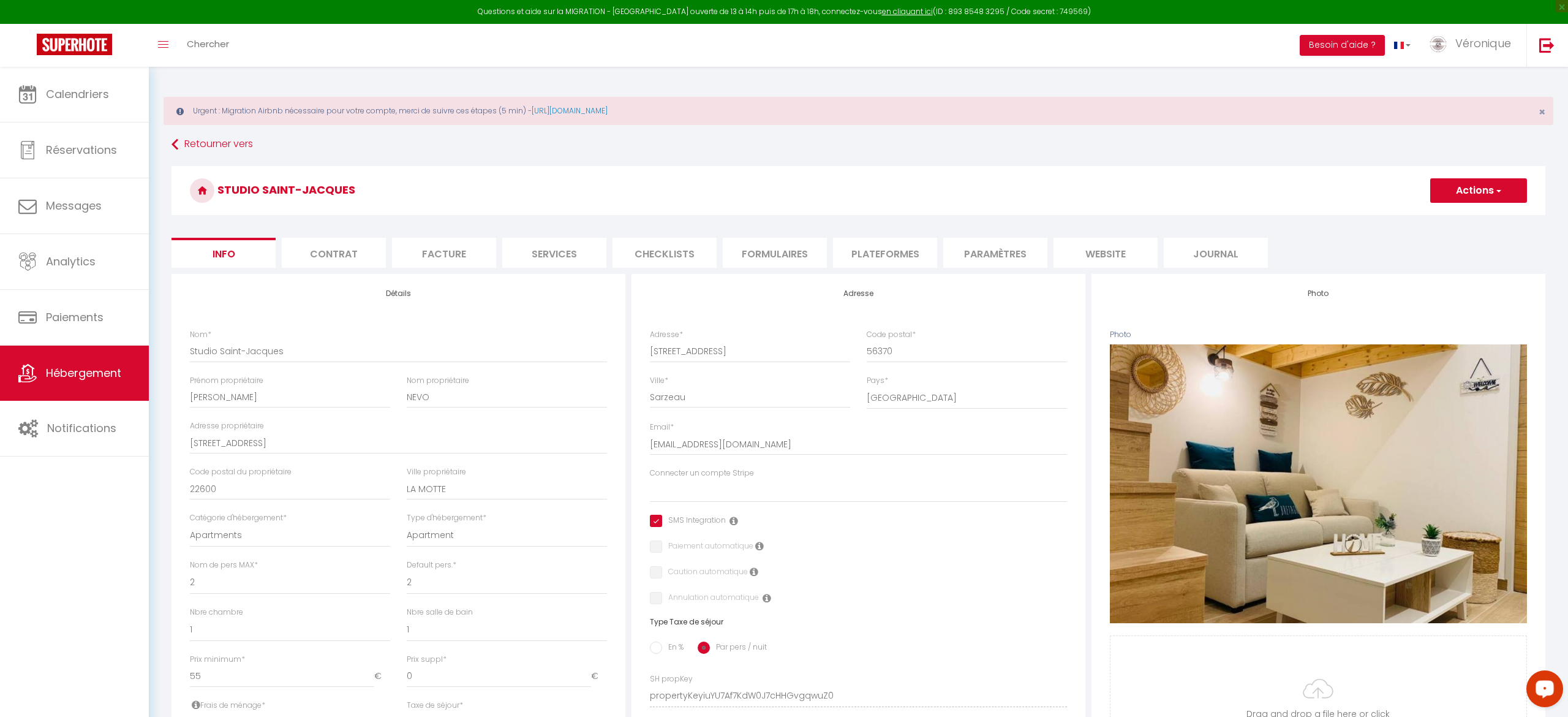
click at [774, 261] on li "Plateformes" at bounding box center [885, 253] width 104 height 30
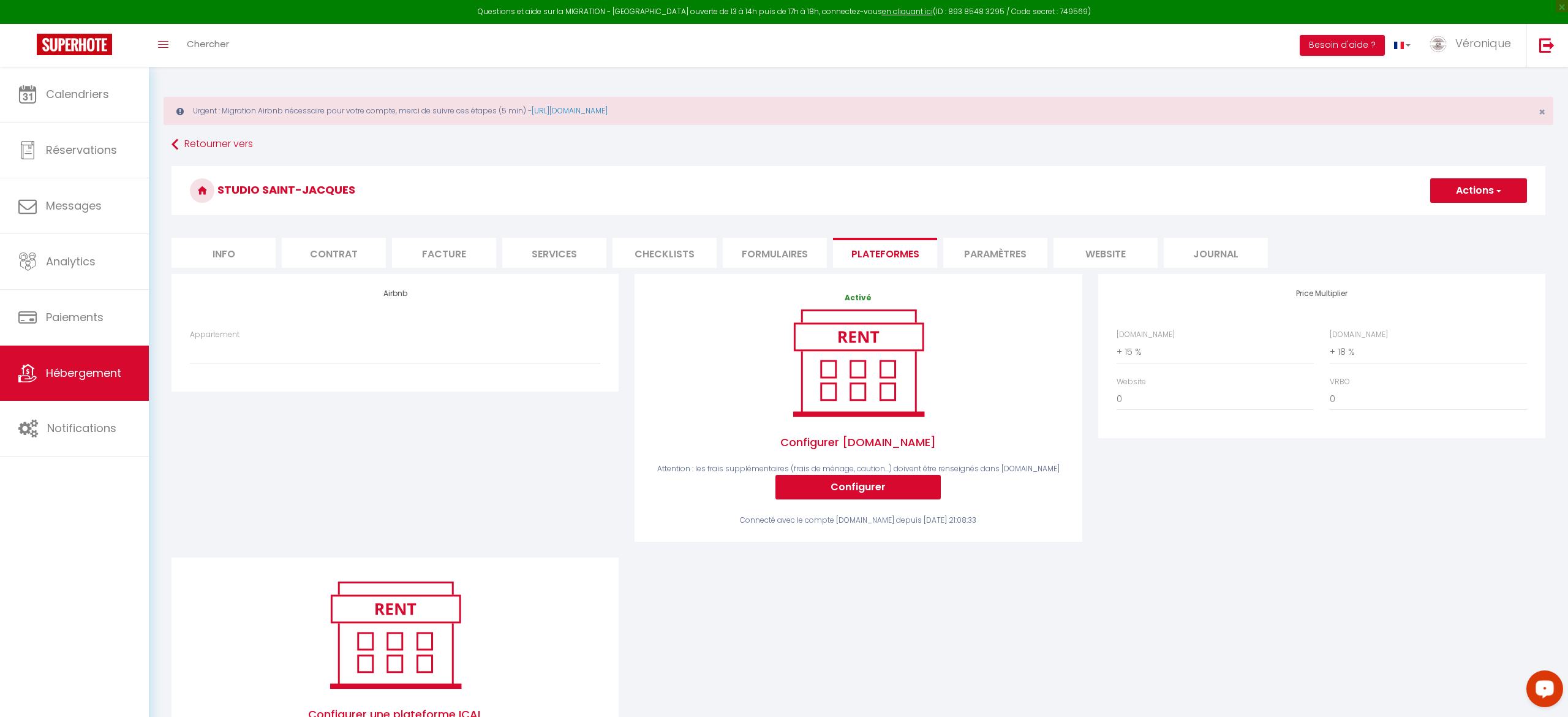
click at [774, 189] on span "button" at bounding box center [1497, 191] width 8 height 13
click at [774, 187] on h3 "Studio Saint-Jacques" at bounding box center [858, 190] width 1374 height 49
click at [774, 41] on img at bounding box center [1438, 43] width 18 height 17
click at [774, 160] on div "Retourner vers [GEOGRAPHIC_DATA] Actions Enregistrer Info Contrat Facture Servi…" at bounding box center [858, 462] width 1390 height 658
click at [82, 357] on span "Hébergement" at bounding box center [84, 373] width 76 height 15
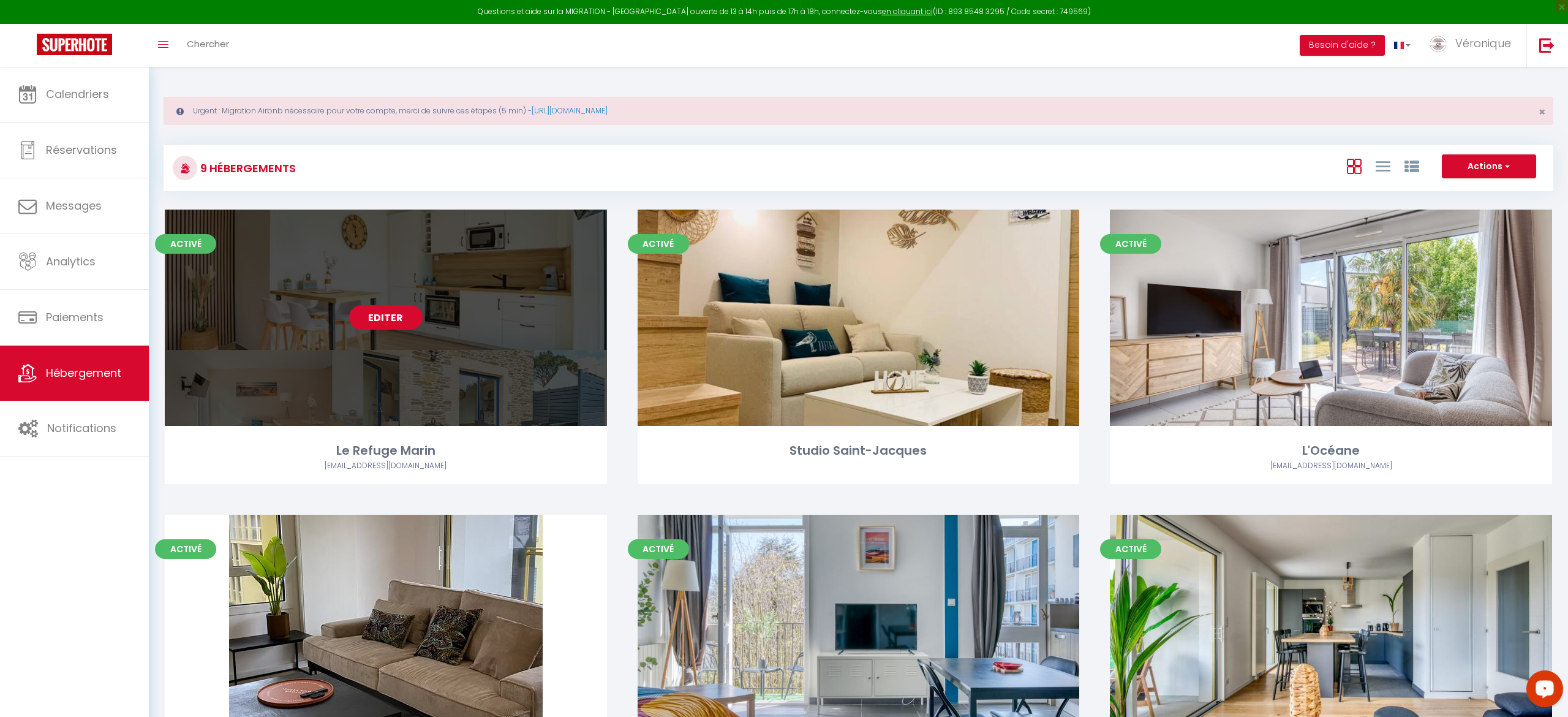
click at [401, 315] on link "Editer" at bounding box center [385, 317] width 73 height 24
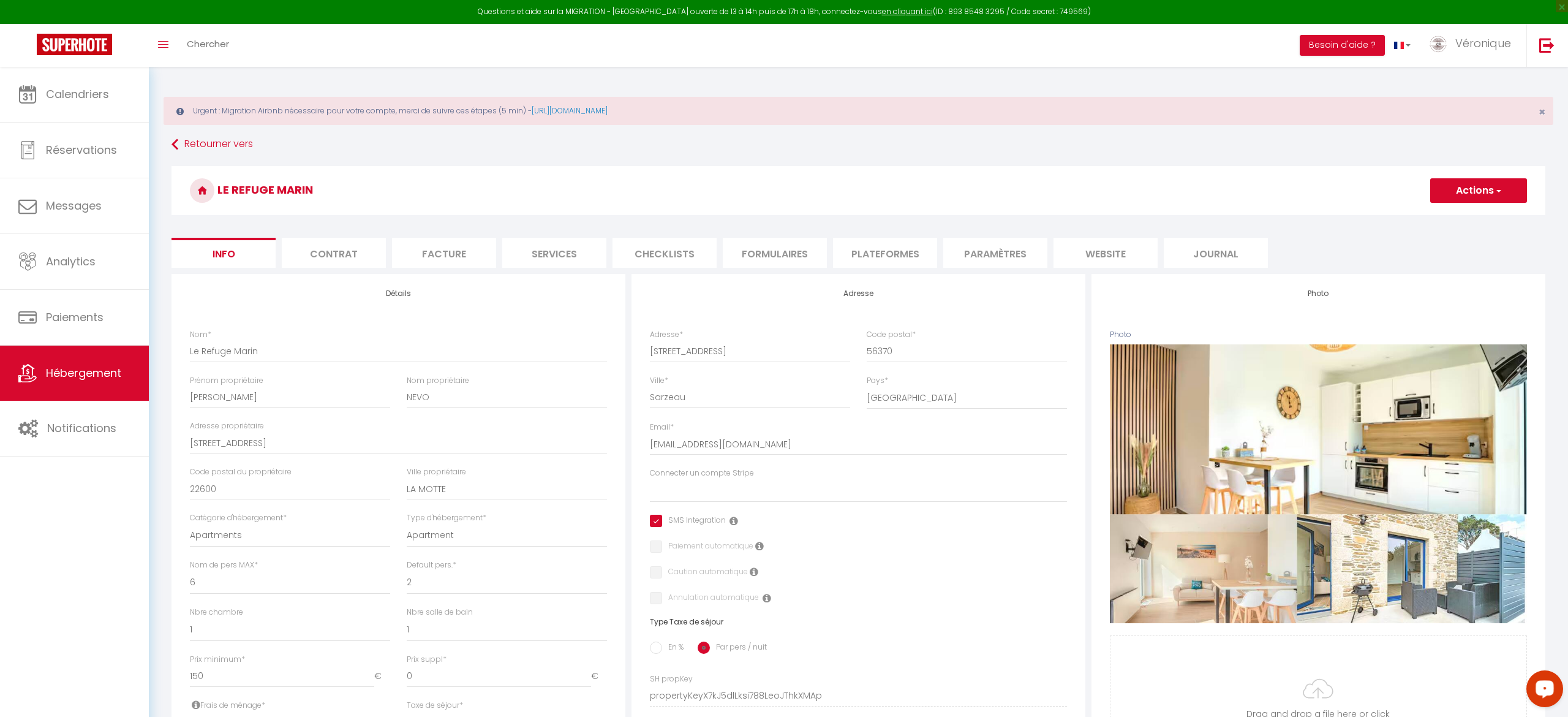
click at [774, 257] on li "Plateformes" at bounding box center [885, 253] width 104 height 30
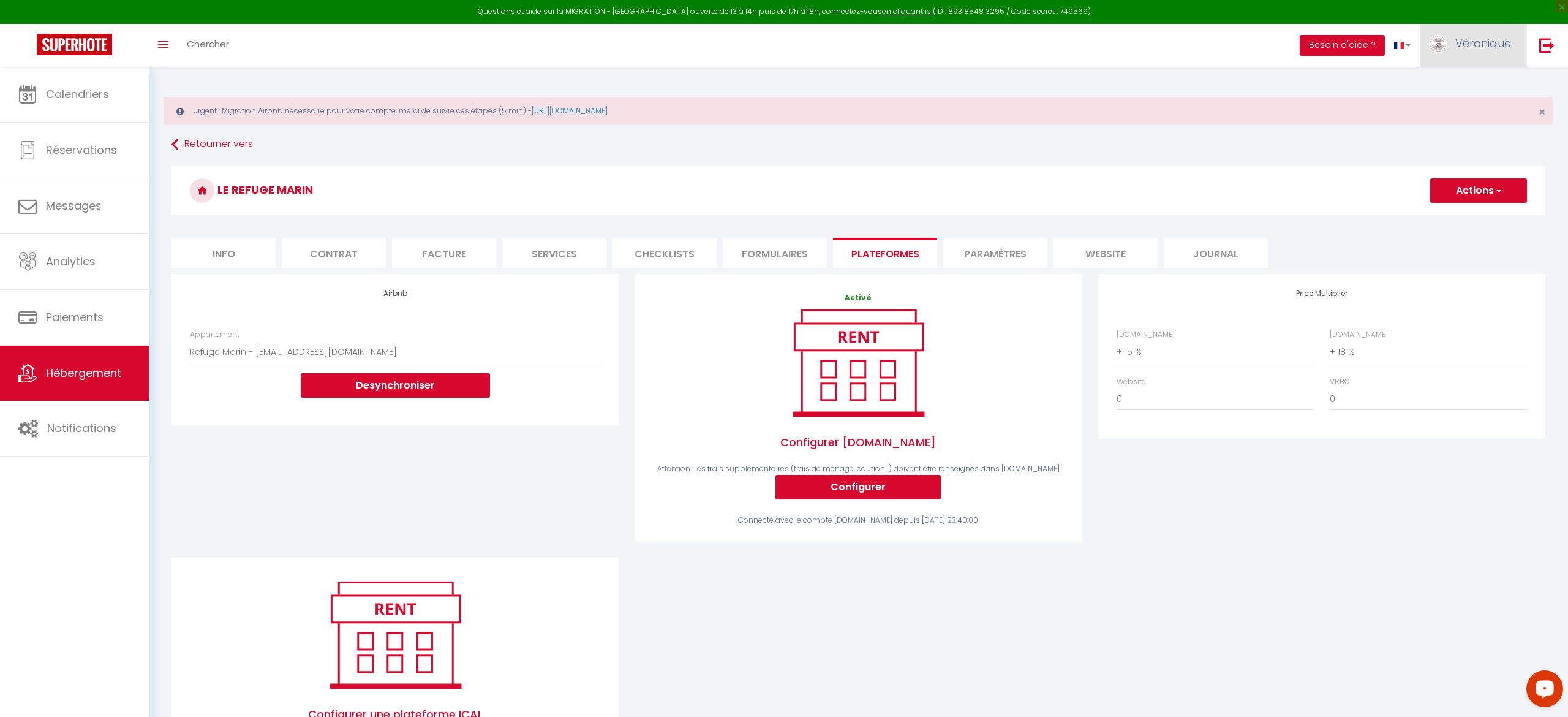
click at [774, 48] on link "Véronique" at bounding box center [1473, 45] width 106 height 43
click at [774, 78] on link "Paramètres" at bounding box center [1477, 85] width 91 height 21
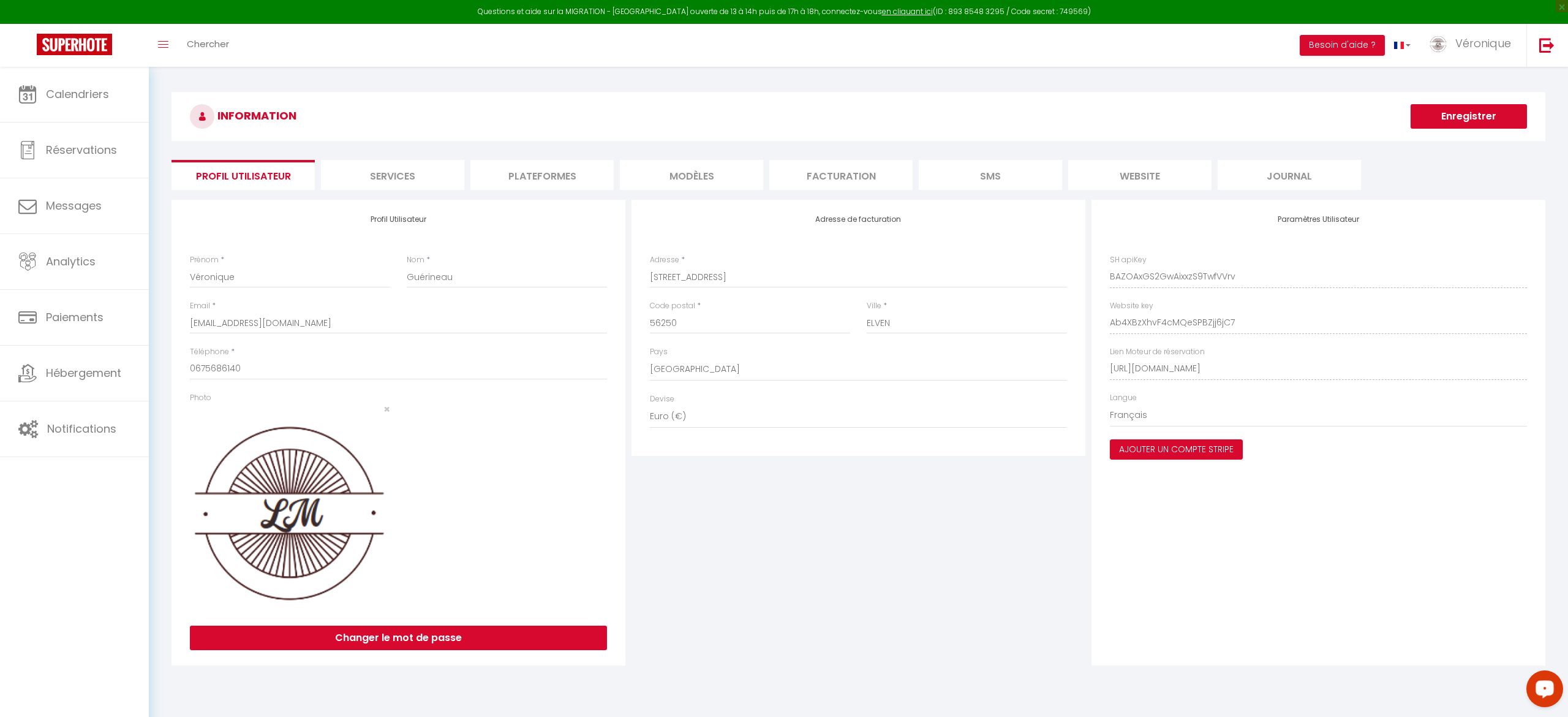
click at [539, 171] on li "Plateformes" at bounding box center [541, 175] width 143 height 30
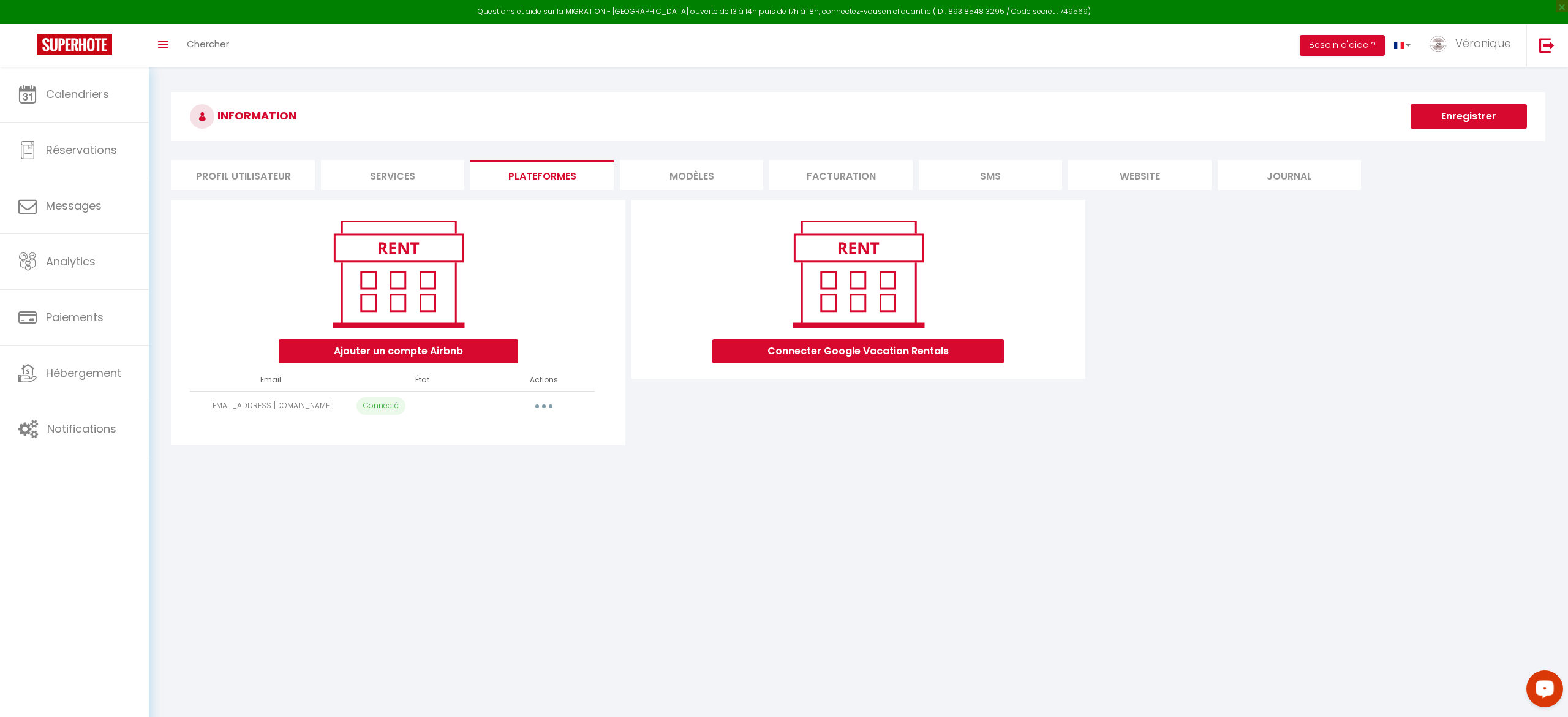
click at [539, 357] on button "button" at bounding box center [543, 406] width 34 height 20
click at [461, 346] on button "Ajouter un compte Airbnb" at bounding box center [398, 350] width 239 height 24
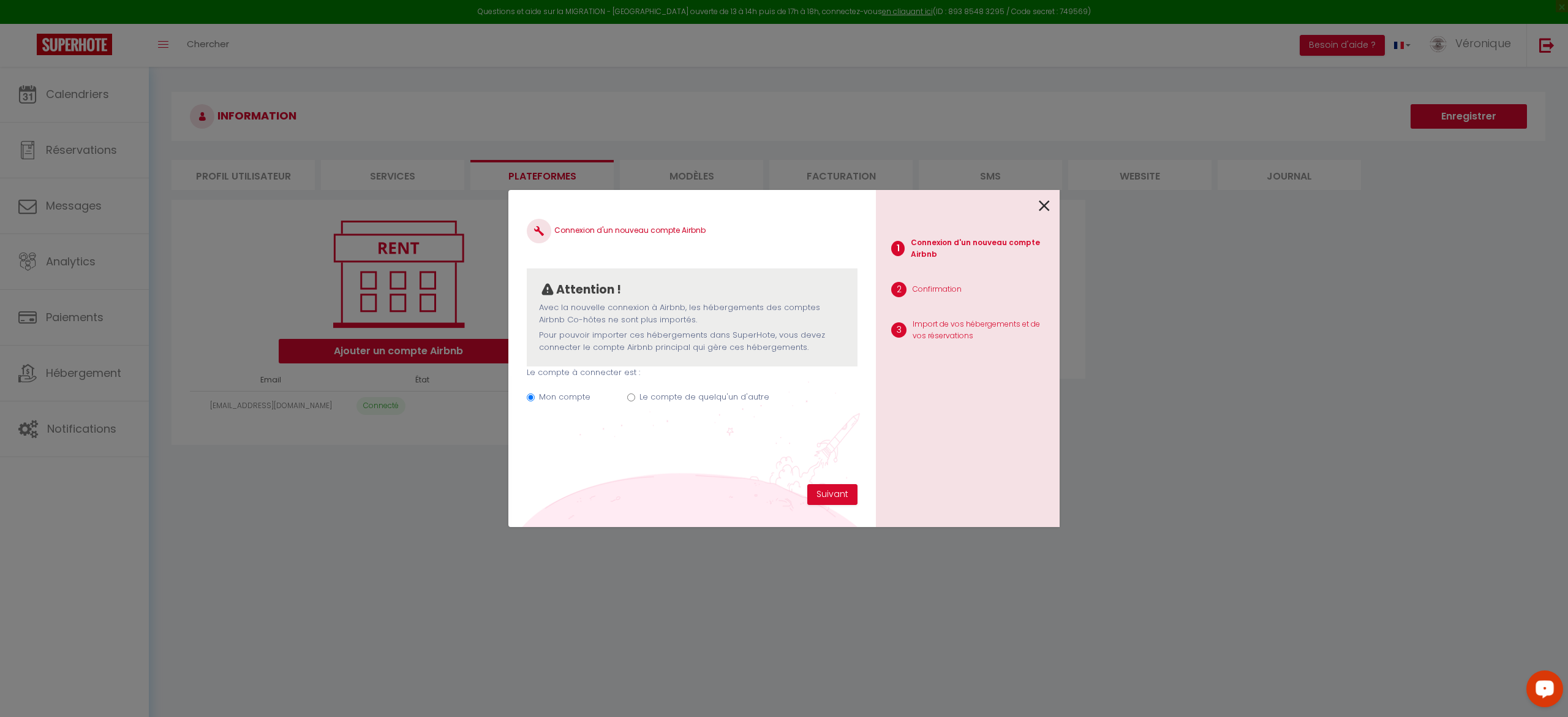
click at [630, 357] on input "Le compte de quelqu'un d'autre" at bounding box center [631, 397] width 8 height 8
click at [774, 357] on button "Suivant" at bounding box center [832, 495] width 50 height 21
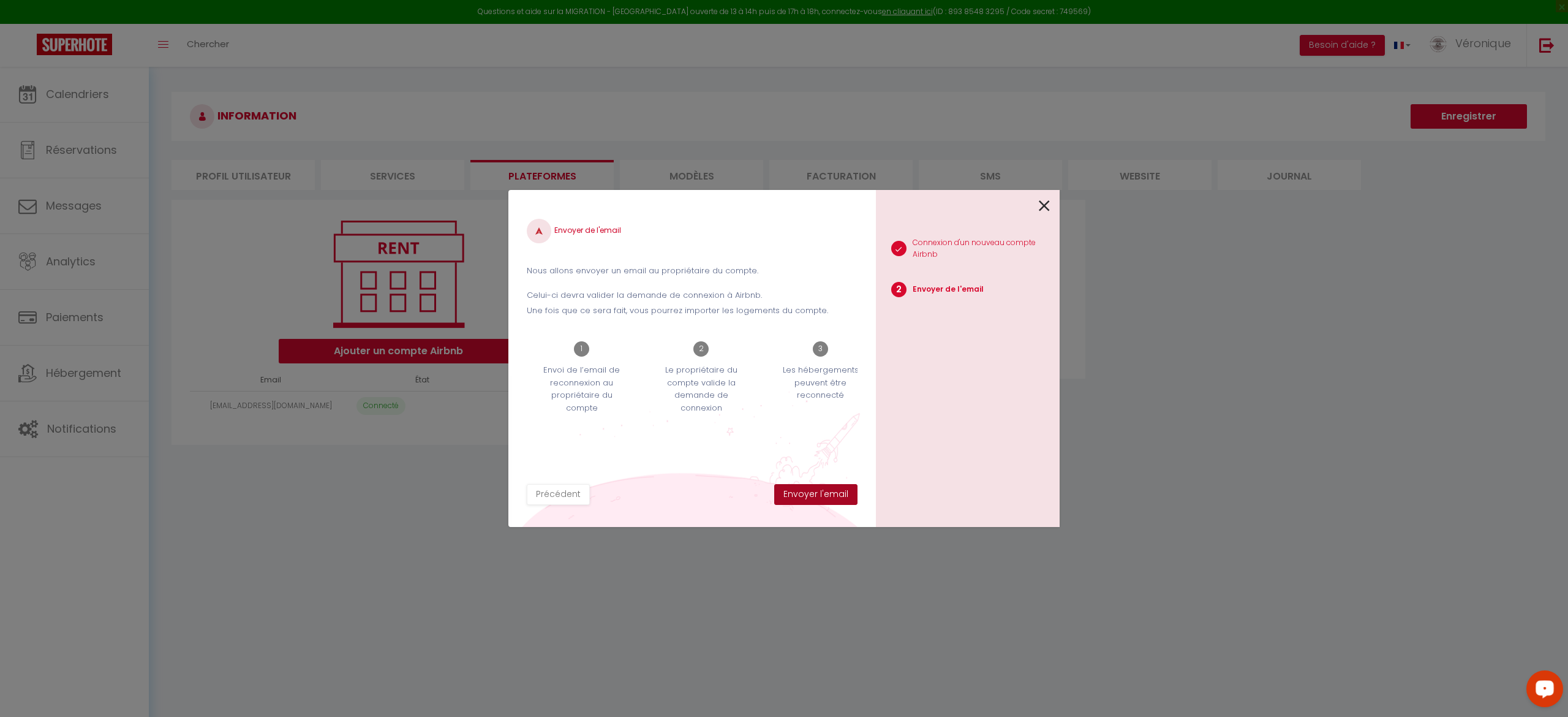
click at [774, 357] on button "Envoyer l'email" at bounding box center [815, 495] width 83 height 21
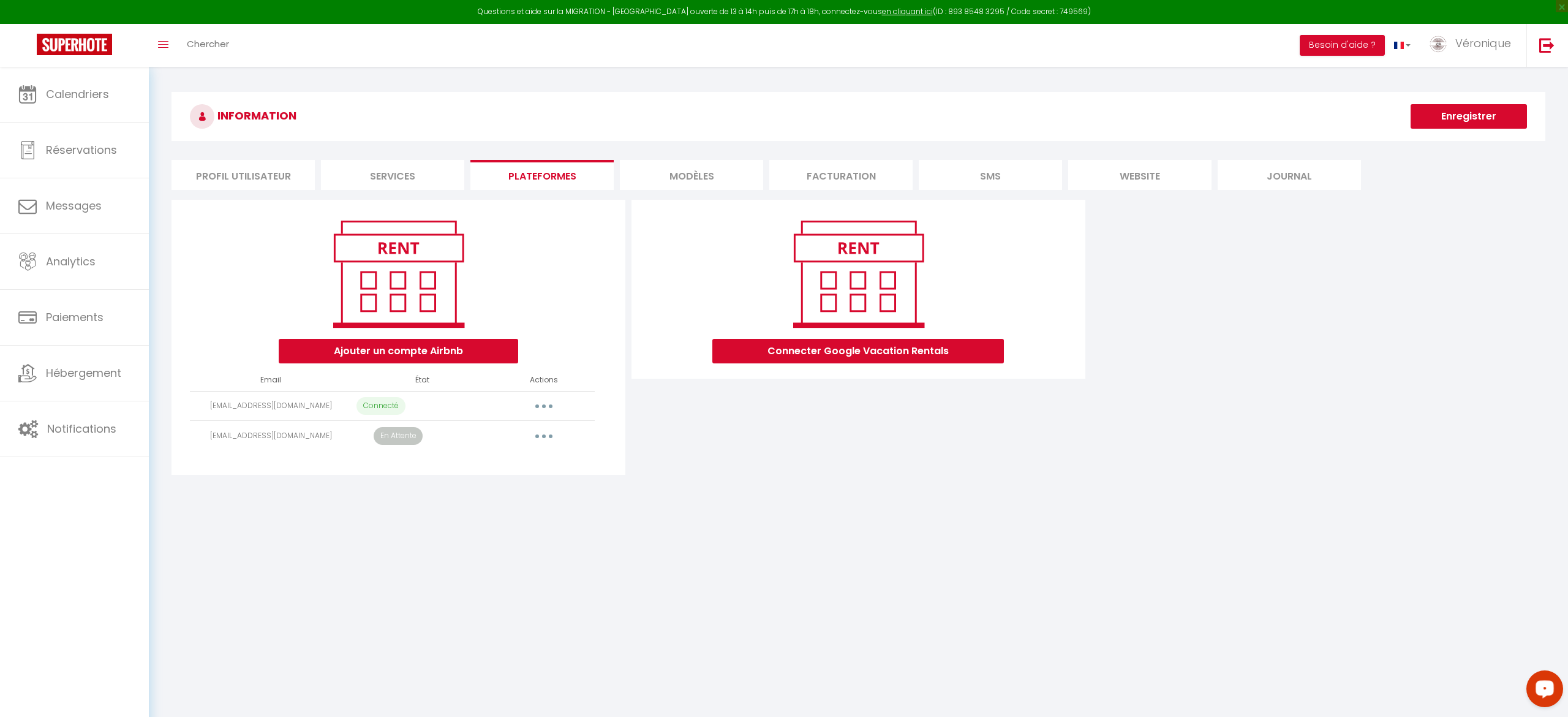
click at [774, 115] on button "Enregistrer" at bounding box center [1469, 116] width 116 height 24
